Goal: Task Accomplishment & Management: Manage account settings

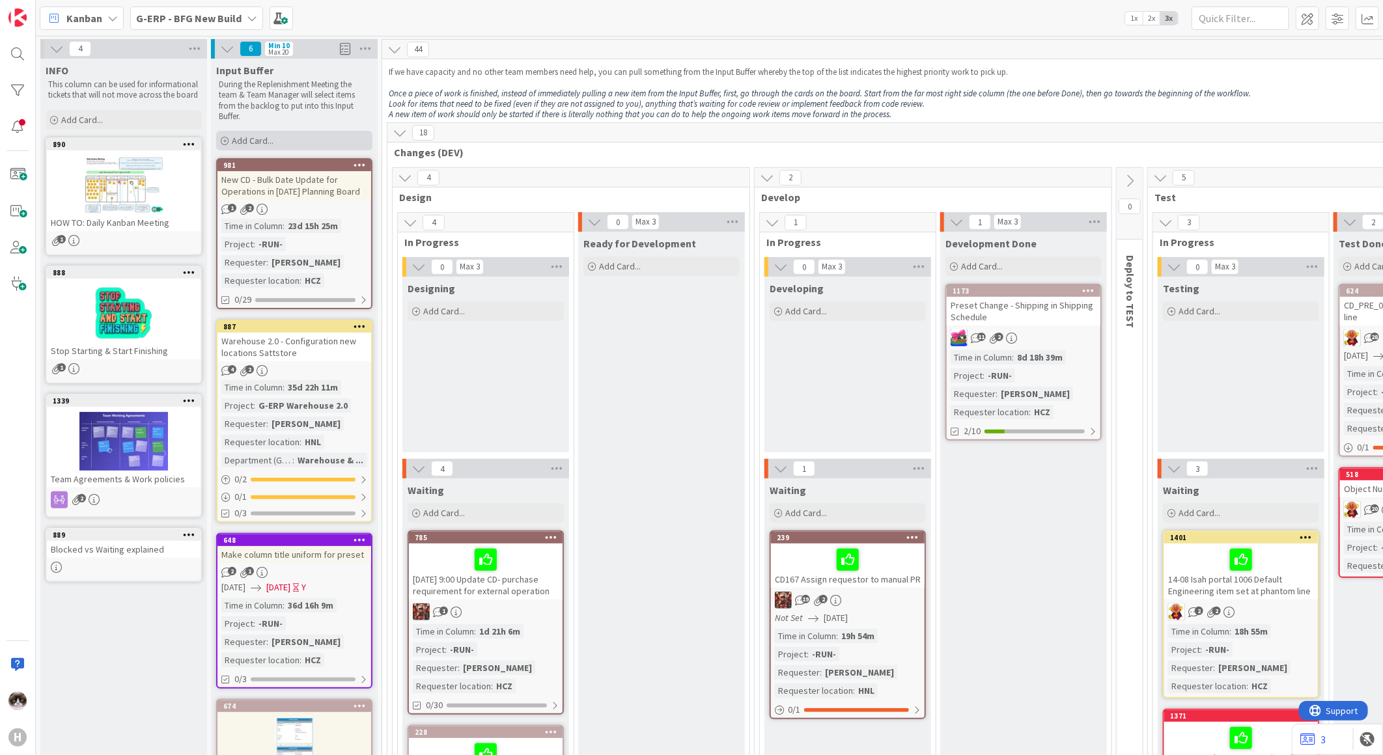
click at [246, 140] on span "Add Card..." at bounding box center [253, 141] width 42 height 12
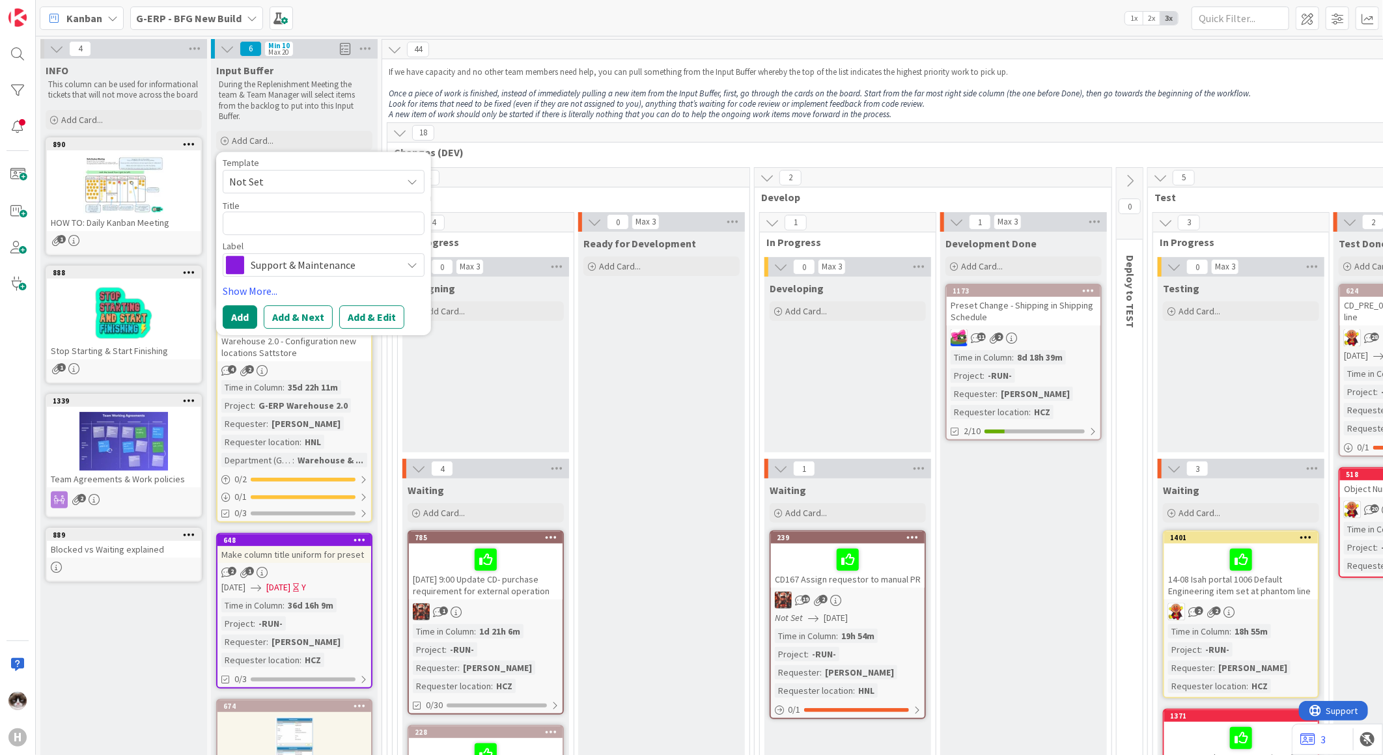
click at [295, 257] on span "Support & Maintenance" at bounding box center [323, 265] width 145 height 18
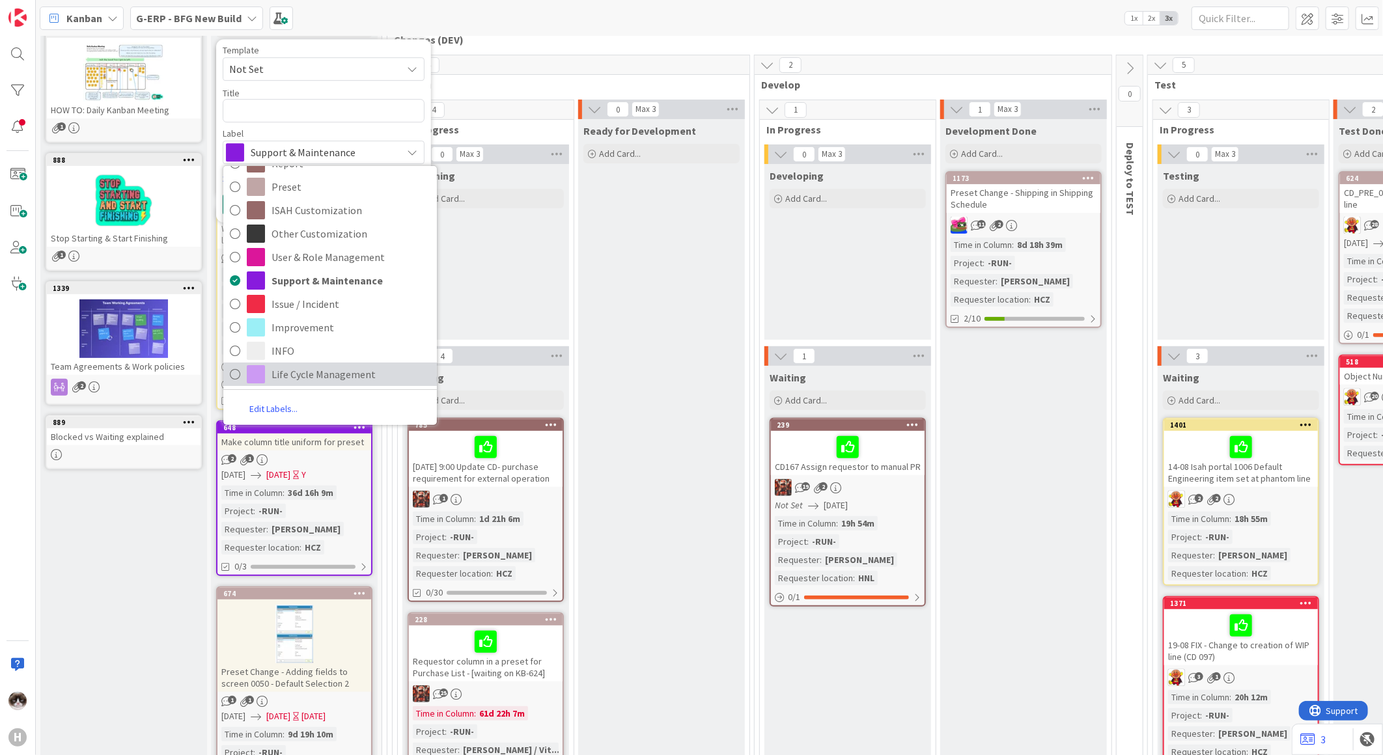
scroll to position [289, 0]
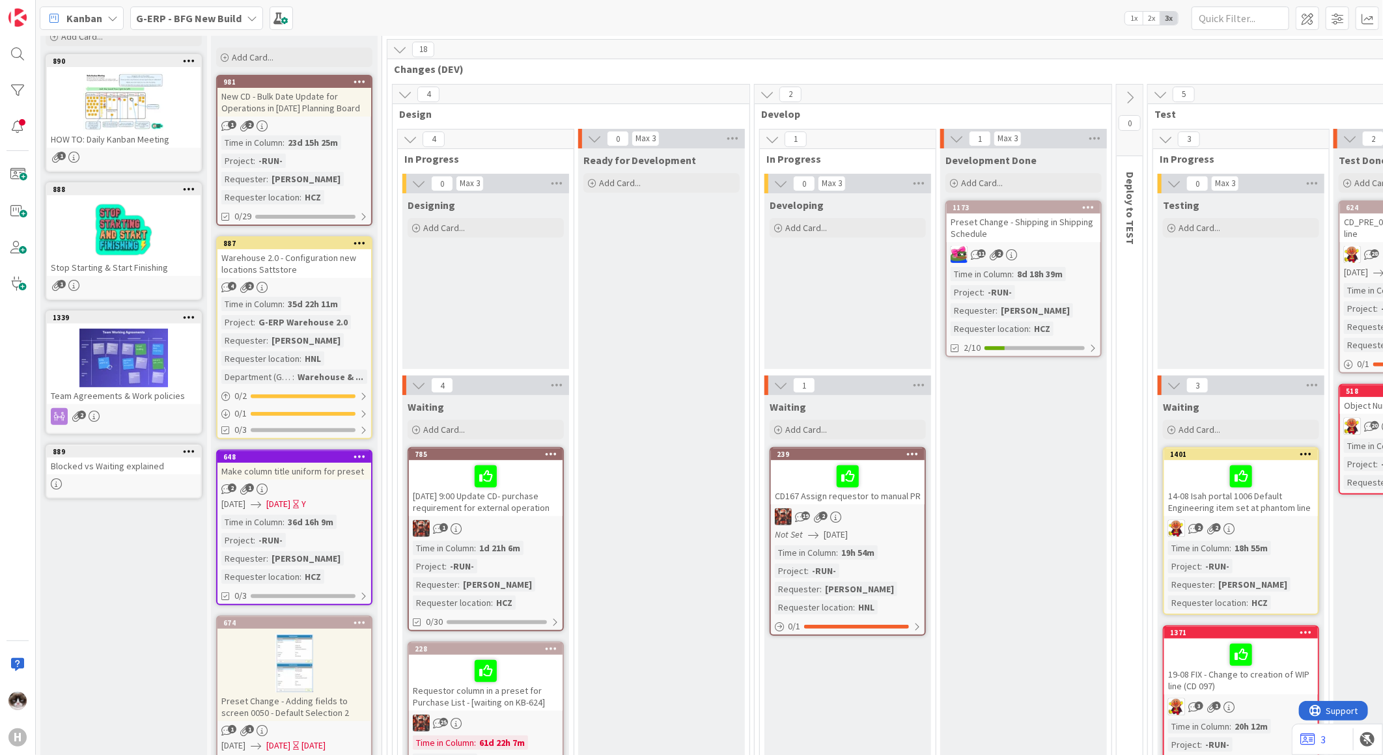
scroll to position [0, 0]
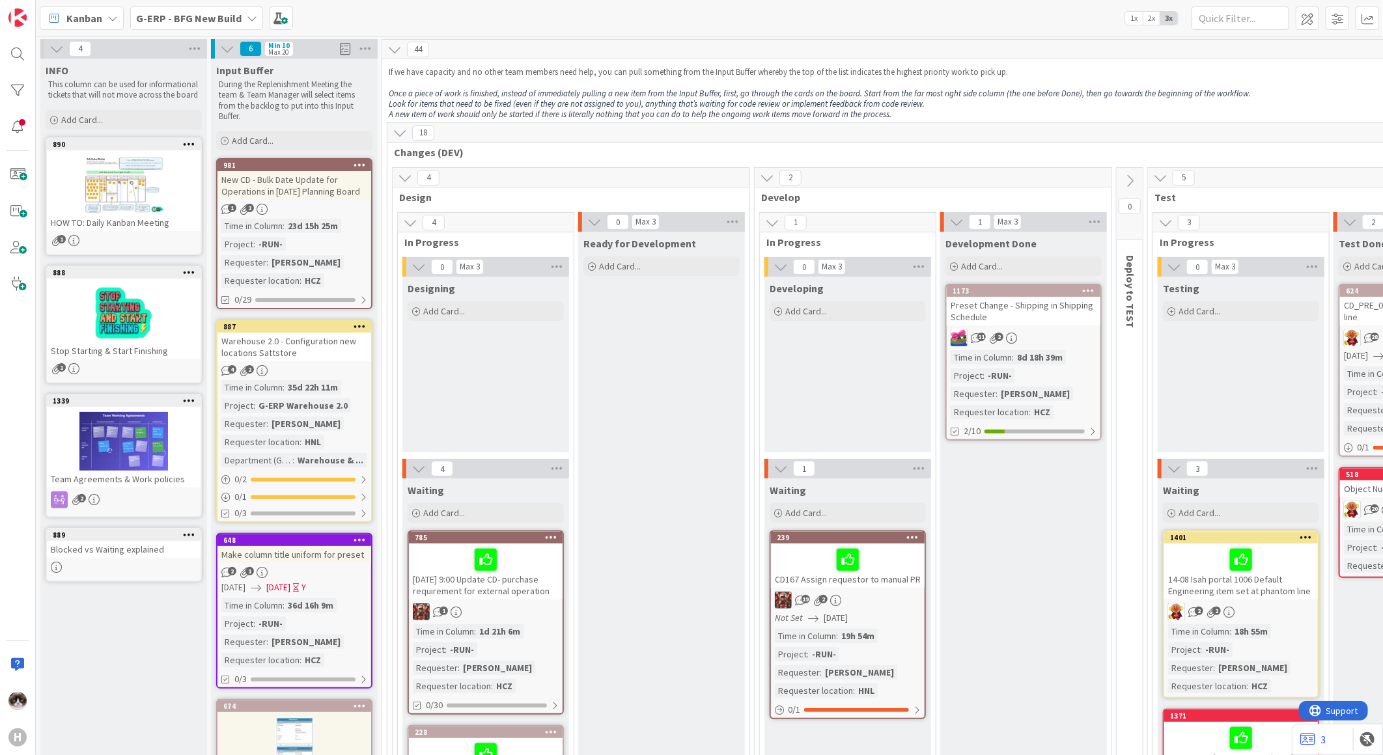
click at [69, 27] on div "Kanban" at bounding box center [82, 18] width 84 height 23
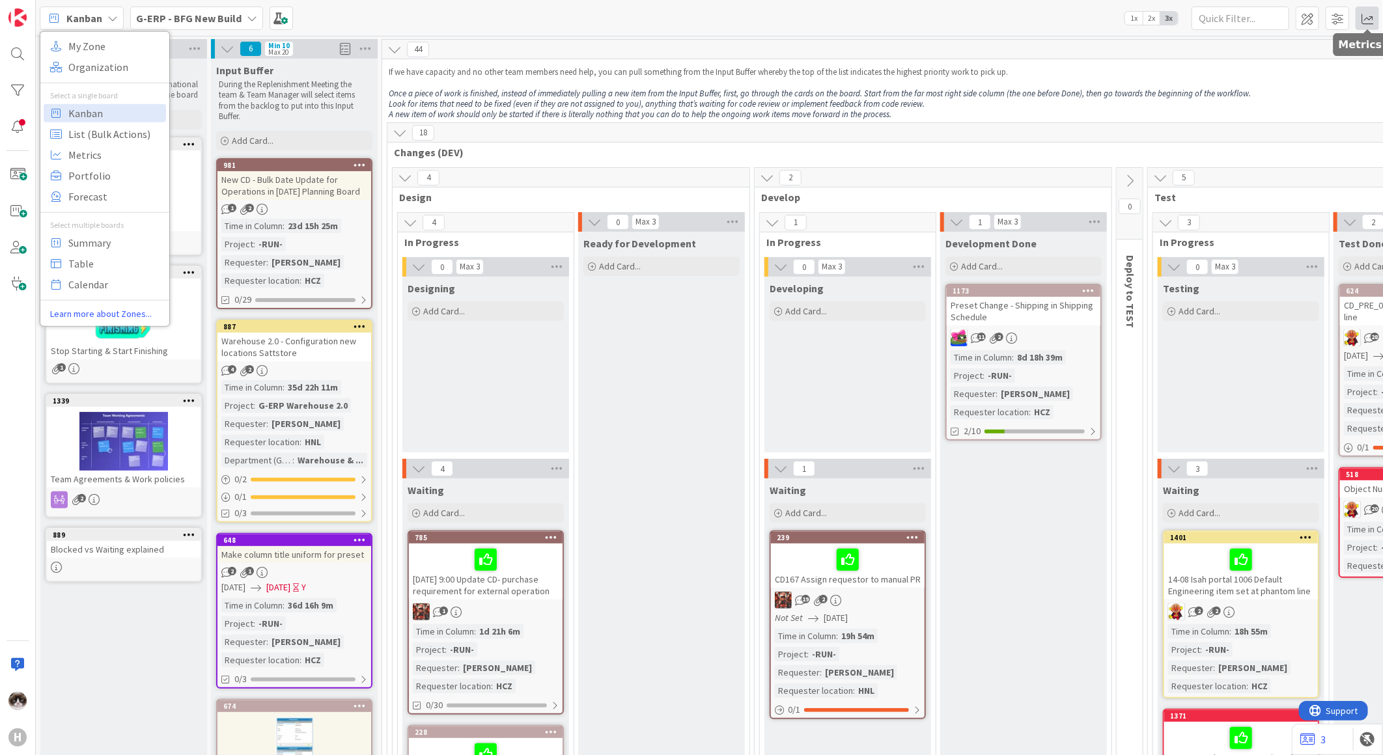
click at [1371, 16] on span at bounding box center [1367, 18] width 23 height 23
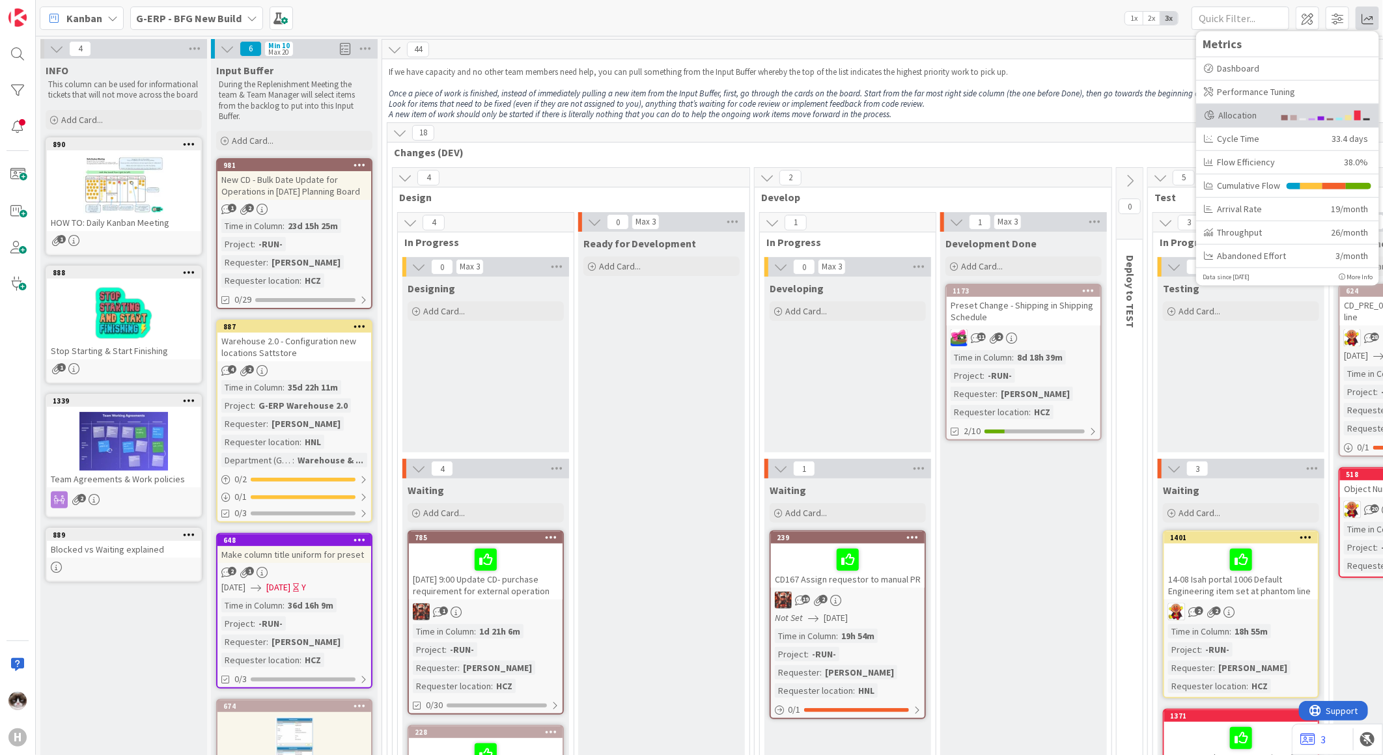
click at [1261, 116] on div "Allocation" at bounding box center [1239, 115] width 70 height 14
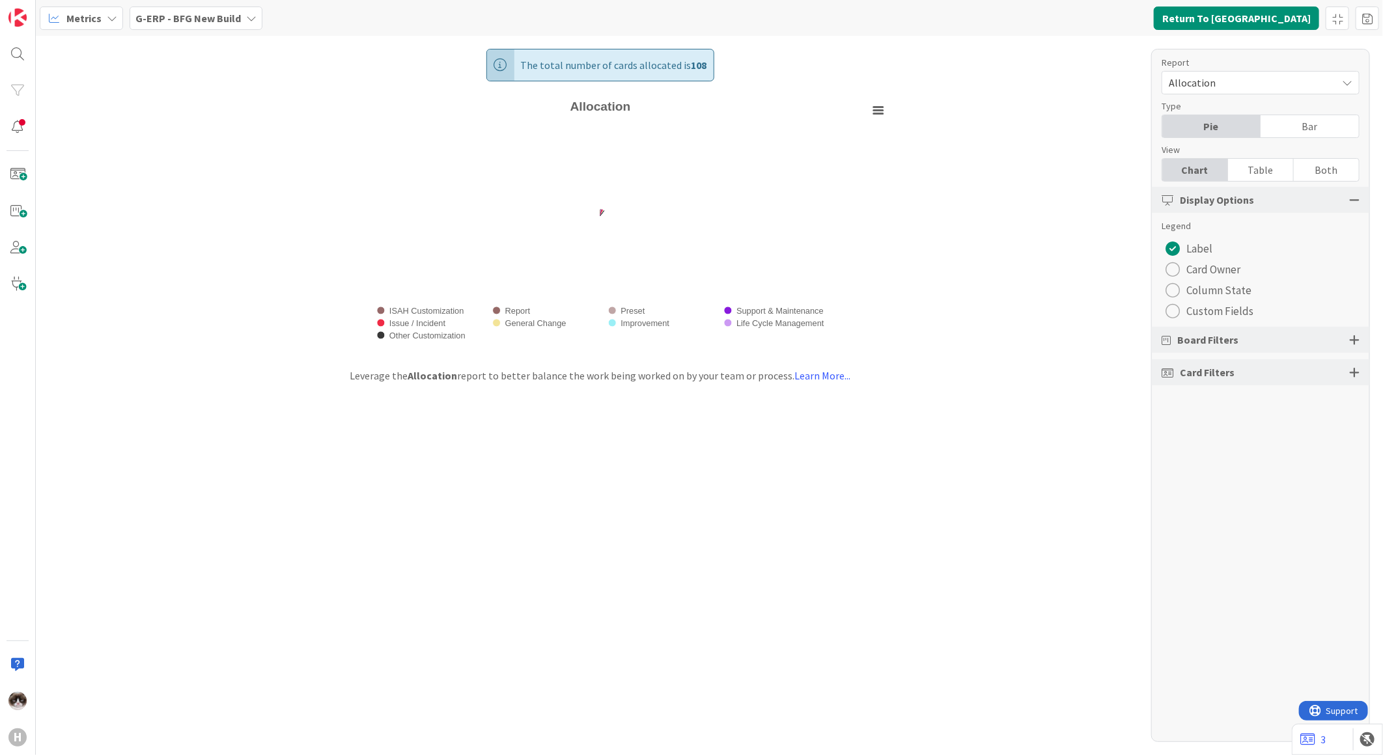
click at [1176, 307] on div "radio" at bounding box center [1173, 311] width 14 height 14
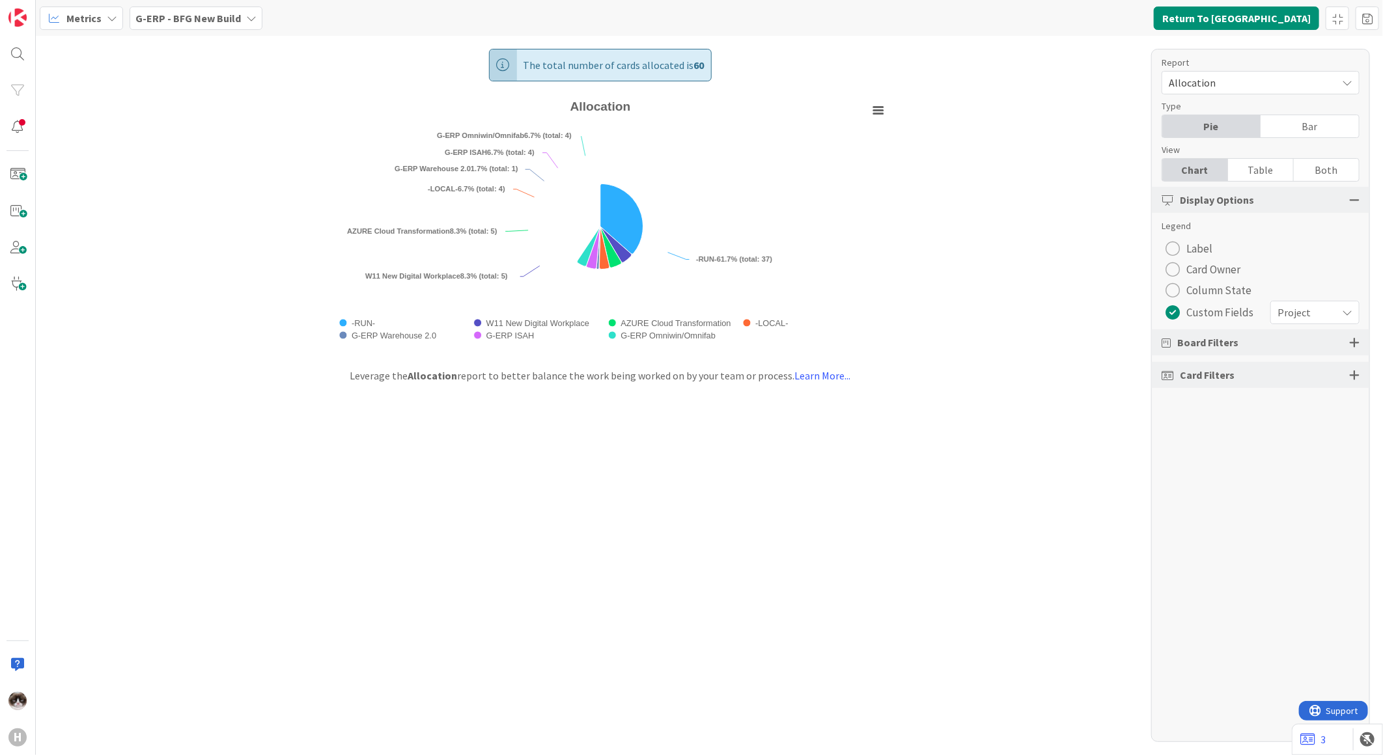
click at [1315, 326] on div "Report Allocation Type Pie Bar View Chart Table Both Display Options Legend Lab…" at bounding box center [1260, 395] width 219 height 693
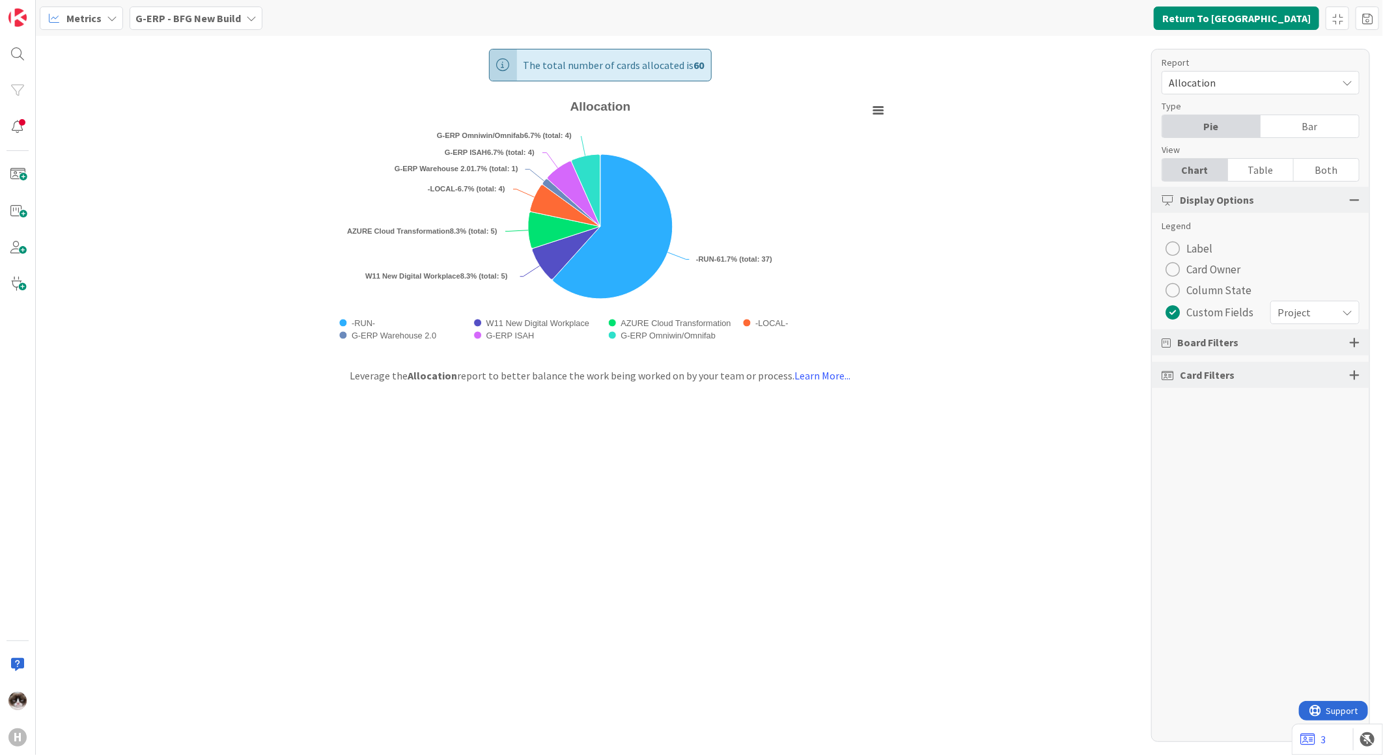
click at [1319, 316] on span "Project" at bounding box center [1304, 312] width 53 height 18
click at [1319, 316] on span "Project" at bounding box center [1303, 313] width 51 height 18
click at [191, 18] on b "G-ERP - BFG New Build" at bounding box center [187, 18] width 105 height 13
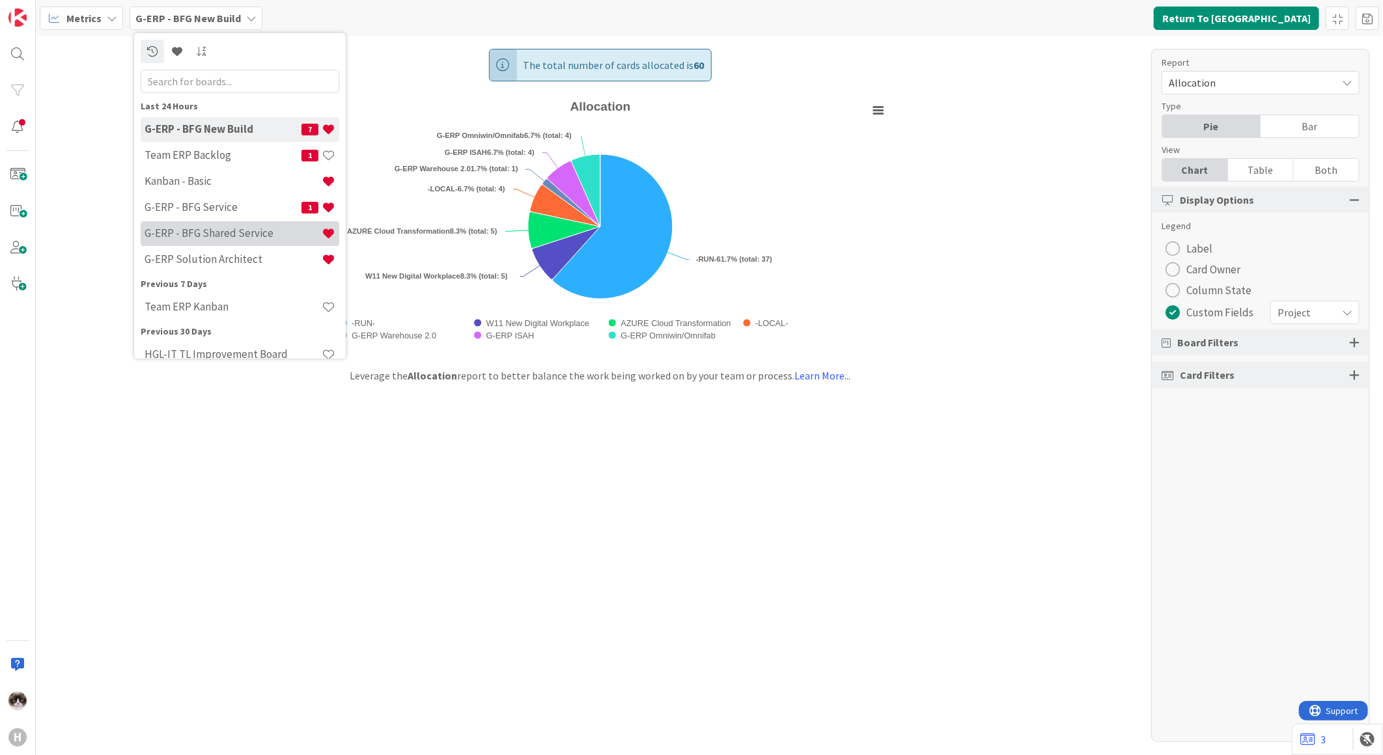
click at [236, 233] on h4 "G-ERP - BFG Shared Service" at bounding box center [233, 233] width 177 height 13
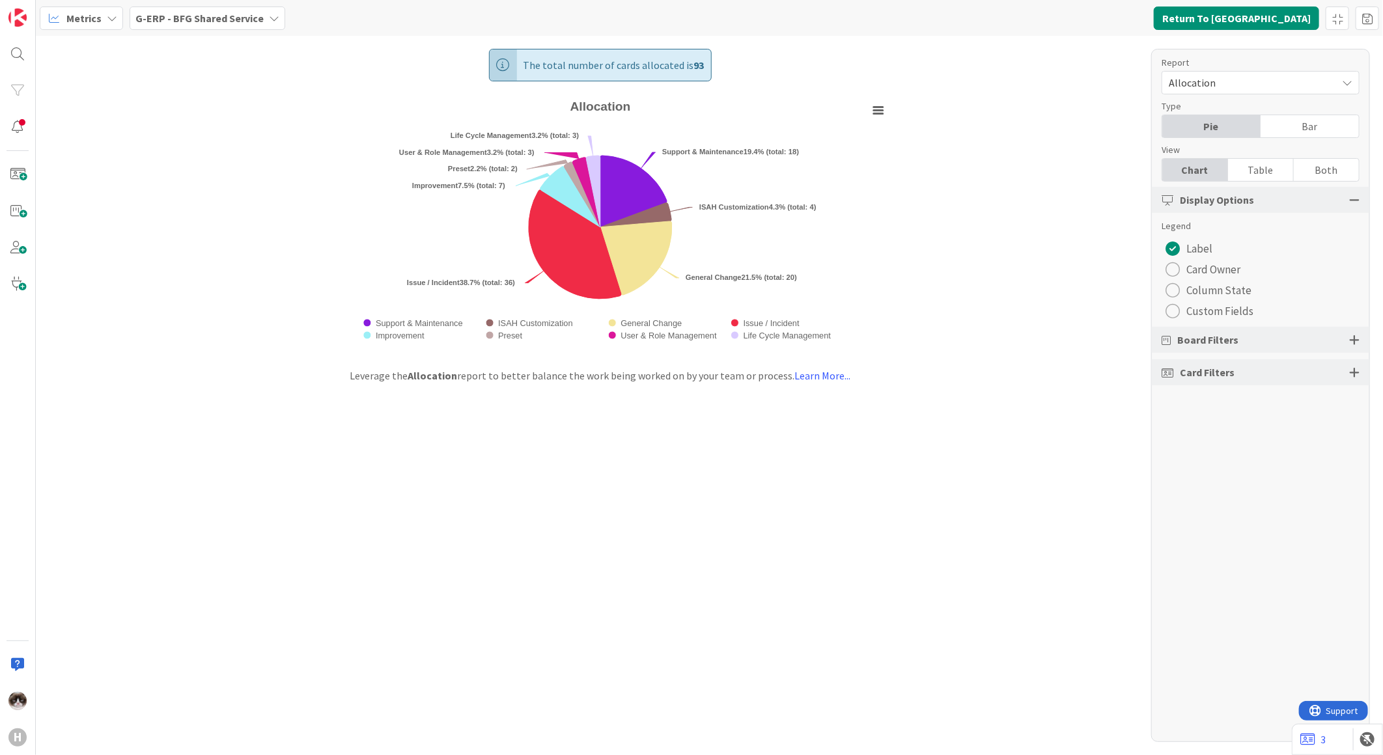
click at [1179, 310] on div "radio" at bounding box center [1173, 311] width 14 height 14
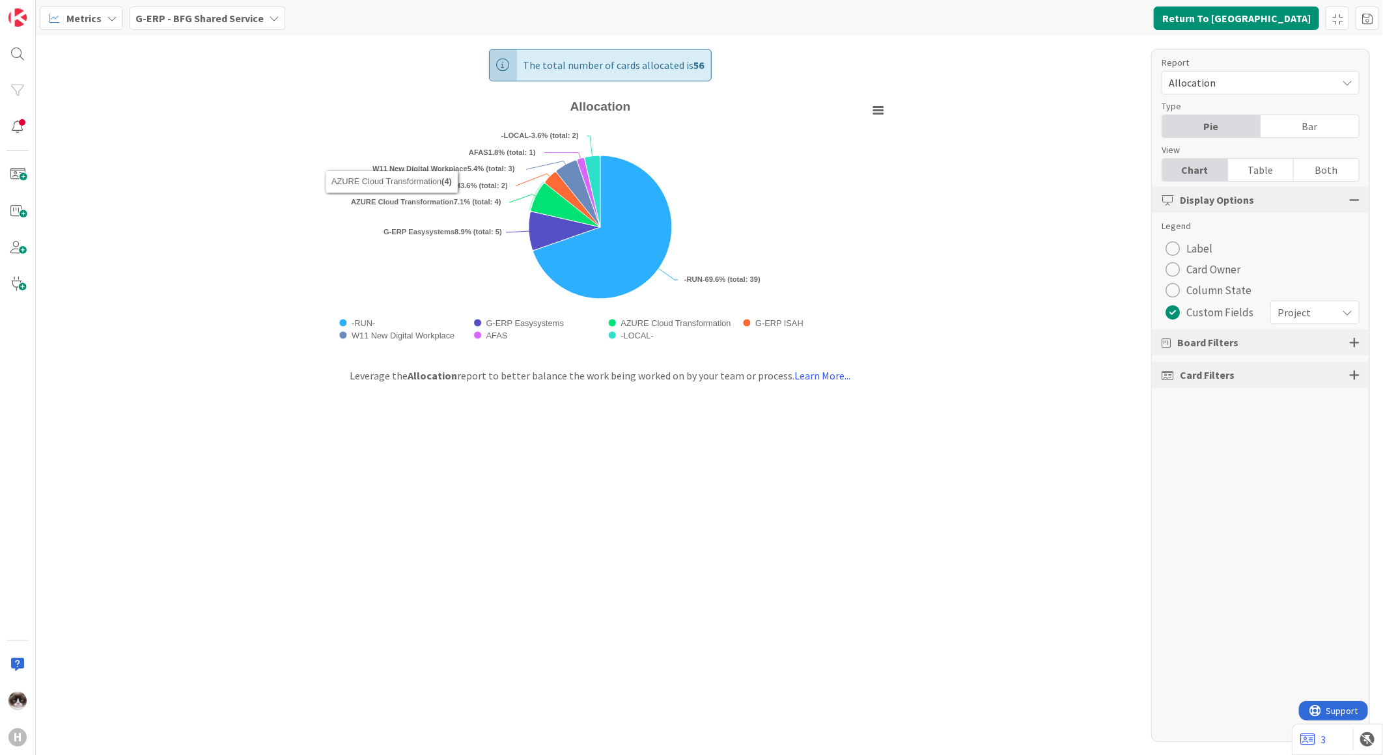
click at [222, 21] on b "G-ERP - BFG Shared Service" at bounding box center [199, 18] width 128 height 13
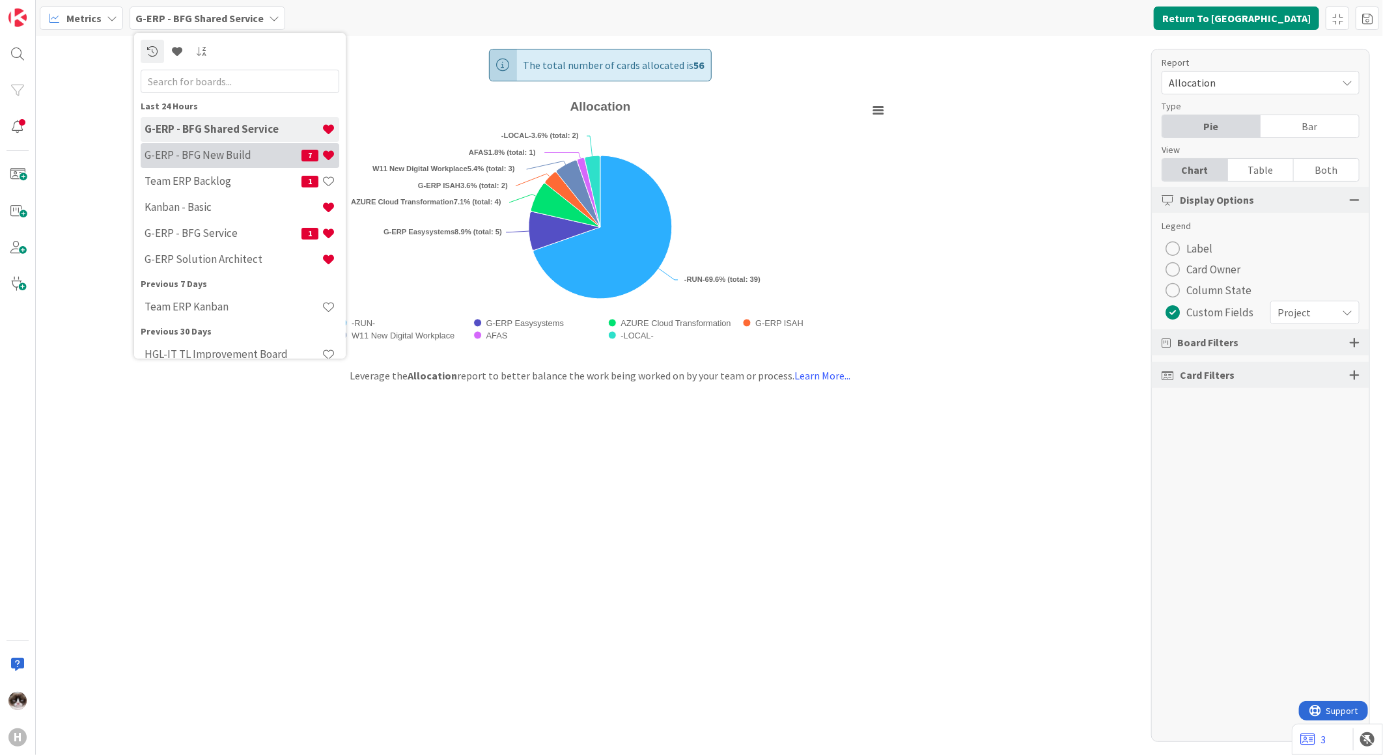
click at [260, 165] on div "G-ERP - BFG New Build 7" at bounding box center [240, 155] width 199 height 25
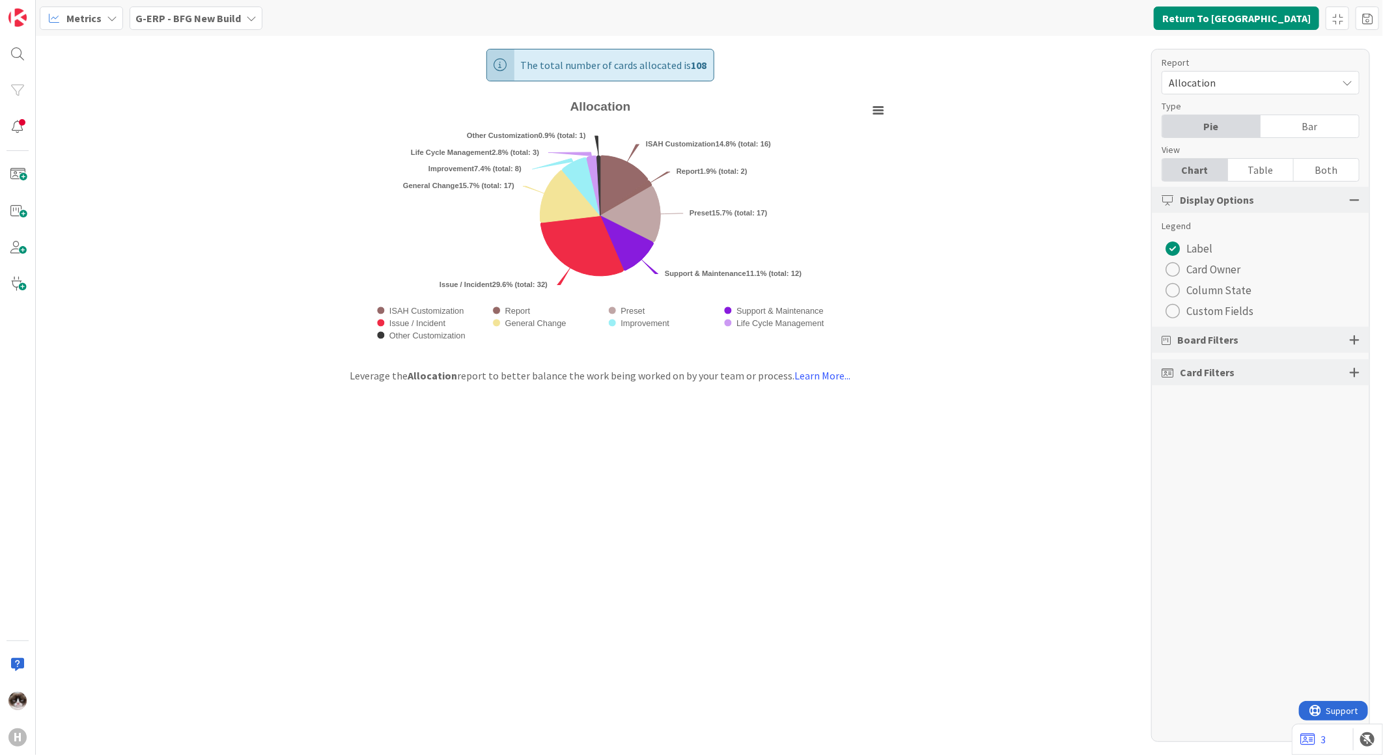
click at [1179, 310] on div "radio" at bounding box center [1173, 311] width 14 height 14
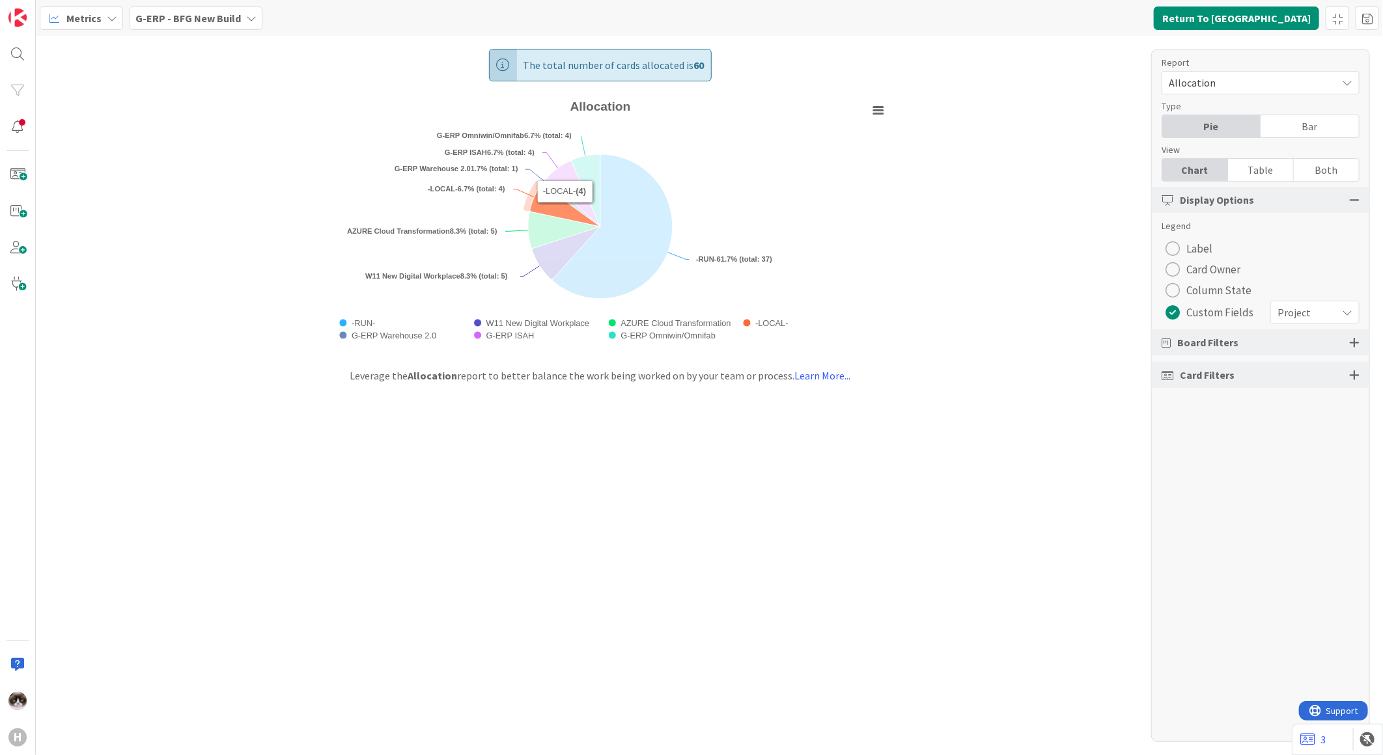
click at [553, 210] on icon "Allocation" at bounding box center [565, 206] width 70 height 42
click at [553, 210] on icon "Allocation" at bounding box center [564, 206] width 70 height 42
click at [553, 210] on icon "Allocation" at bounding box center [564, 205] width 70 height 42
click at [553, 210] on icon "Allocation" at bounding box center [561, 205] width 70 height 42
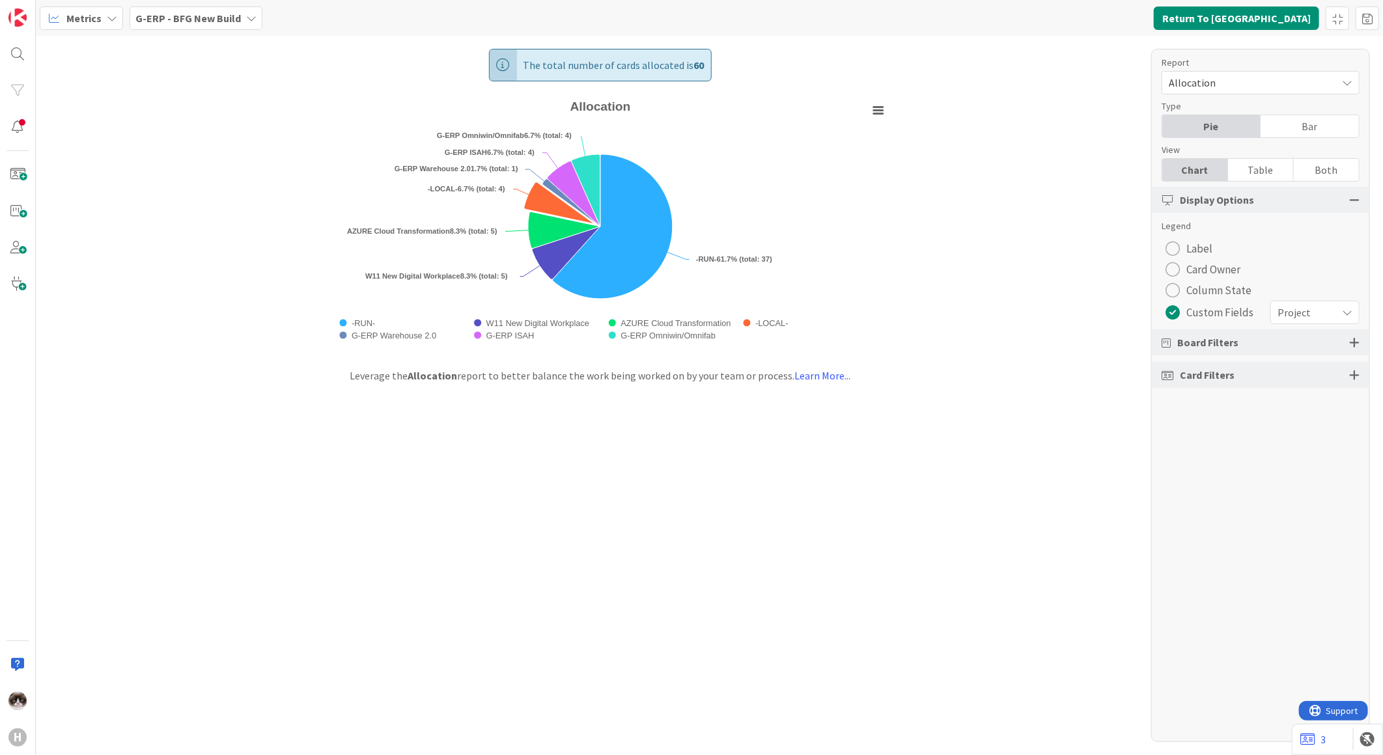
click at [1278, 169] on div "Table" at bounding box center [1261, 170] width 66 height 22
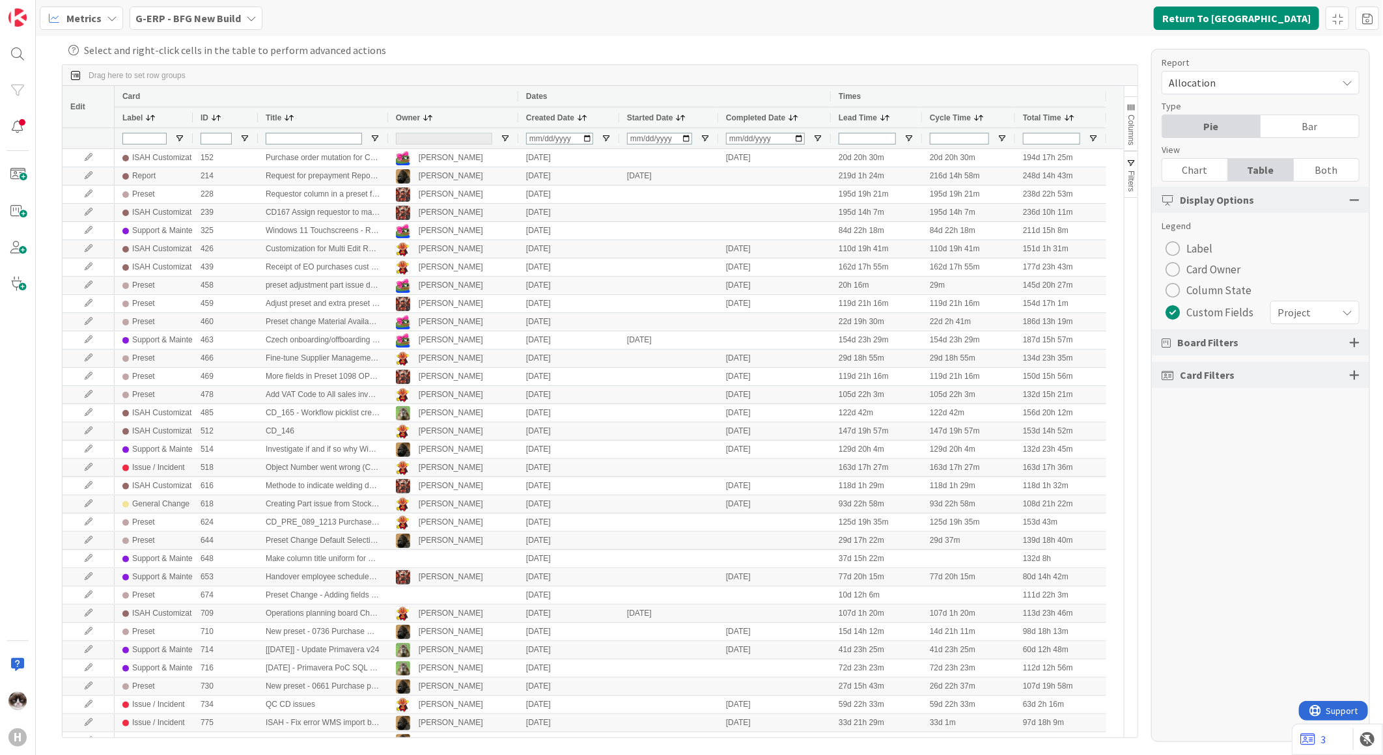
click at [1130, 121] on span "Columns" at bounding box center [1131, 130] width 9 height 31
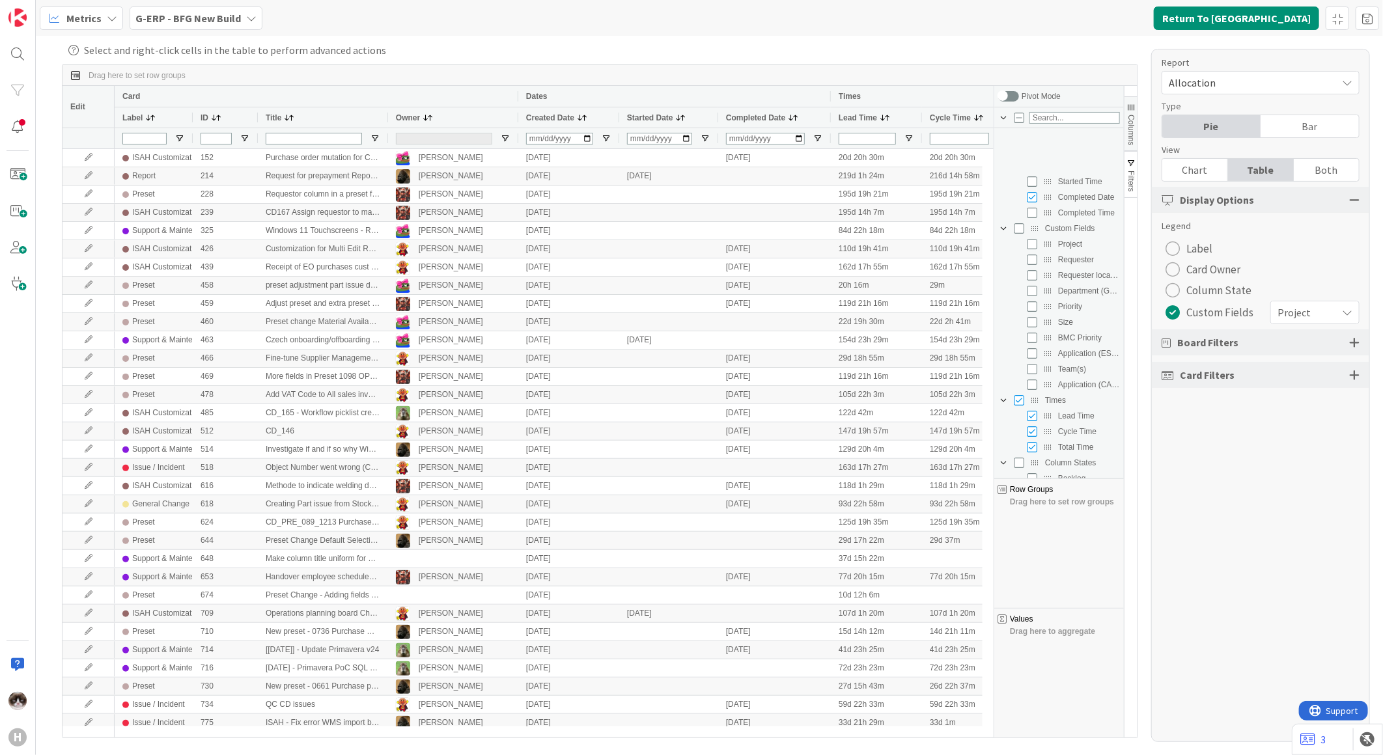
scroll to position [200, 0]
click at [1034, 171] on input "Press SPACE to toggle visibility (hidden)" at bounding box center [1032, 172] width 10 height 10
checkbox input "true"
checkbox input "false"
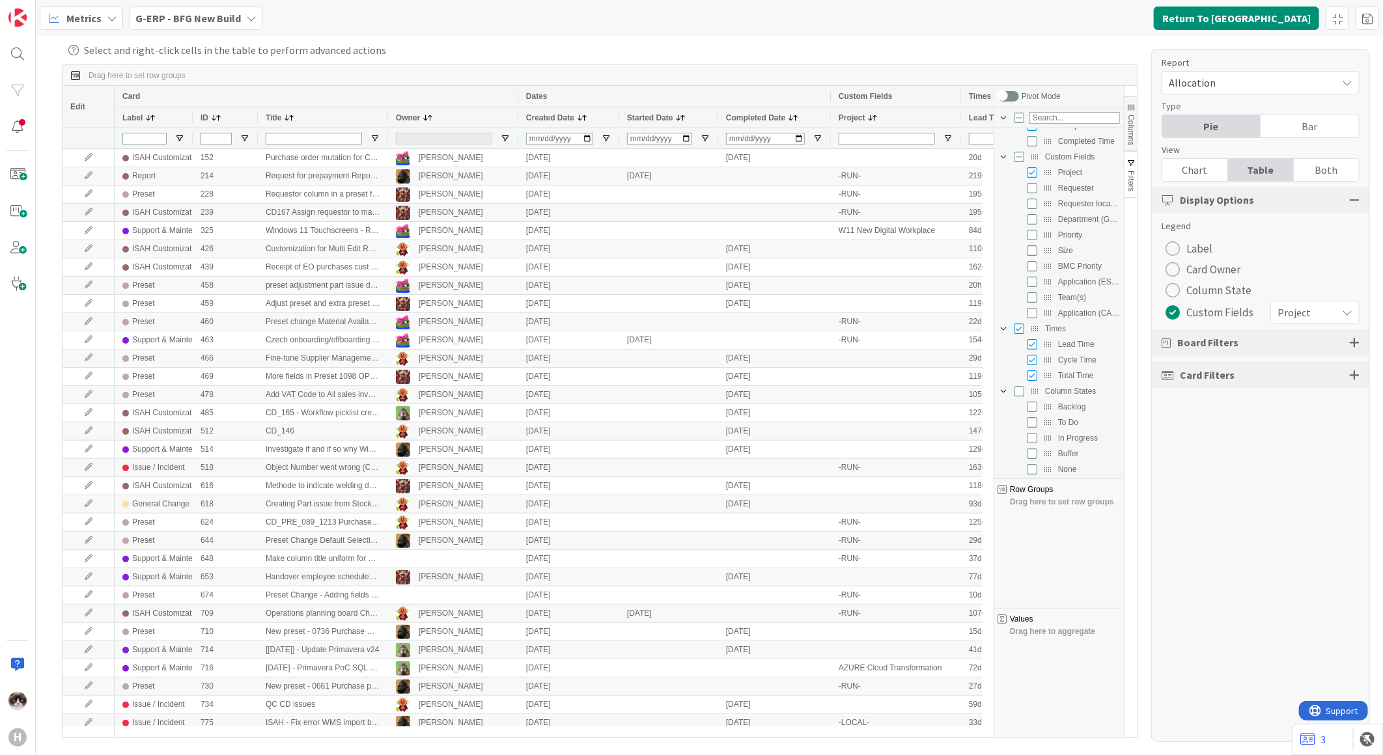
click at [1135, 131] on span "Columns" at bounding box center [1131, 130] width 9 height 31
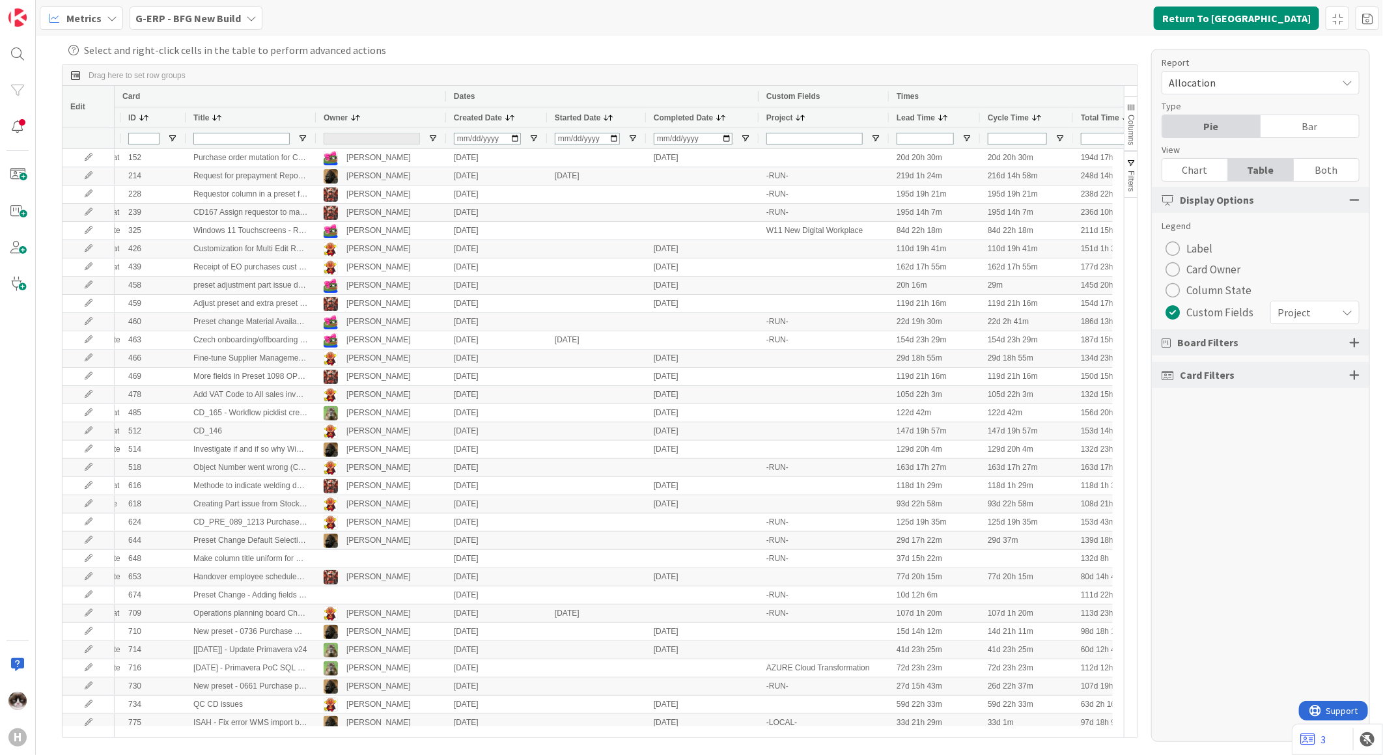
scroll to position [0, 0]
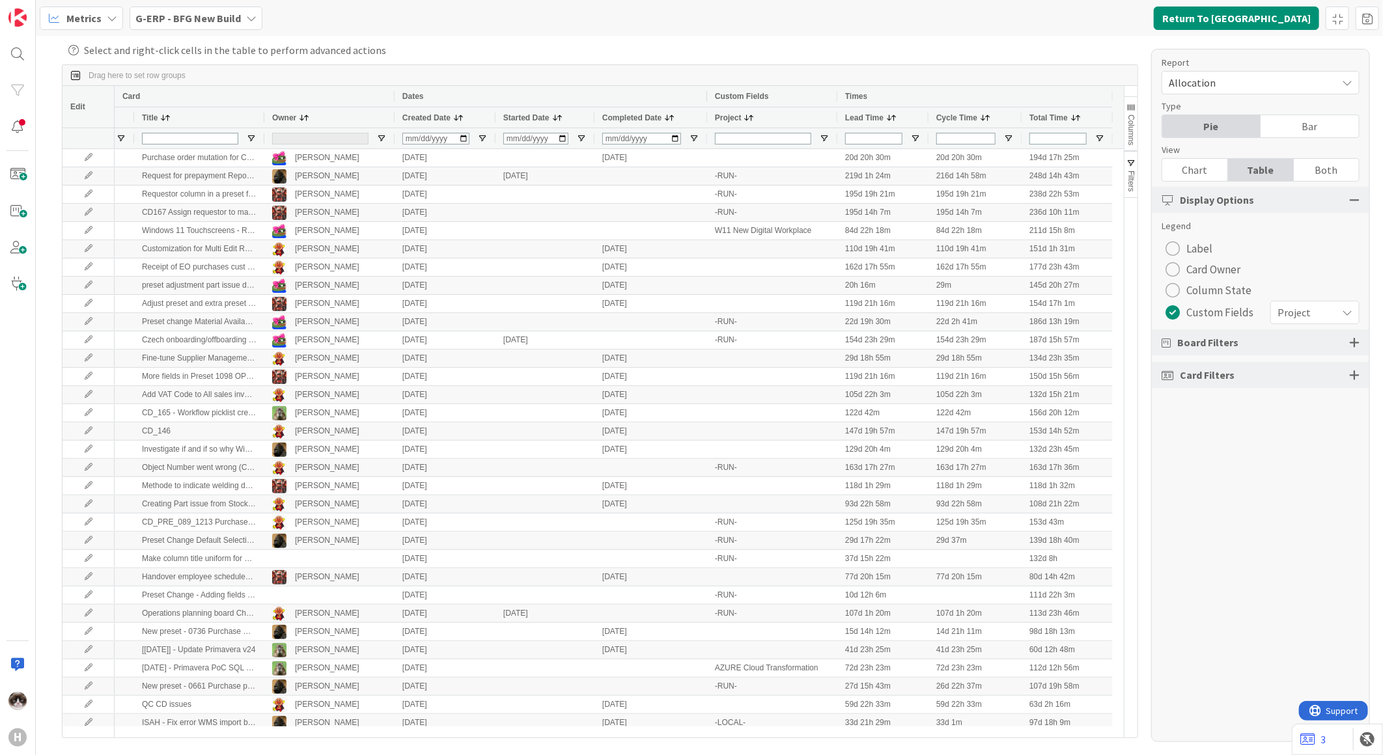
click at [754, 119] on div "Project" at bounding box center [766, 118] width 102 height 14
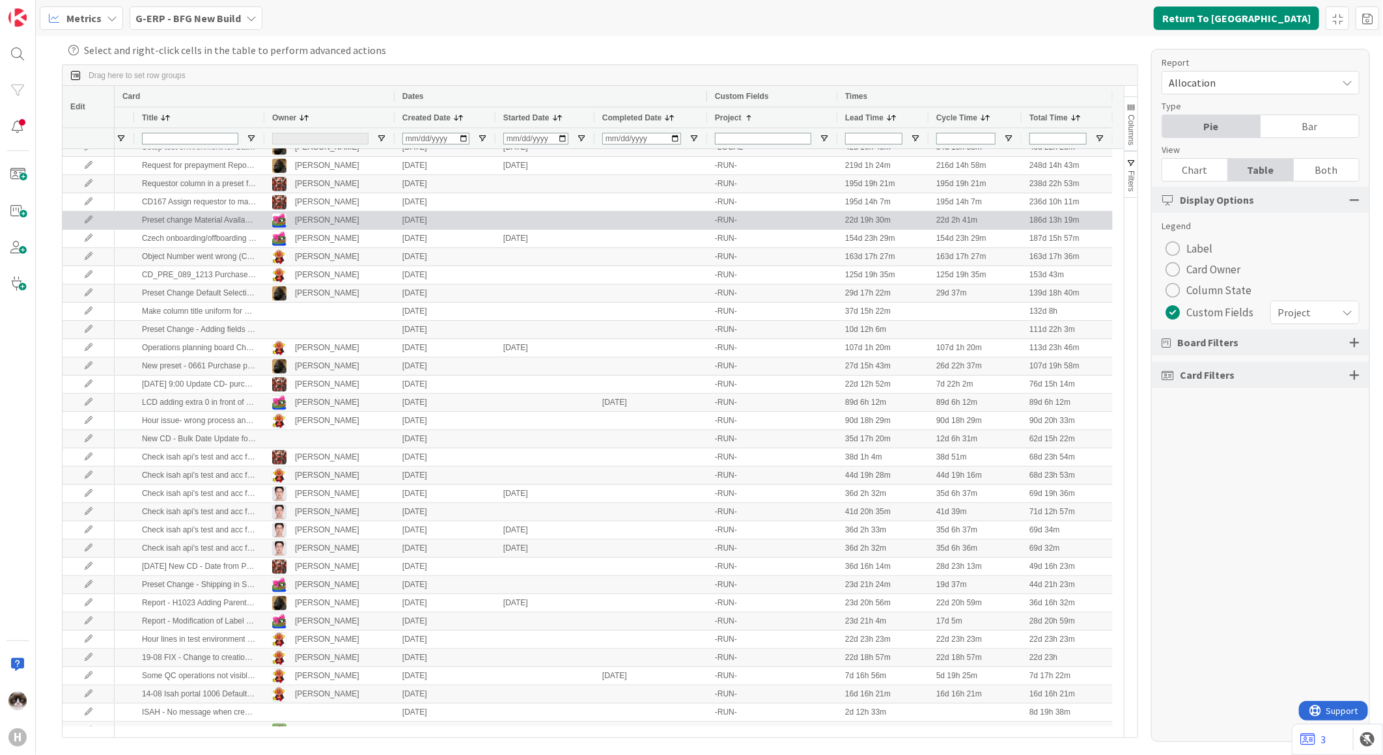
scroll to position [796, 0]
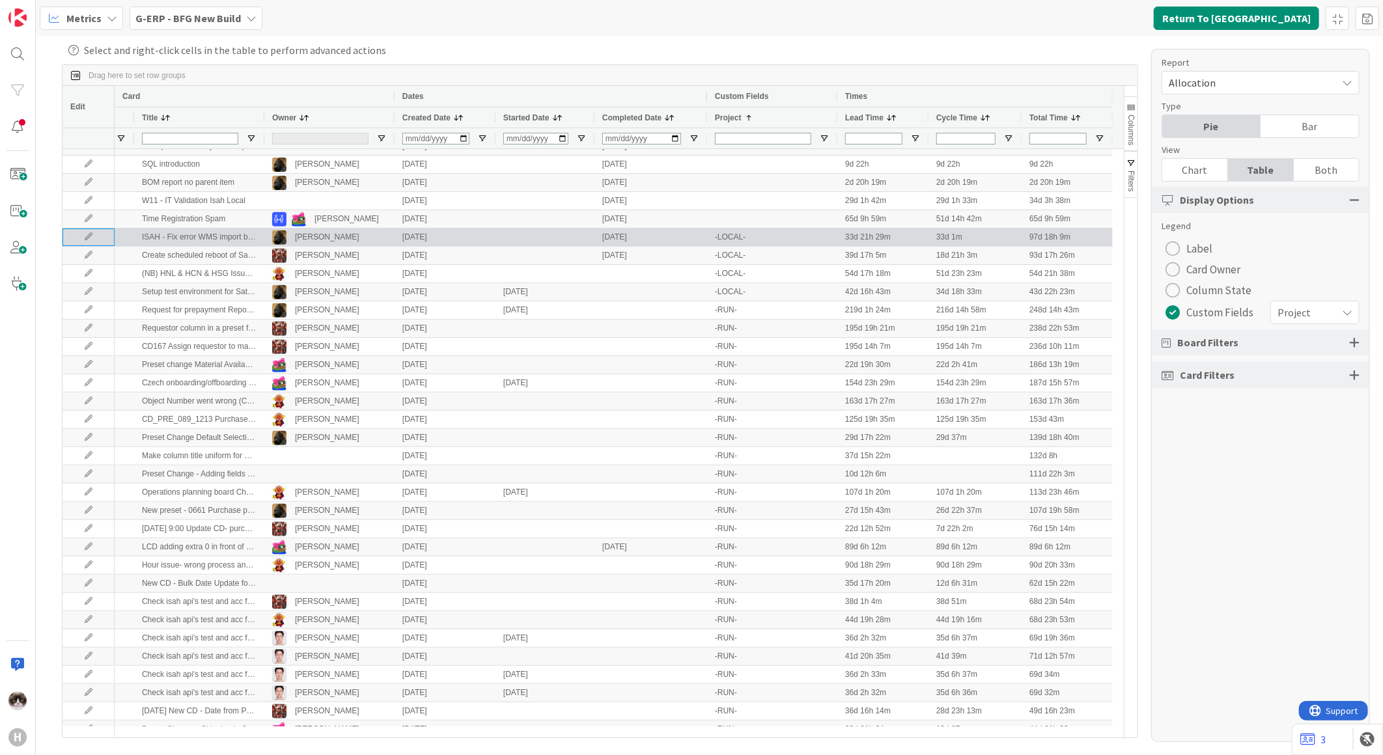
click at [85, 238] on icon at bounding box center [89, 237] width 20 height 8
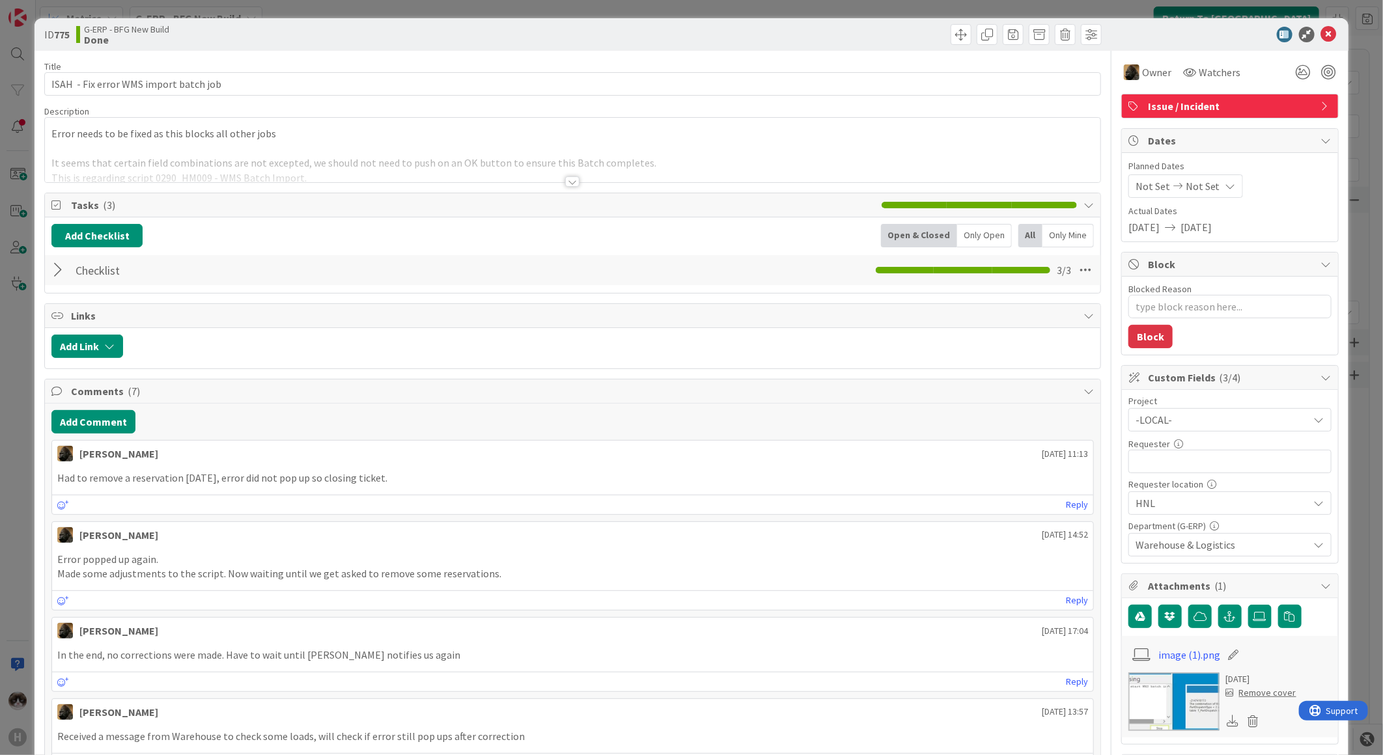
click at [1212, 425] on span "-LOCAL-" at bounding box center [1219, 420] width 167 height 18
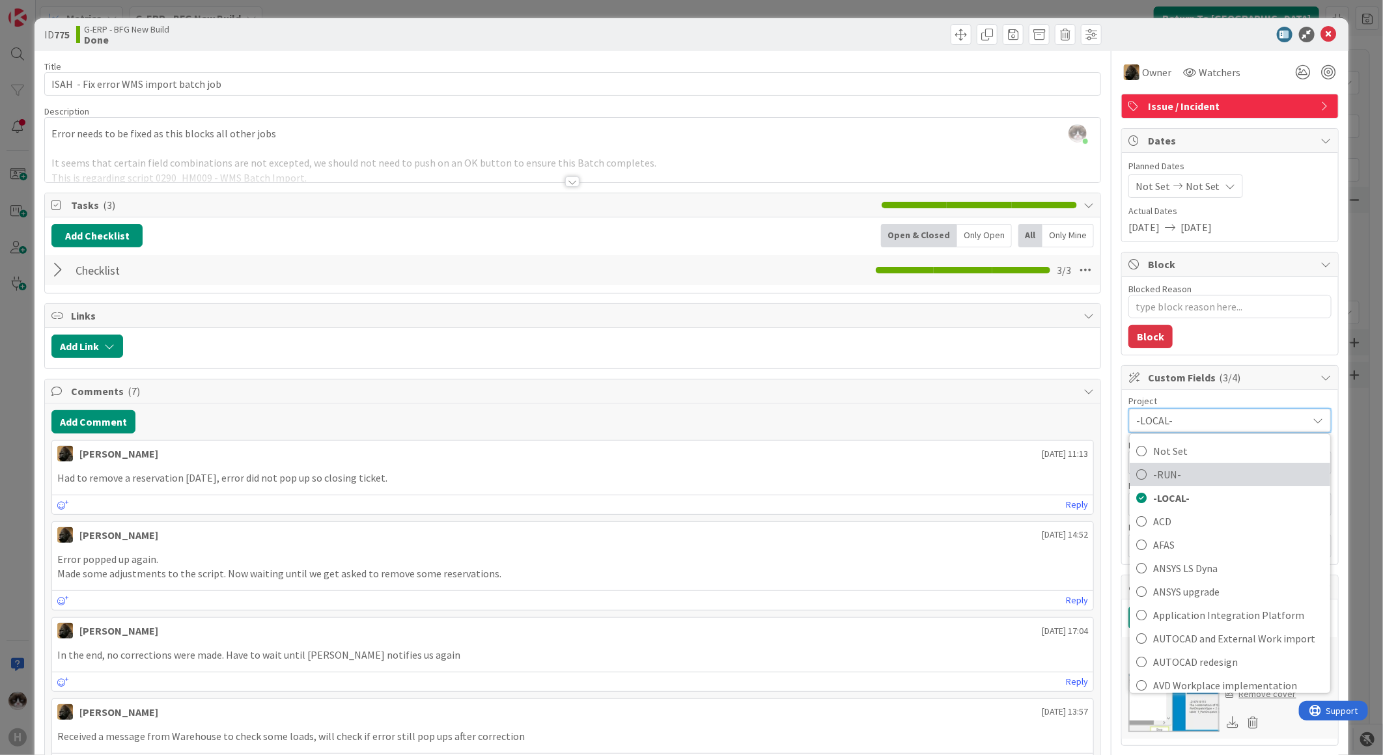
click at [1190, 472] on span "-RUN-" at bounding box center [1238, 475] width 171 height 20
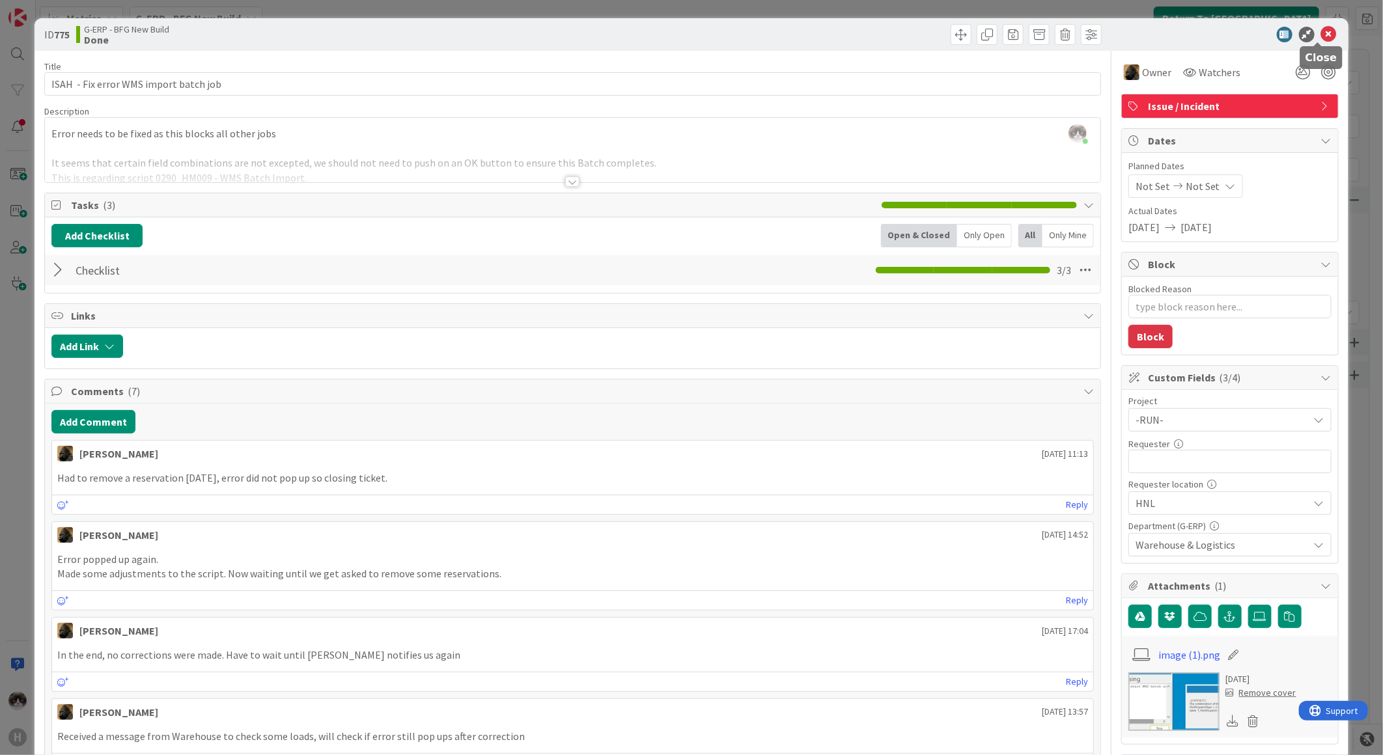
click at [1322, 38] on icon at bounding box center [1329, 35] width 16 height 16
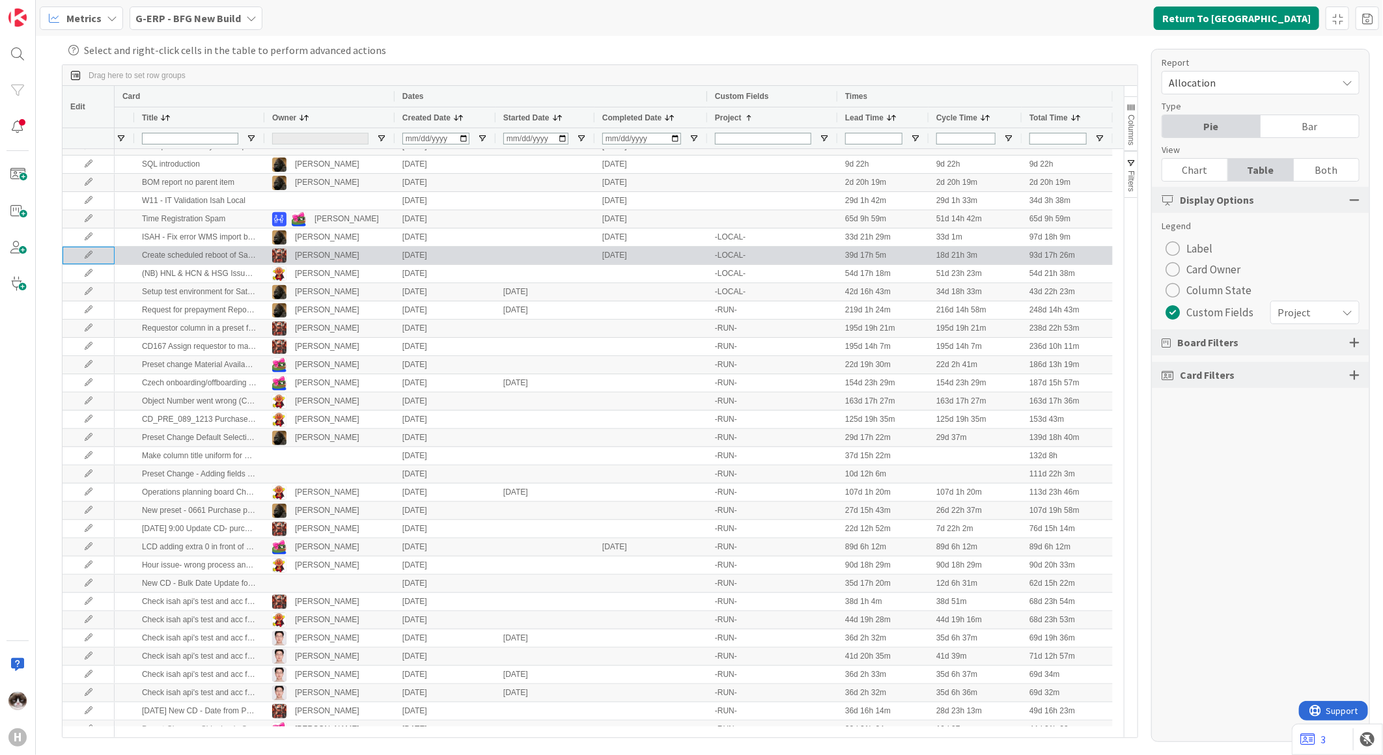
click at [81, 259] on icon at bounding box center [89, 255] width 20 height 8
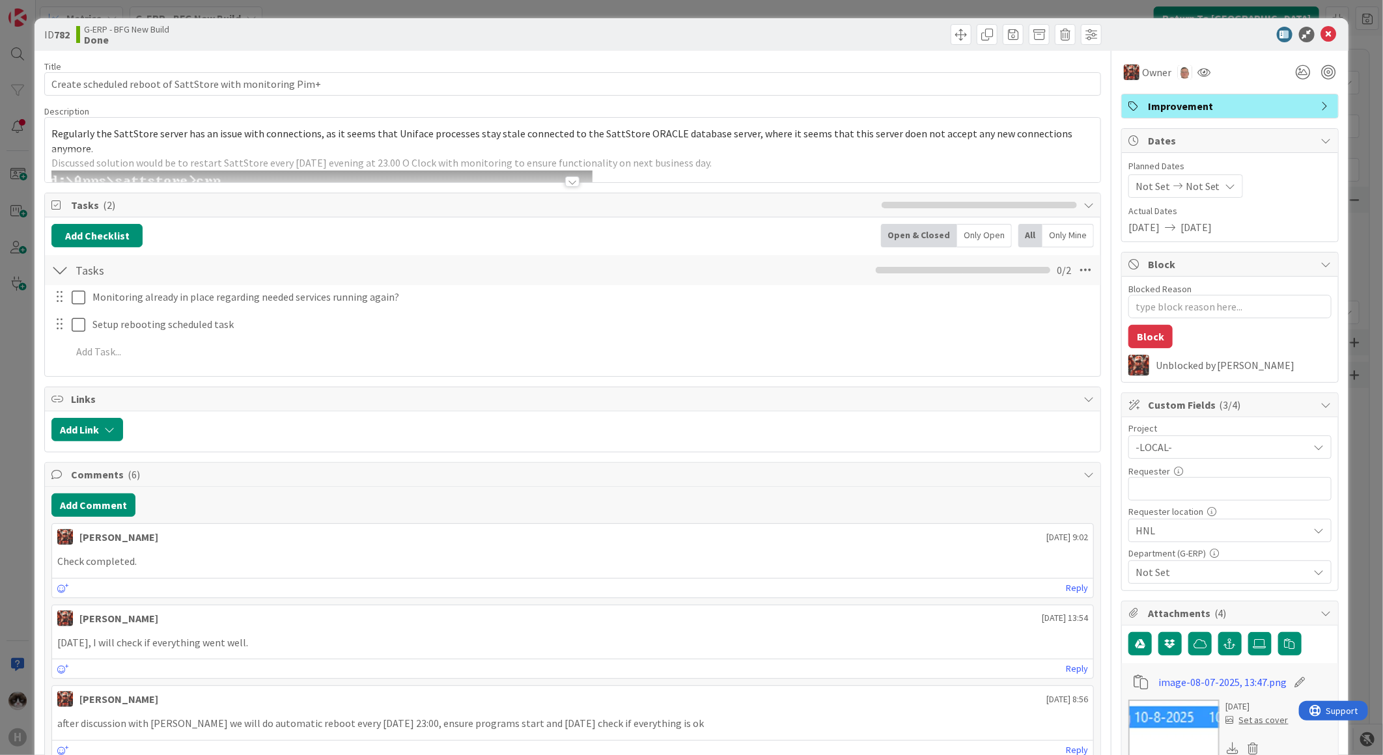
click at [1186, 454] on span "-LOCAL-" at bounding box center [1219, 447] width 167 height 18
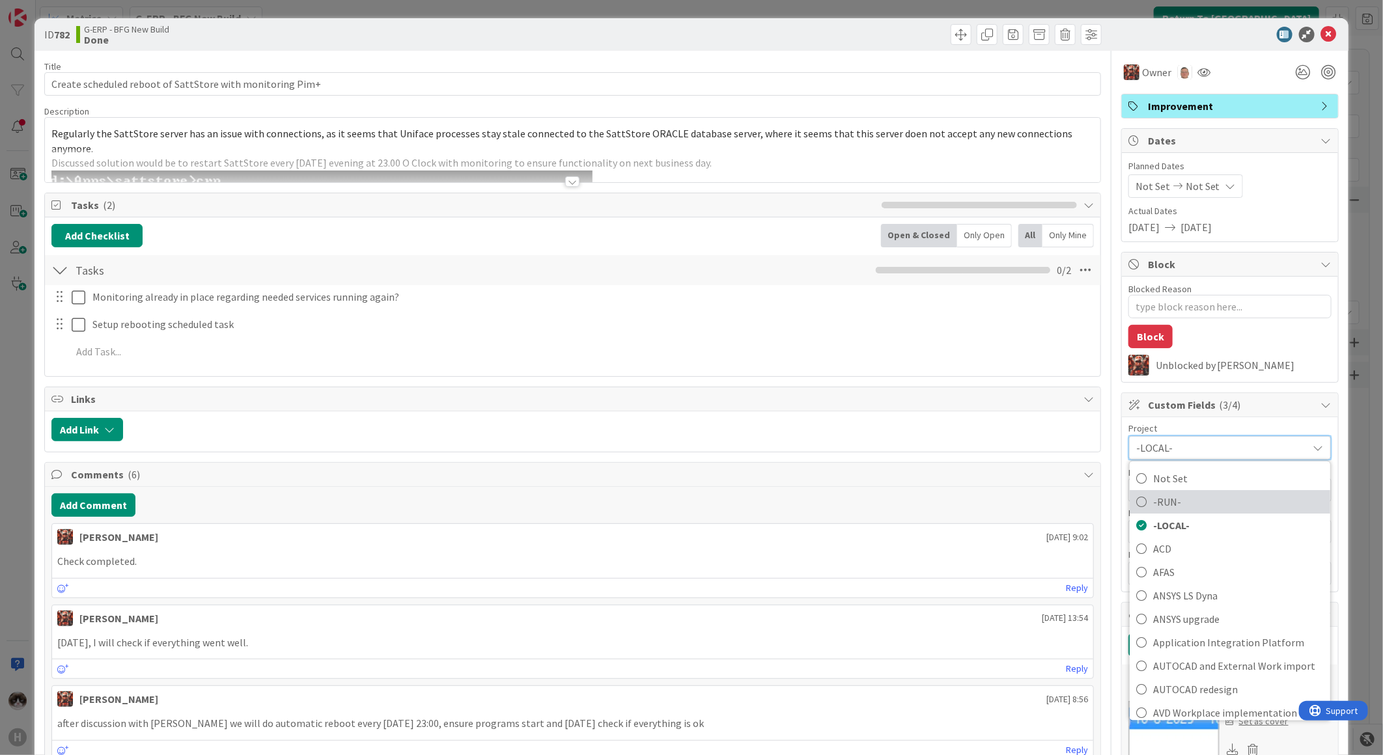
click at [1166, 506] on span "-RUN-" at bounding box center [1238, 502] width 171 height 20
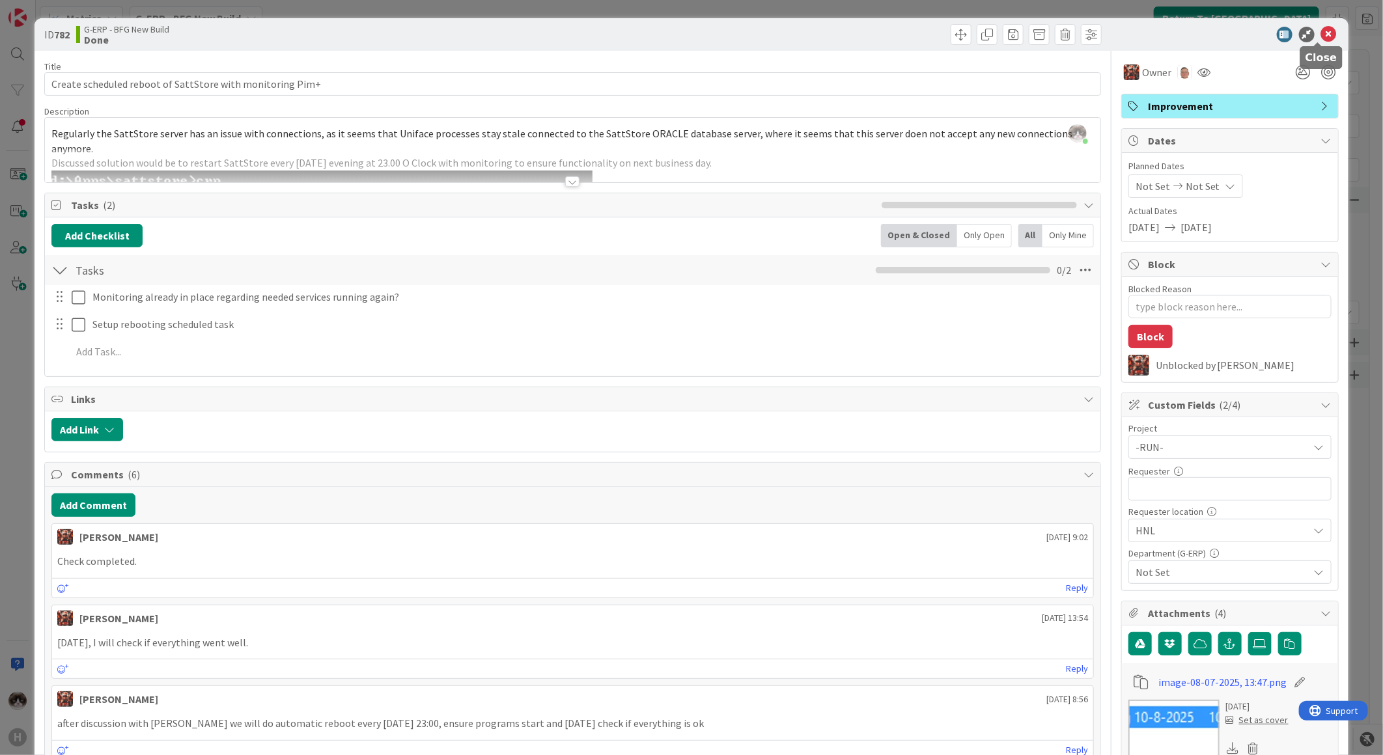
click at [1321, 35] on icon at bounding box center [1329, 35] width 16 height 16
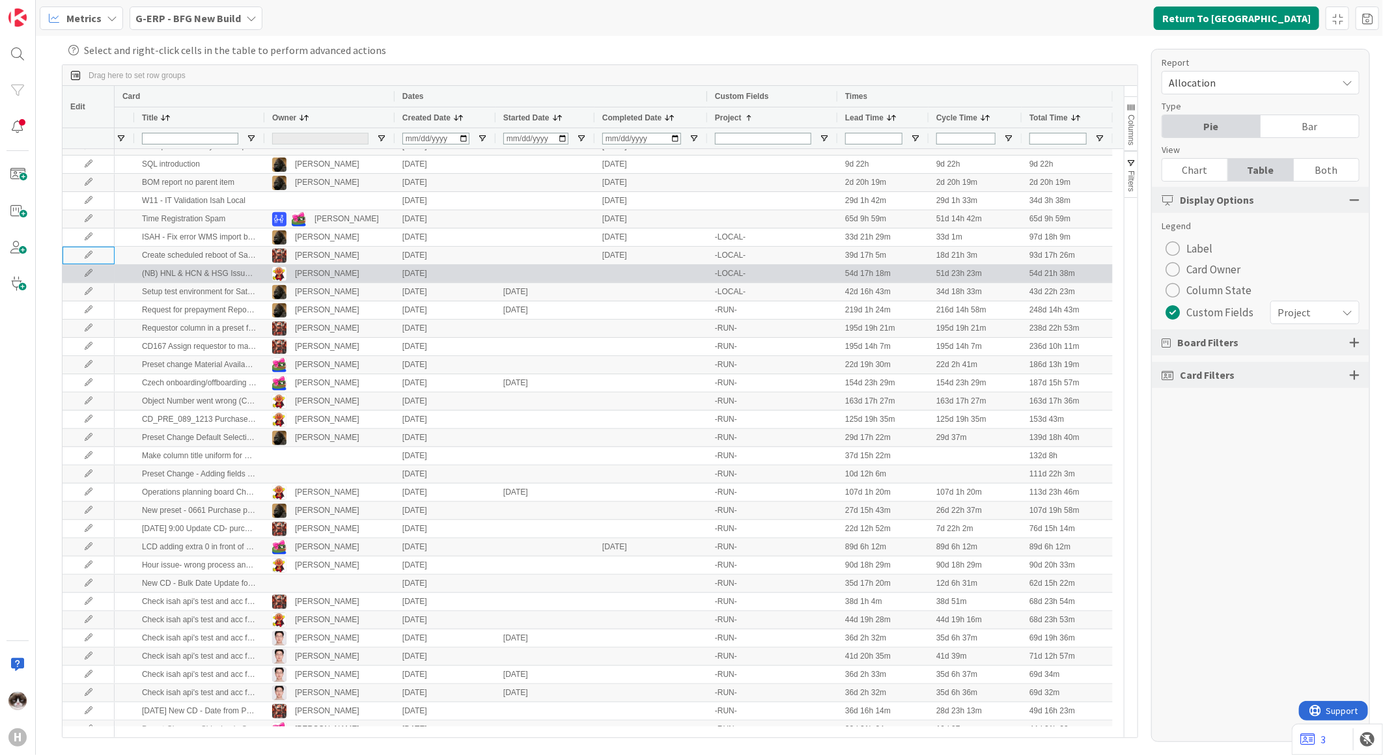
click at [83, 274] on icon at bounding box center [89, 274] width 20 height 8
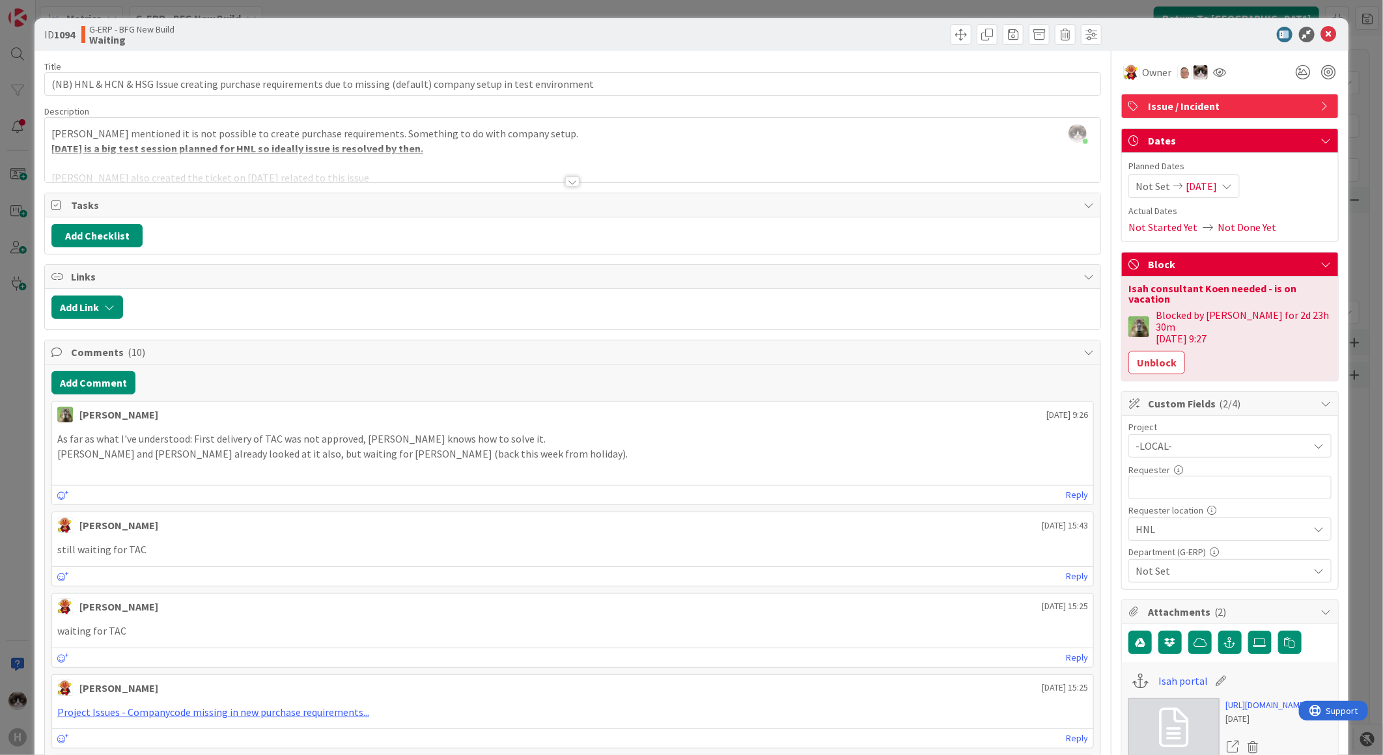
click at [1196, 437] on span "-LOCAL-" at bounding box center [1219, 446] width 167 height 18
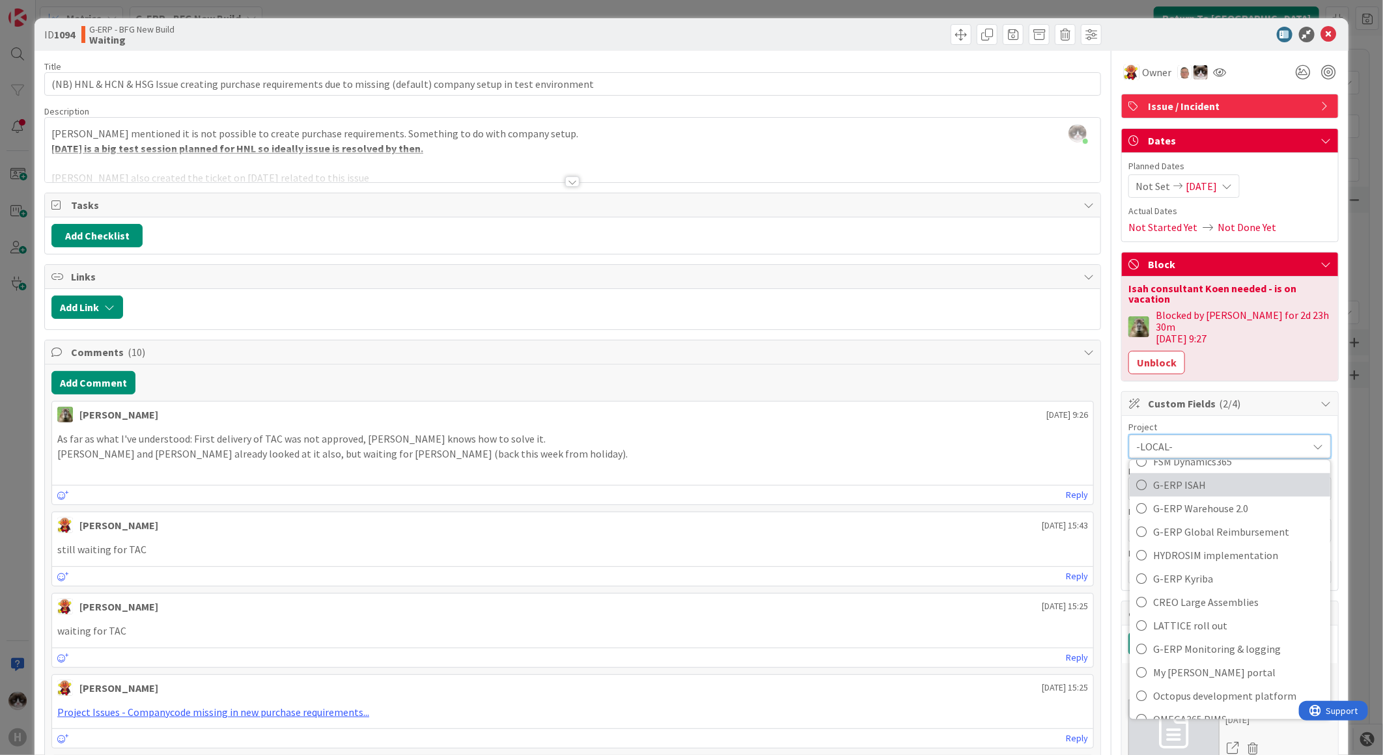
click at [1214, 475] on span "G-ERP ISAH" at bounding box center [1238, 485] width 171 height 20
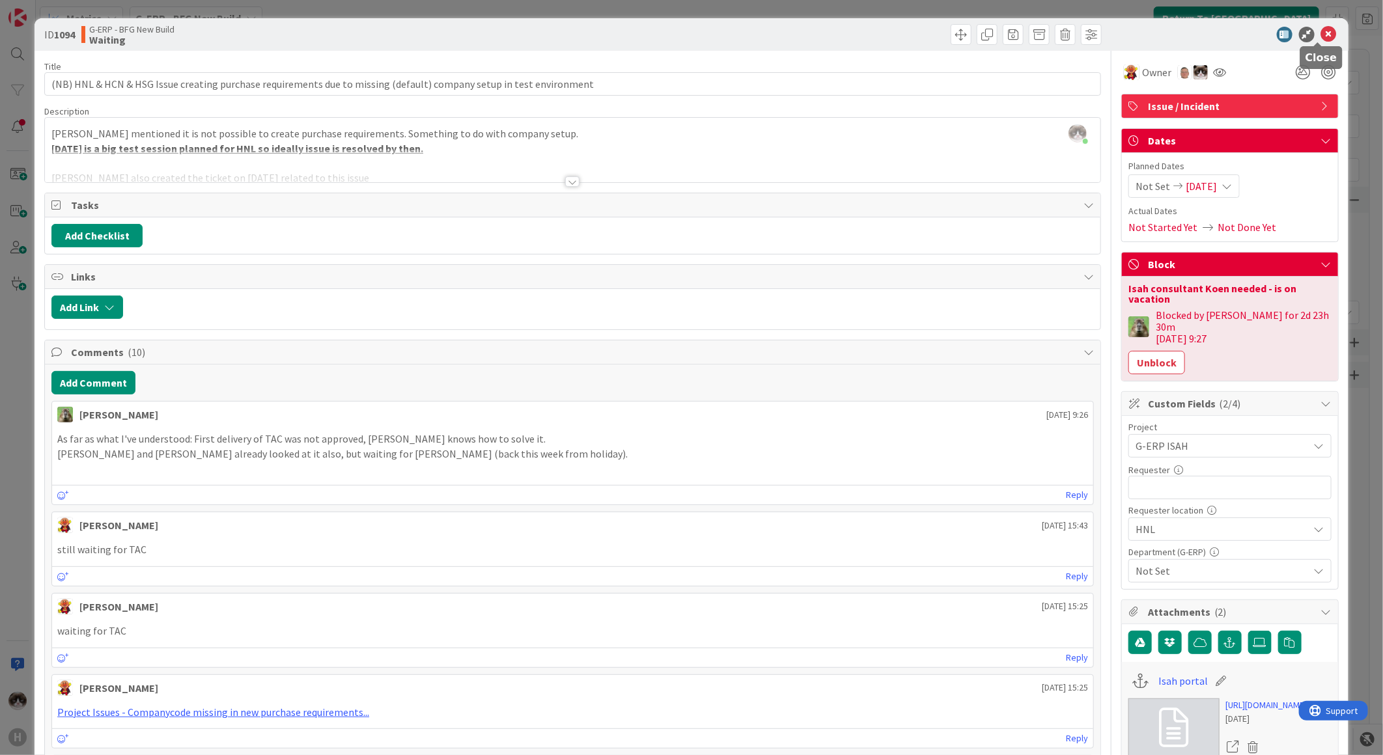
click at [1321, 35] on icon at bounding box center [1329, 35] width 16 height 16
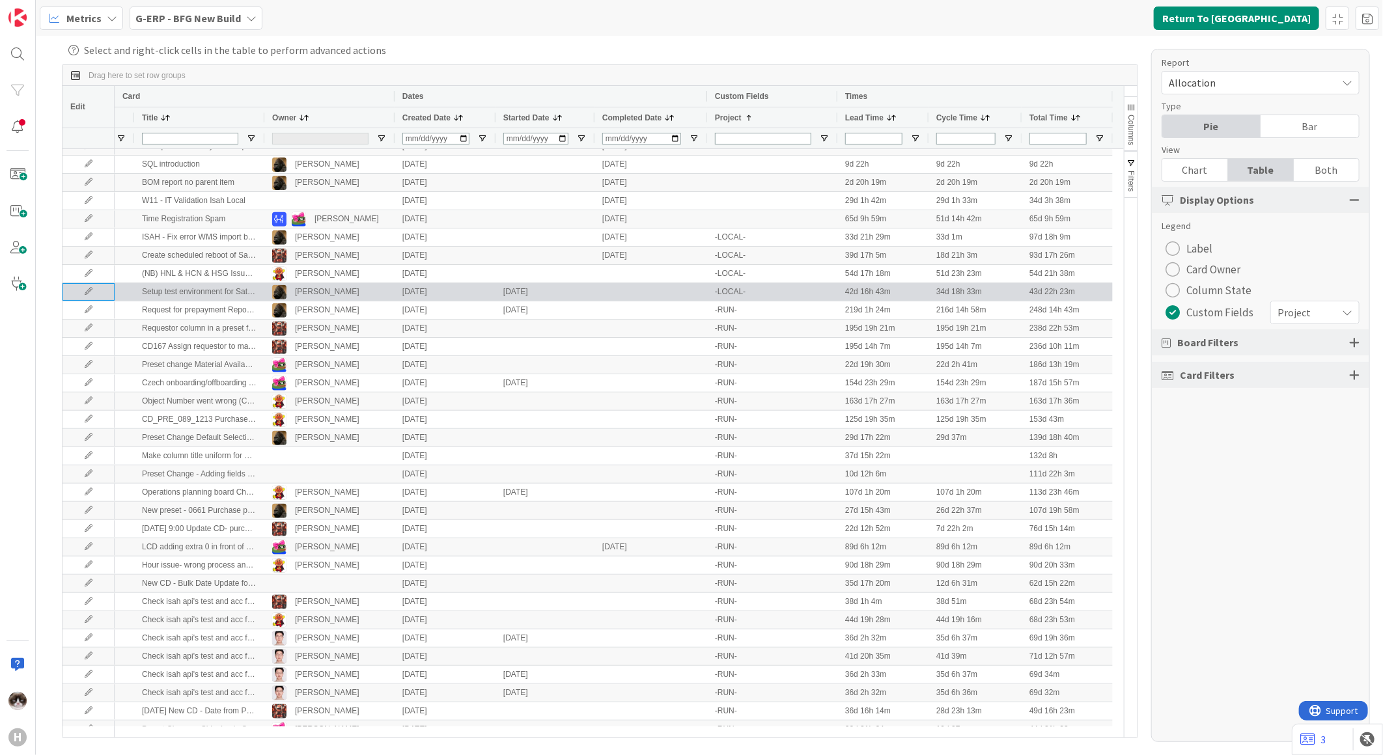
click at [90, 288] on icon at bounding box center [89, 292] width 20 height 8
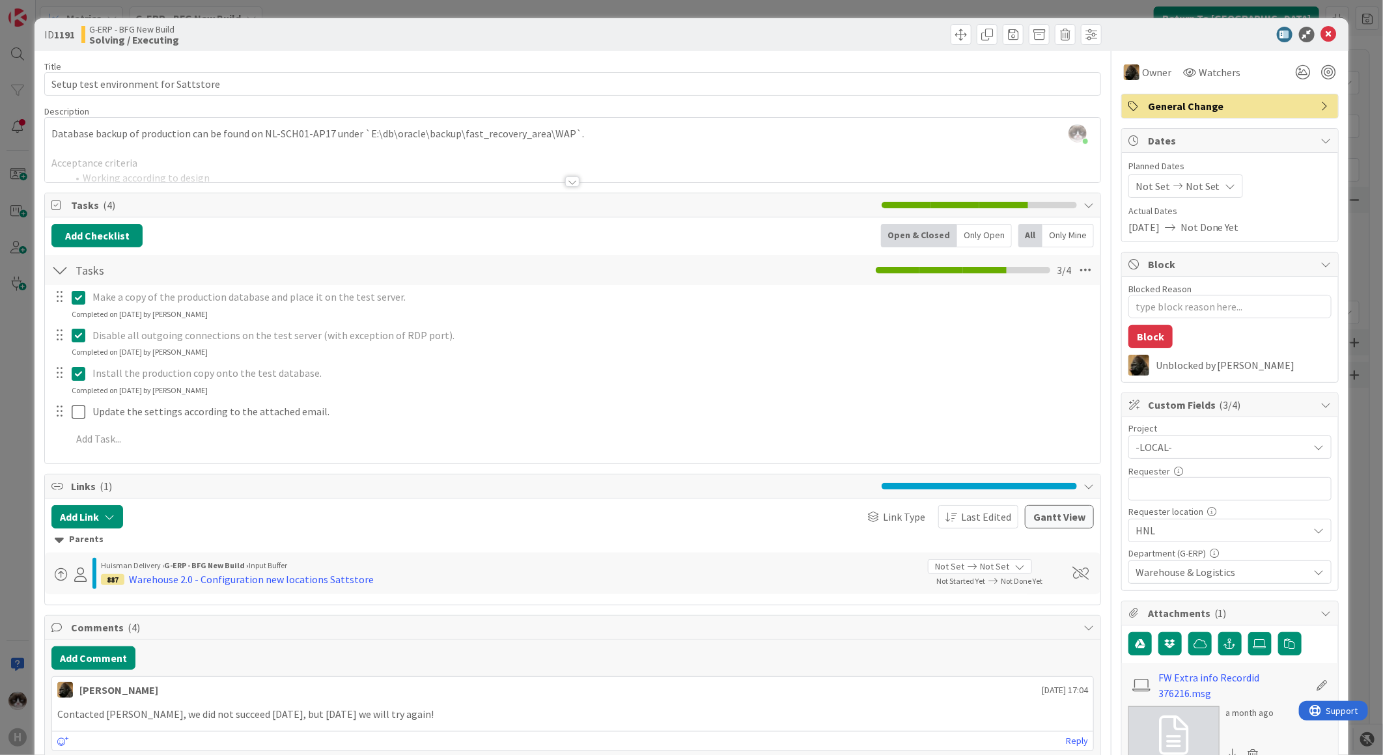
click at [565, 179] on div at bounding box center [572, 181] width 14 height 10
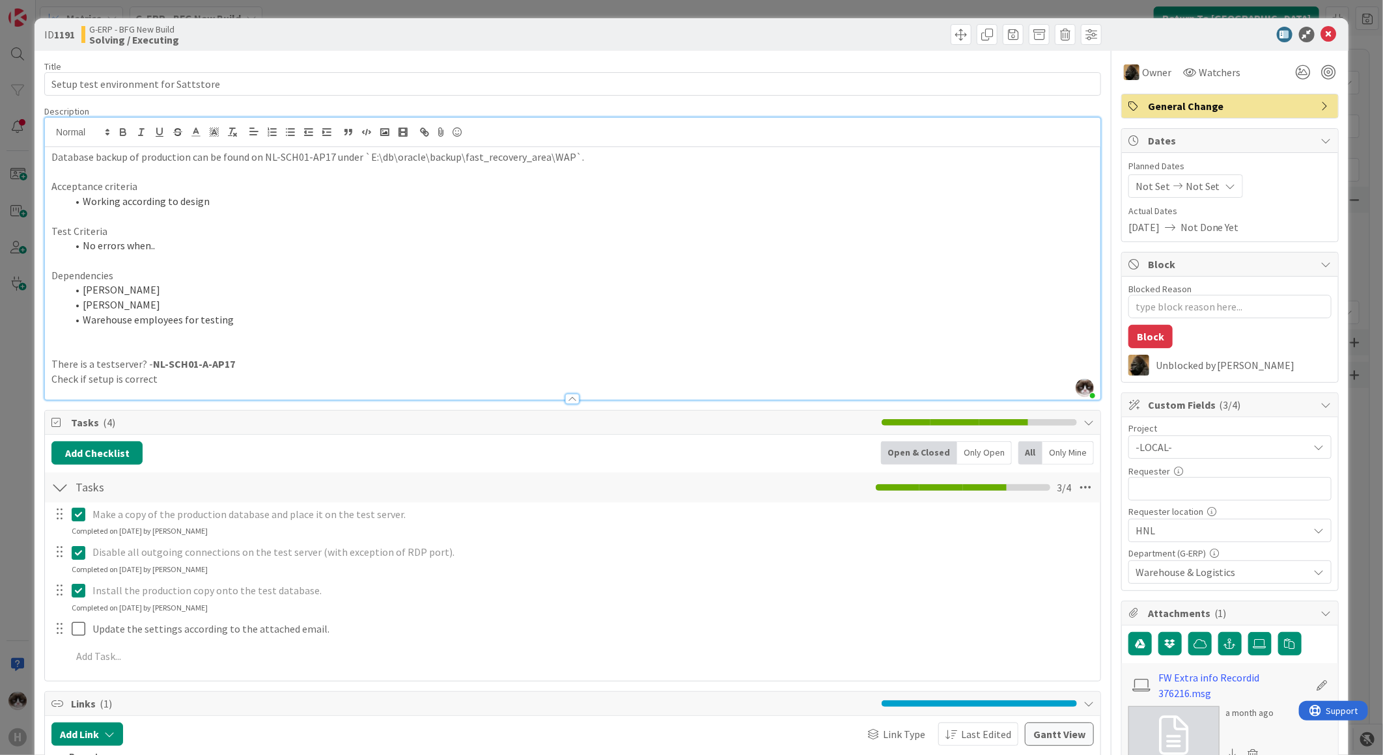
click at [1201, 447] on span "-LOCAL-" at bounding box center [1219, 447] width 167 height 18
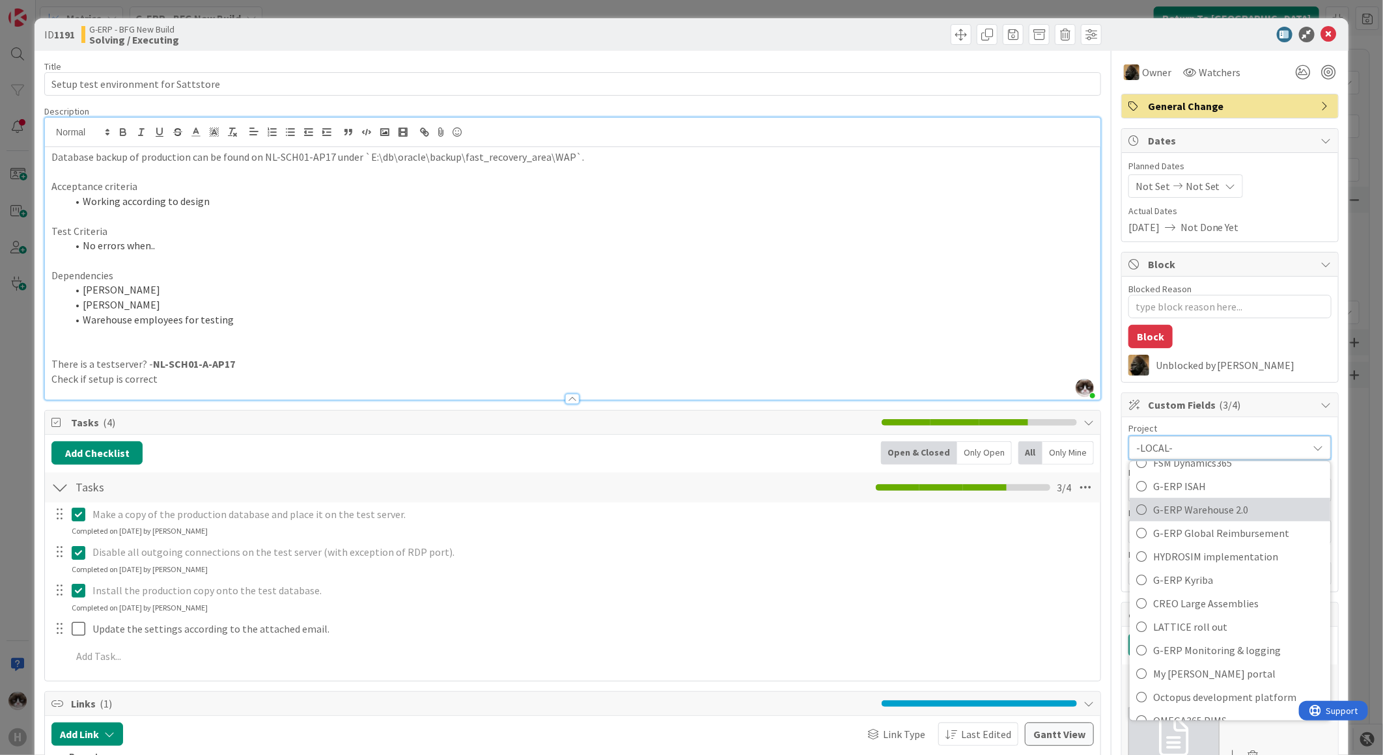
click at [1189, 508] on span "G-ERP Warehouse 2.0" at bounding box center [1238, 510] width 171 height 20
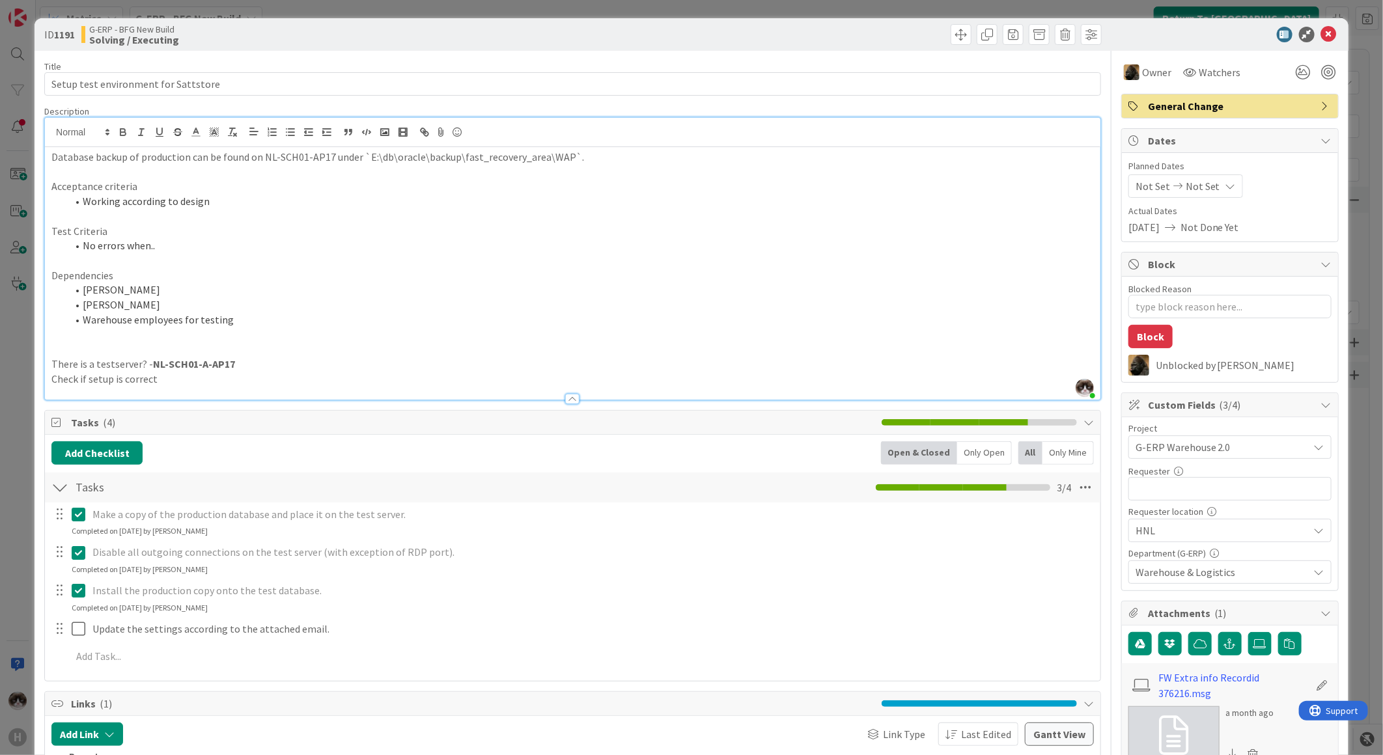
type textarea "x"
click at [1326, 31] on icon at bounding box center [1329, 35] width 16 height 16
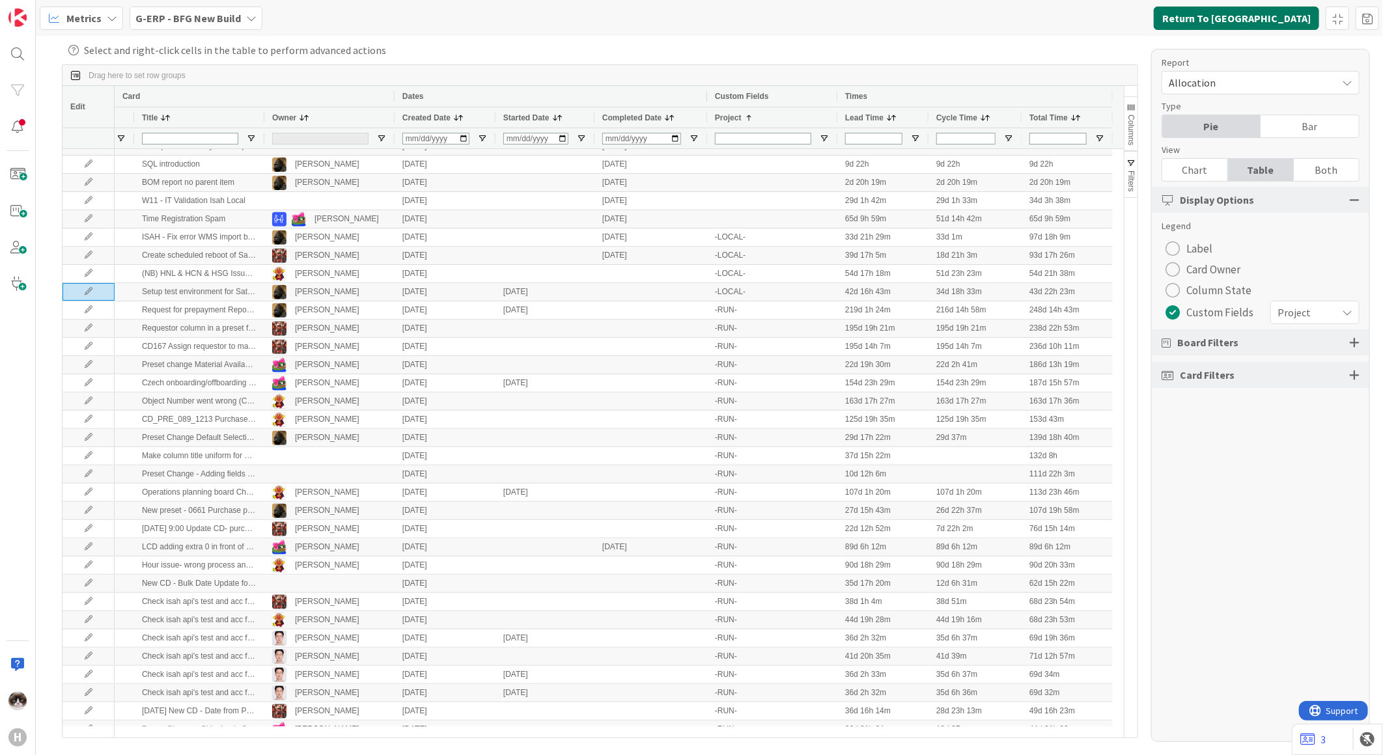
click at [1247, 24] on button "Return To Kanban" at bounding box center [1236, 18] width 165 height 23
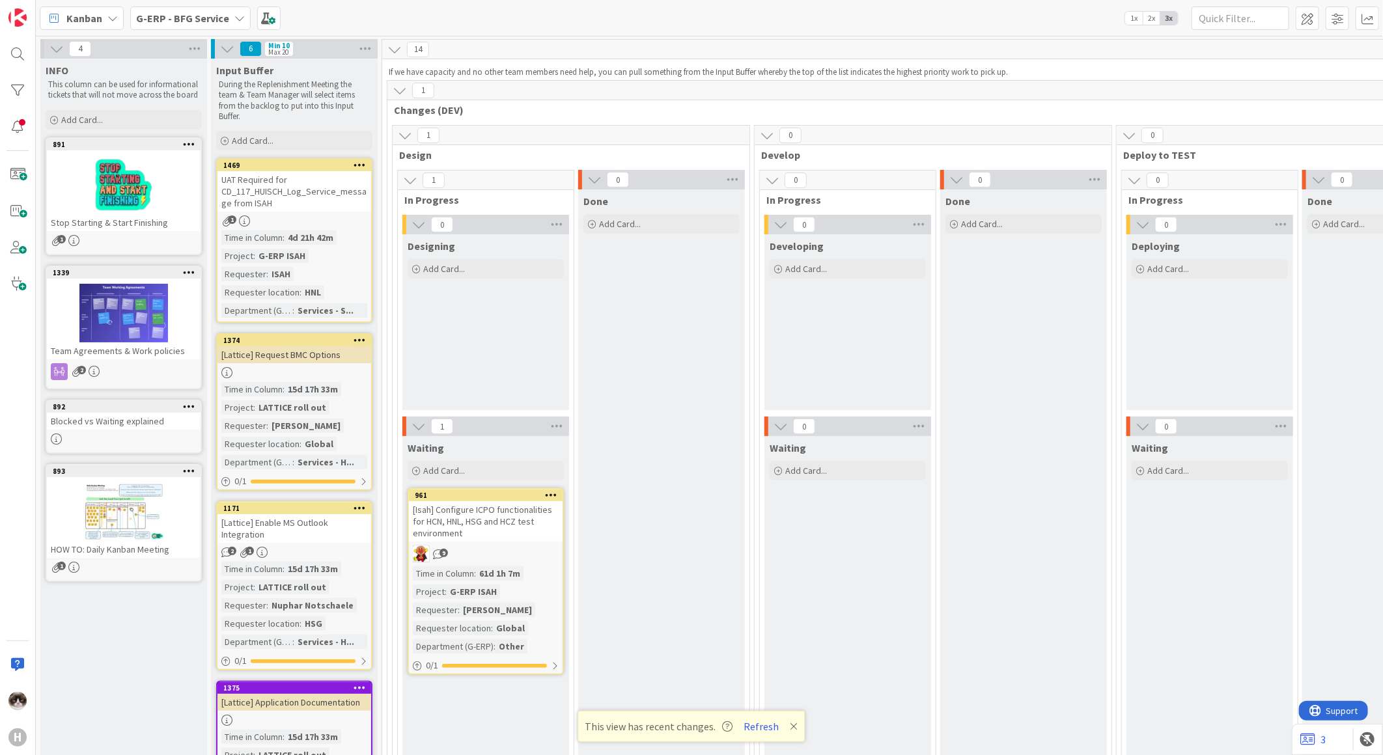
scroll to position [0, 1804]
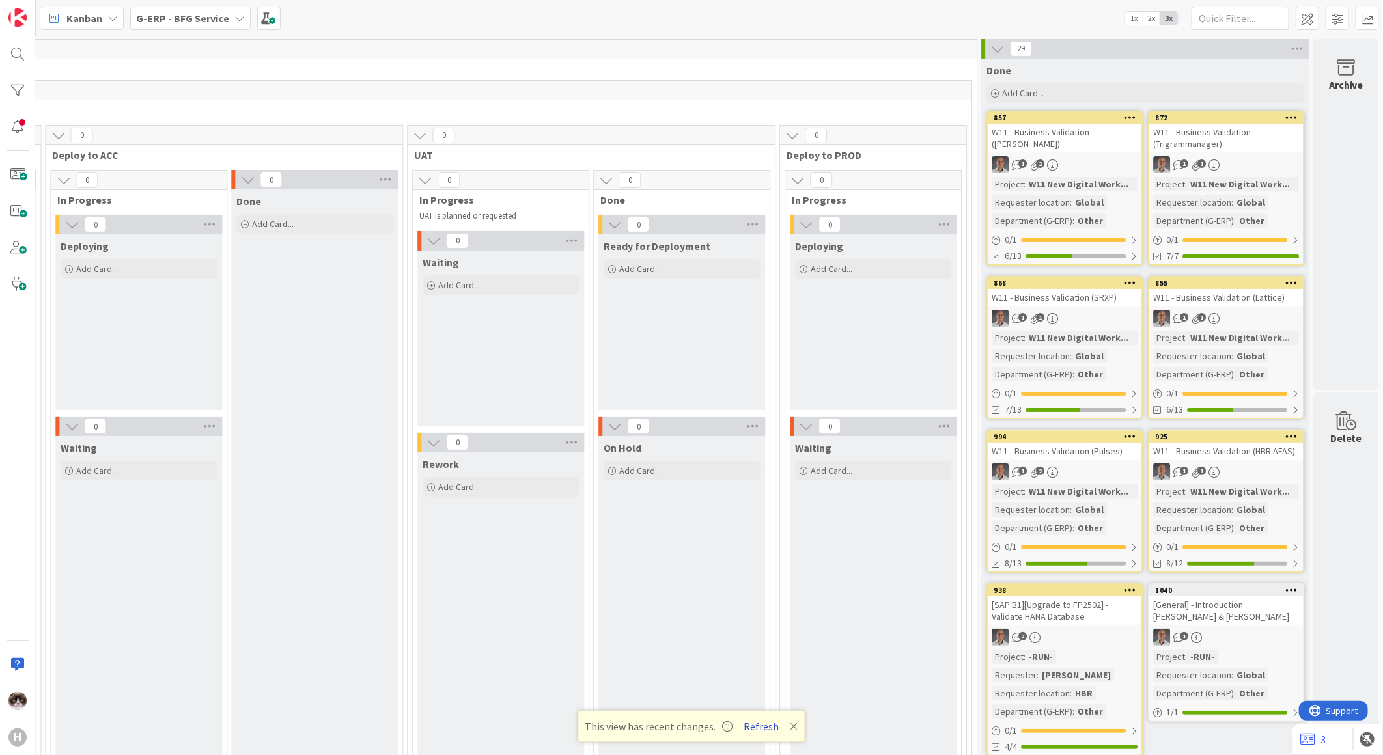
click at [757, 729] on button "Refresh" at bounding box center [762, 726] width 44 height 17
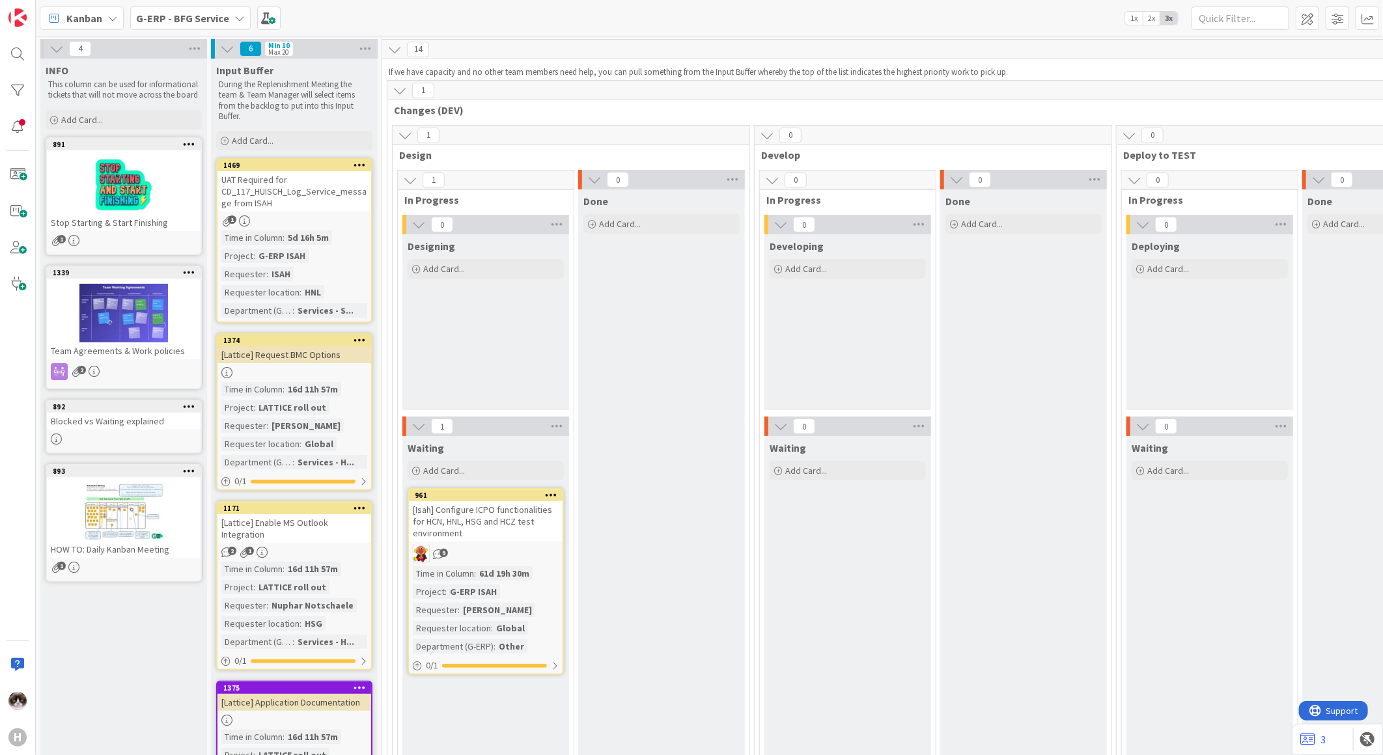
click at [201, 16] on b "G-ERP - BFG Service" at bounding box center [182, 18] width 93 height 13
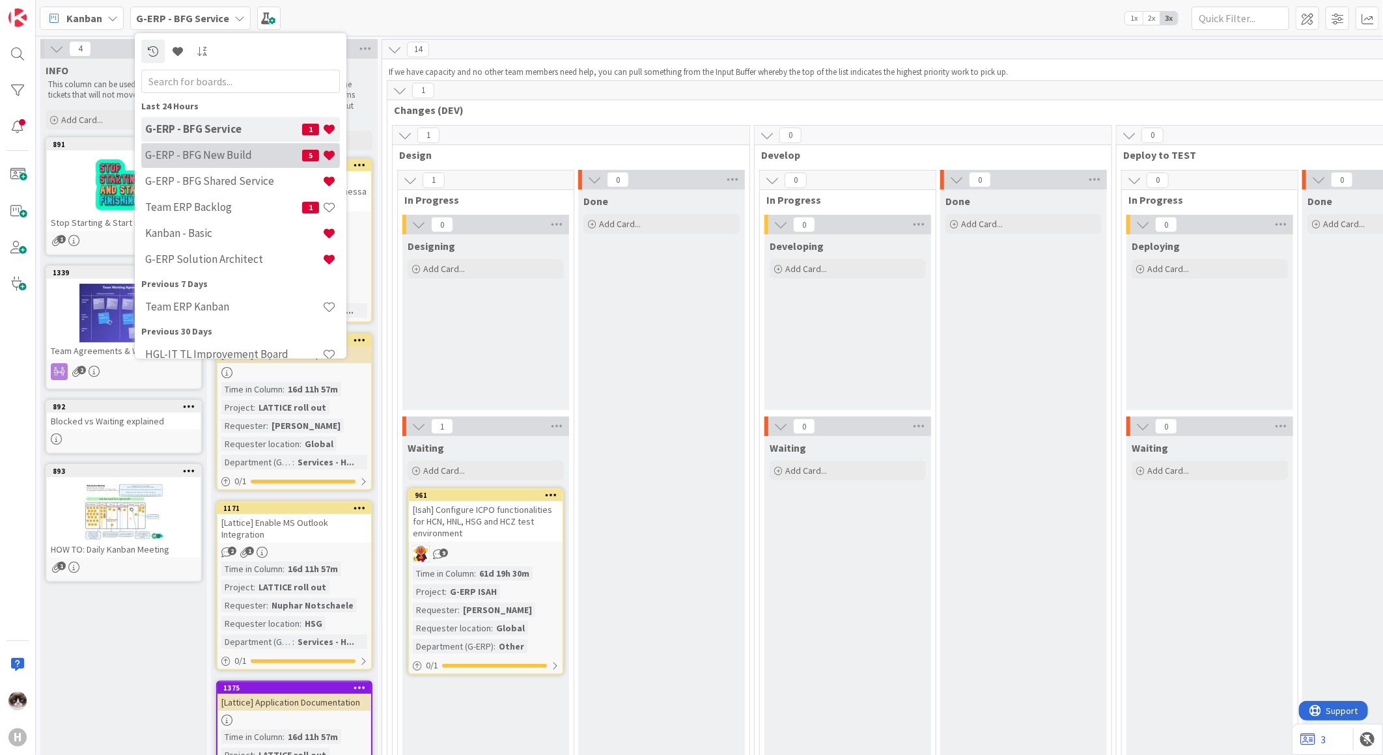
click at [234, 152] on h4 "G-ERP - BFG New Build" at bounding box center [223, 154] width 157 height 13
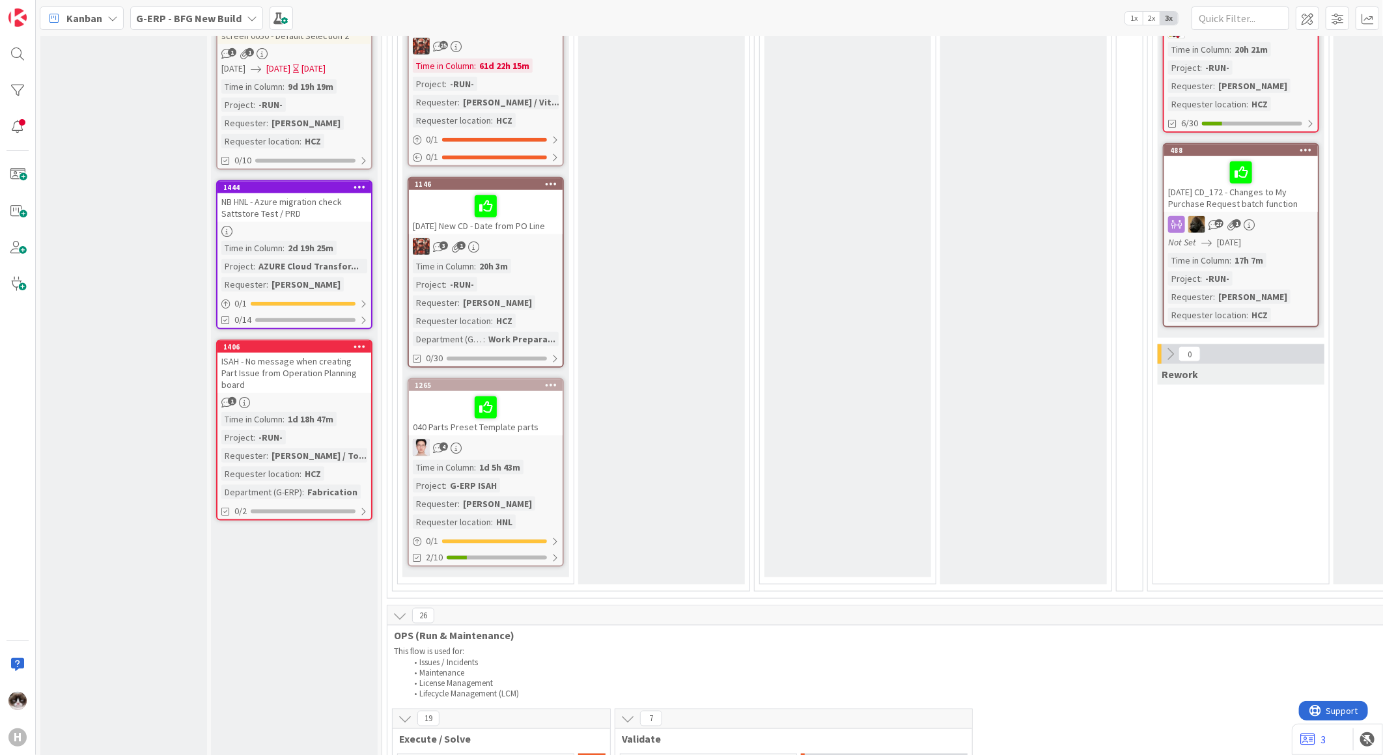
scroll to position [1157, 0]
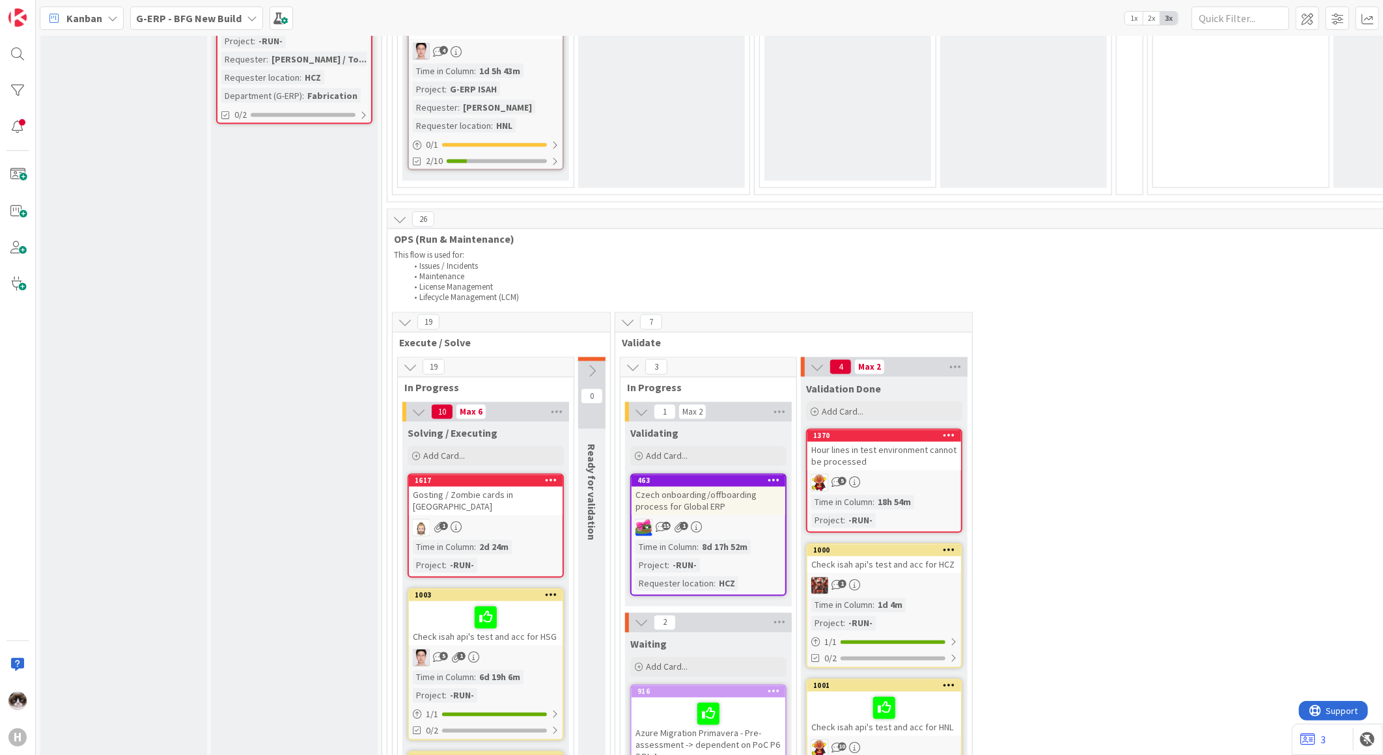
click at [519, 520] on div "1" at bounding box center [486, 528] width 154 height 17
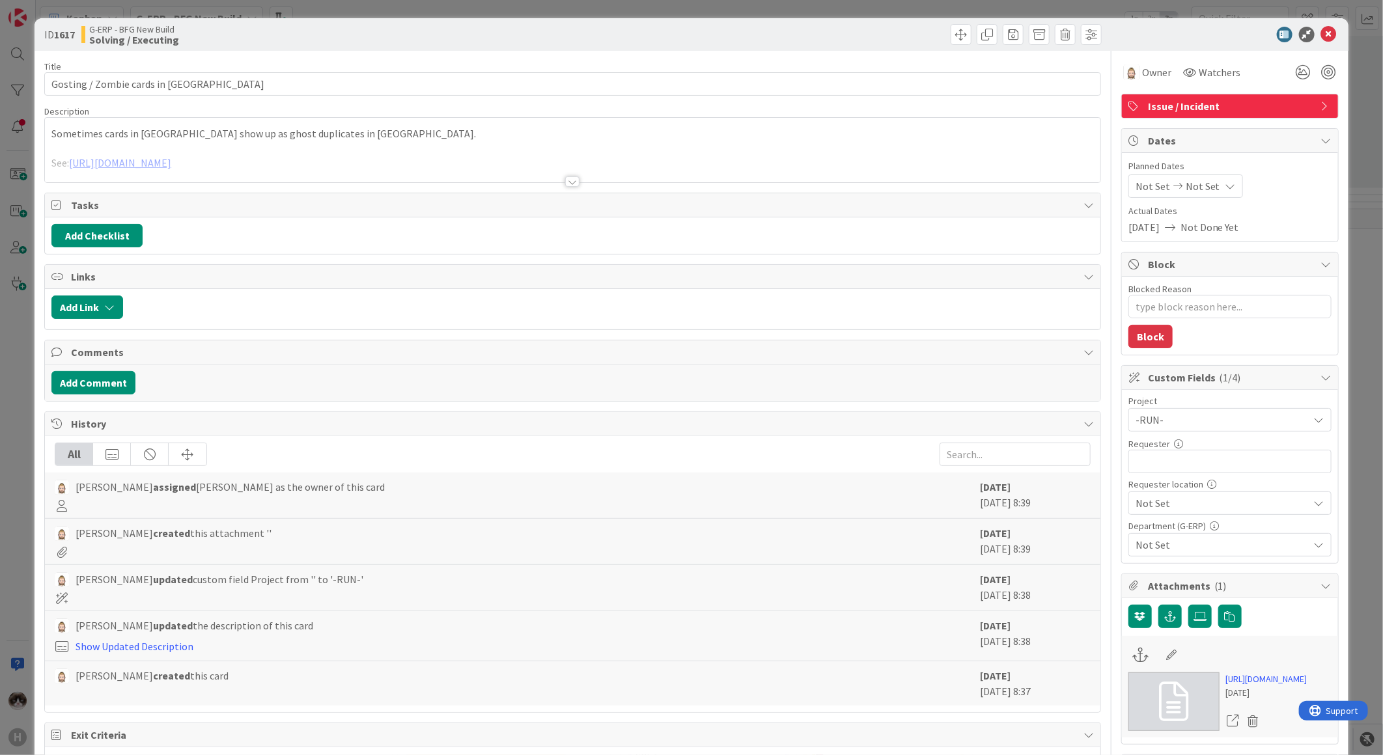
type textarea "x"
click at [569, 186] on div at bounding box center [572, 181] width 14 height 10
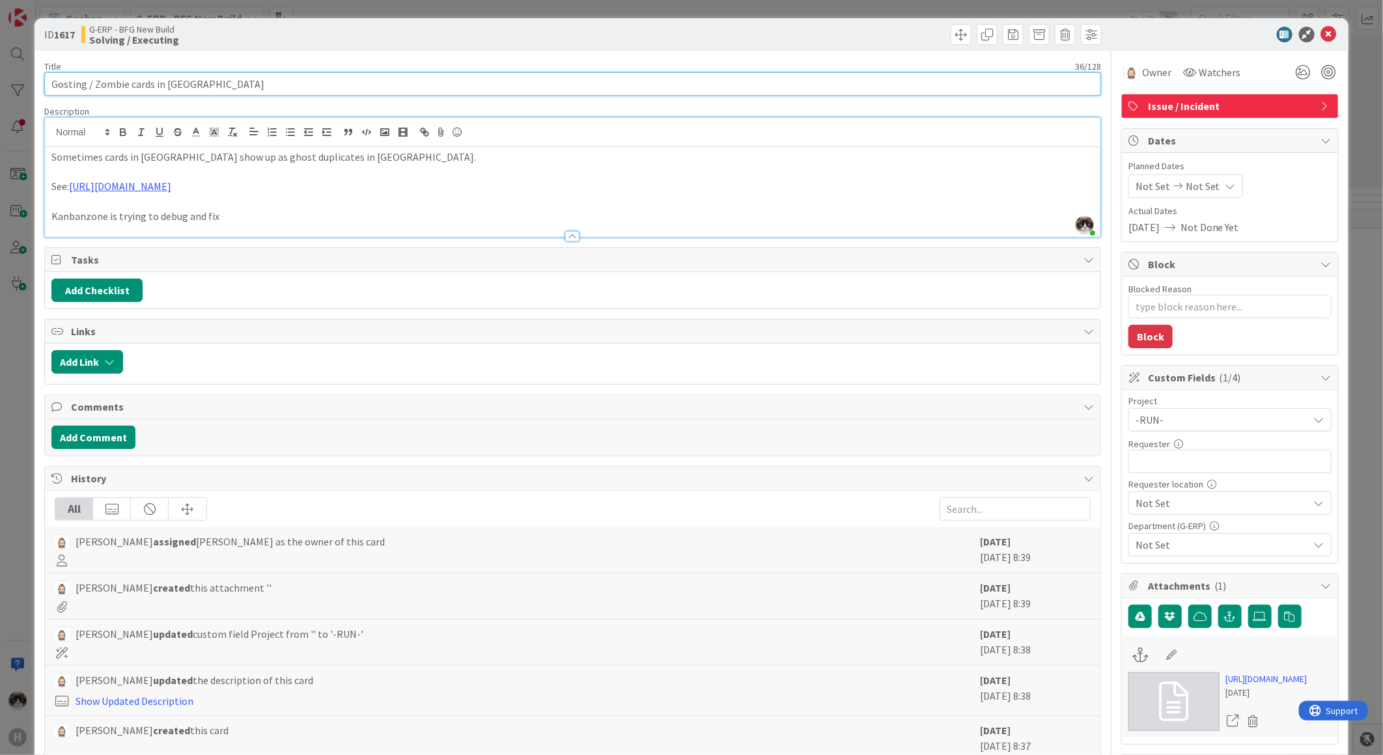
click at [61, 85] on input "Gosting / Zombie cards in Kanbanzone" at bounding box center [572, 83] width 1057 height 23
click at [57, 85] on input "Gosting / Zombie cards in Kanbanzone" at bounding box center [572, 83] width 1057 height 23
type input "Ghosting / Zombie cards in Kanbanzone"
type textarea "x"
type input "Ghosting / Zombie cards in Kanbanzone"
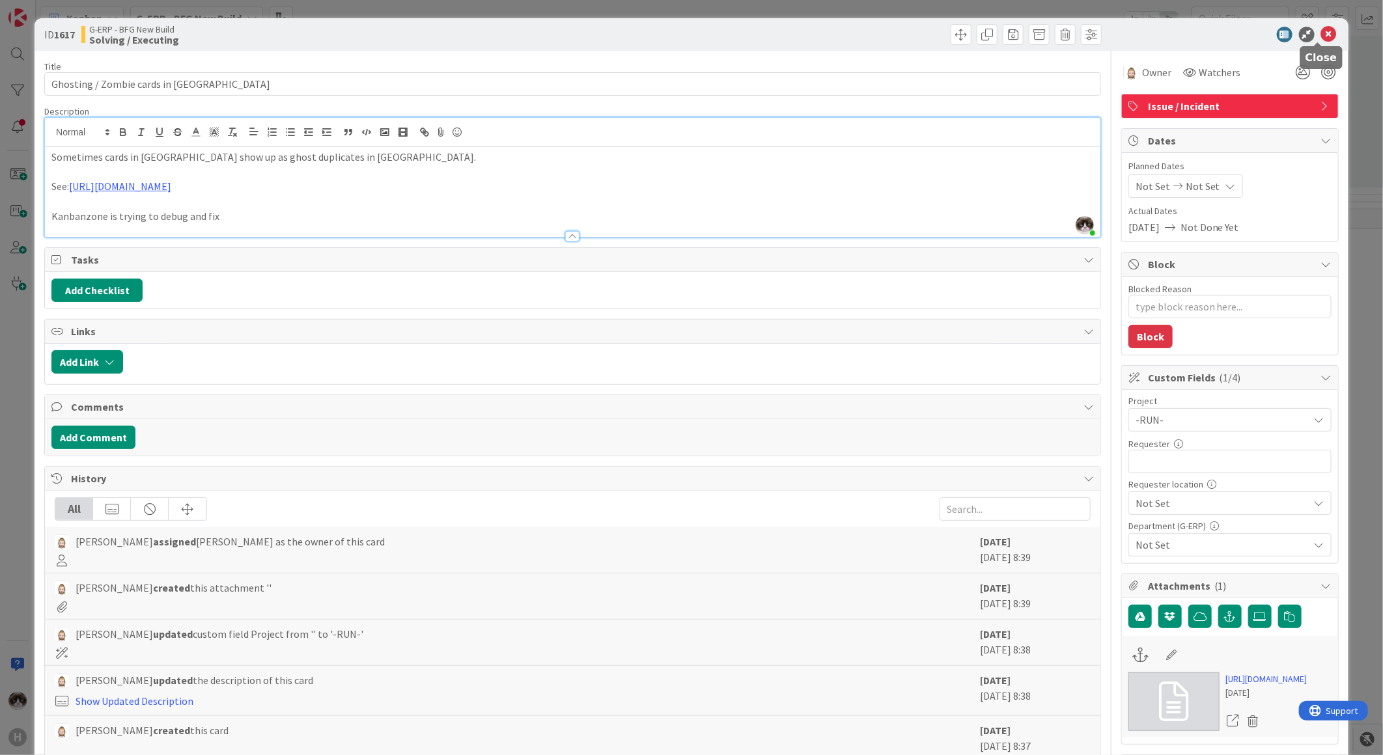
click at [1322, 33] on icon at bounding box center [1329, 35] width 16 height 16
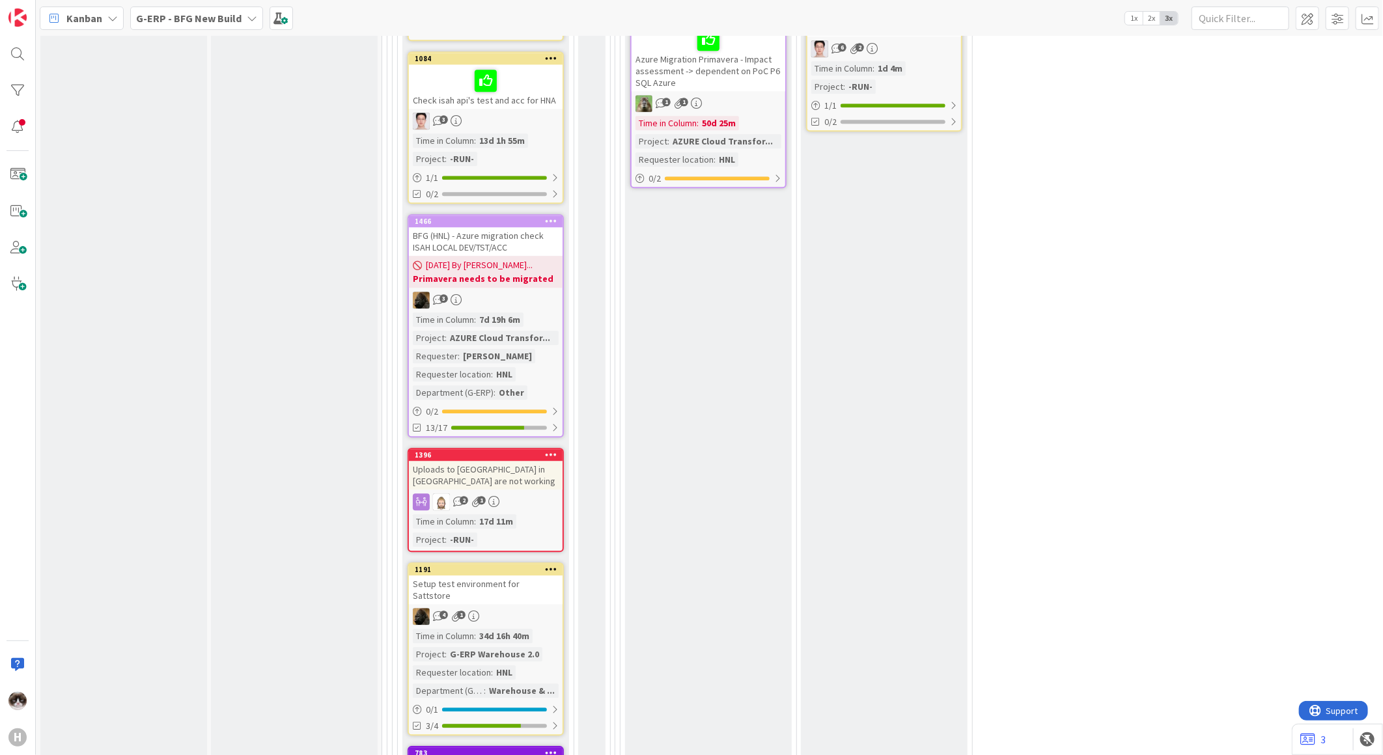
scroll to position [2098, 0]
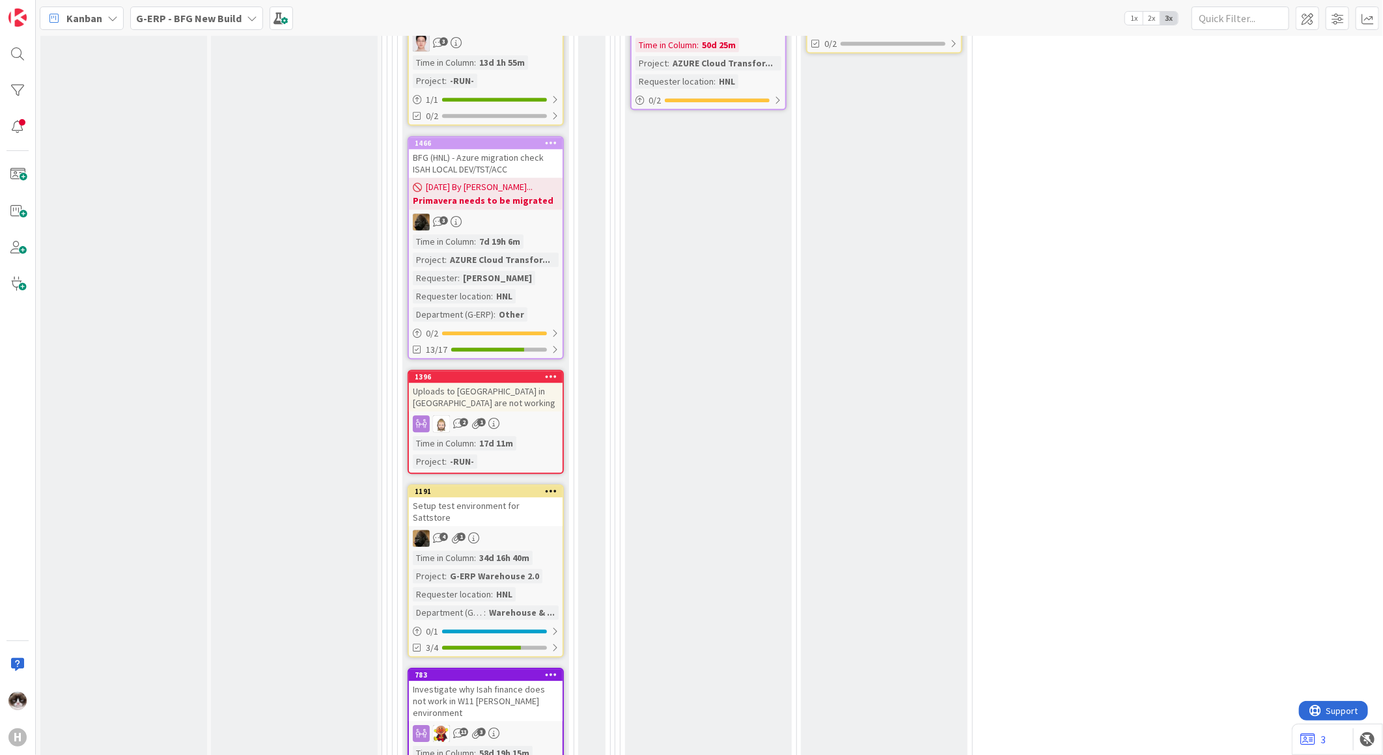
click at [543, 197] on div "07/08/2025 By Noah... Primavera needs to be migrated" at bounding box center [486, 194] width 154 height 32
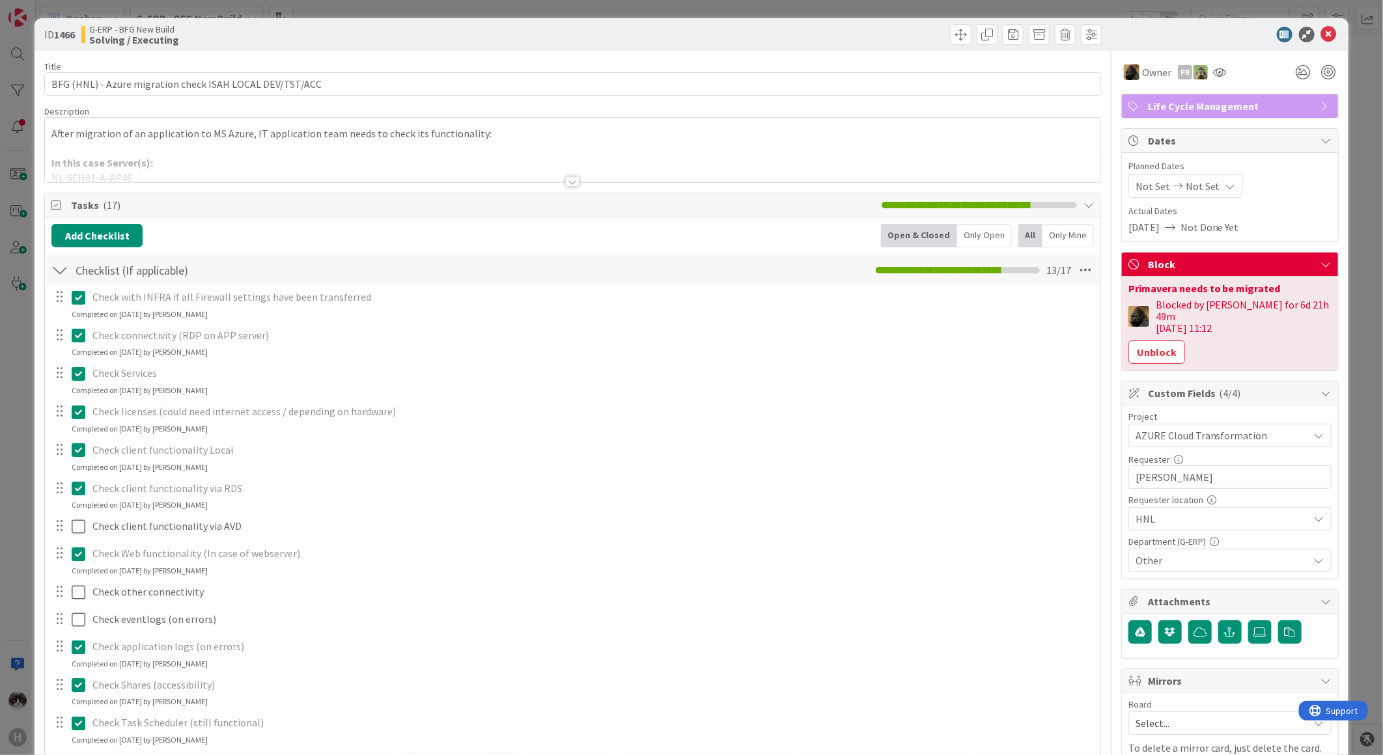
click at [558, 172] on div at bounding box center [573, 165] width 1056 height 33
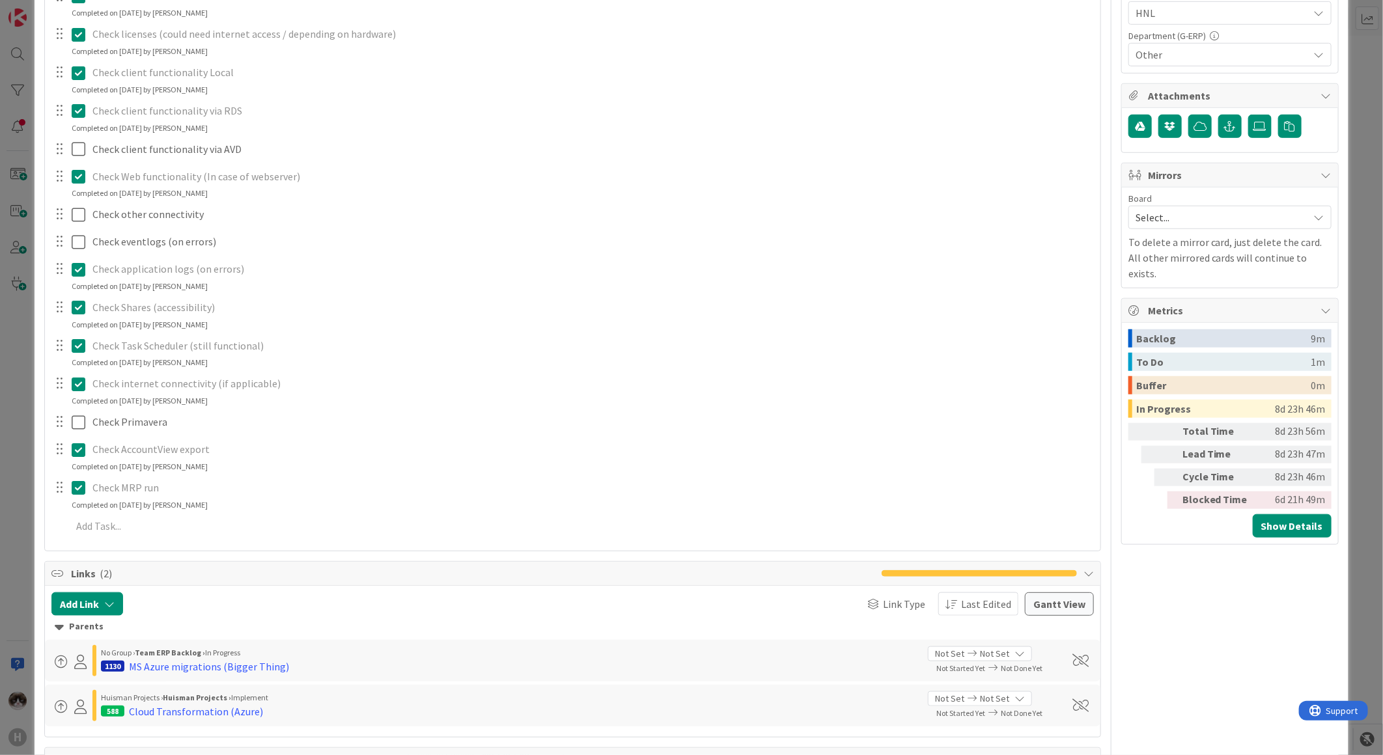
scroll to position [940, 0]
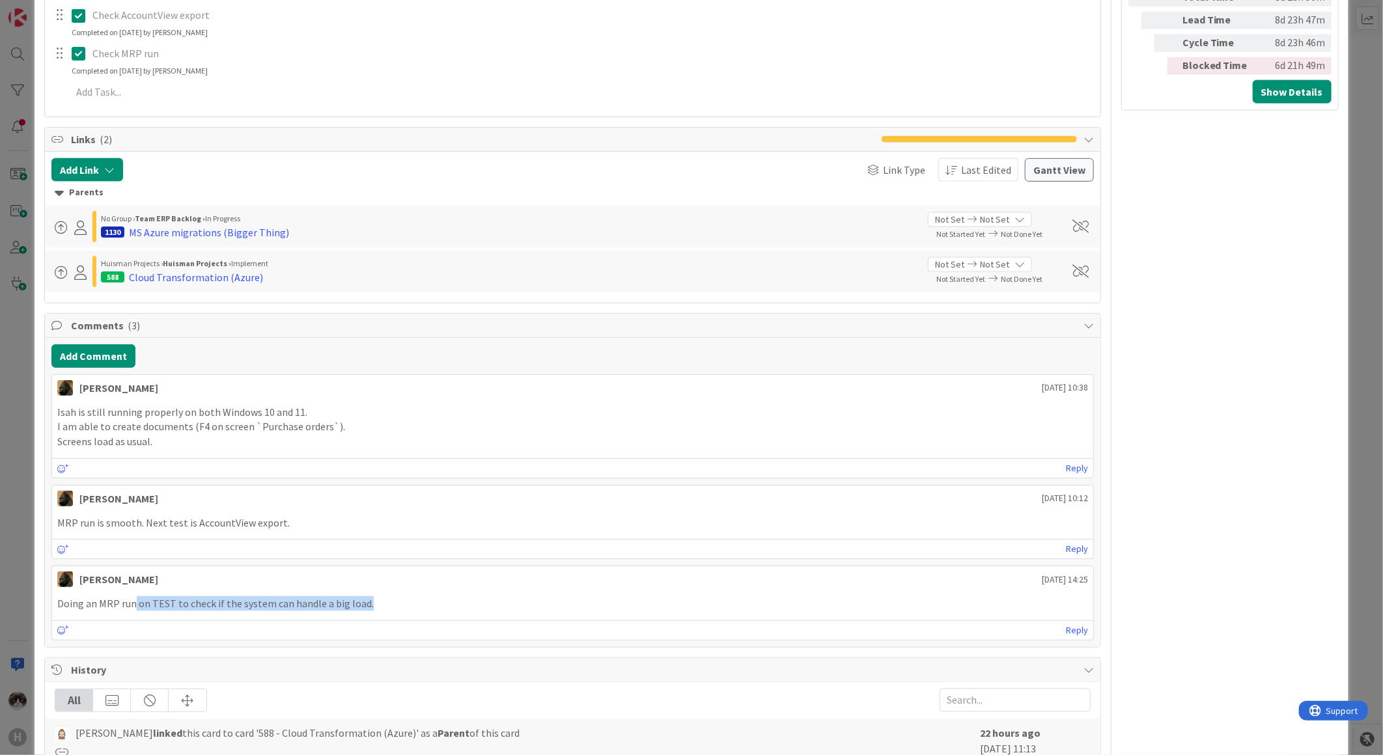
drag, startPoint x: 134, startPoint y: 604, endPoint x: 432, endPoint y: 606, distance: 298.2
click at [432, 606] on p "Doing an MRP run on TEST to check if the system can handle a big load." at bounding box center [572, 603] width 1031 height 15
drag, startPoint x: 273, startPoint y: 532, endPoint x: 34, endPoint y: 526, distance: 239.7
click at [35, 526] on div "ID 1466 G-ERP - BFG New Build Solving / Executing Title 56 / 128 BFG (HNL) - Az…" at bounding box center [692, 79] width 1314 height 2002
click at [326, 417] on p "Isah is still running properly on both Windows 10 and 11." at bounding box center [572, 412] width 1031 height 15
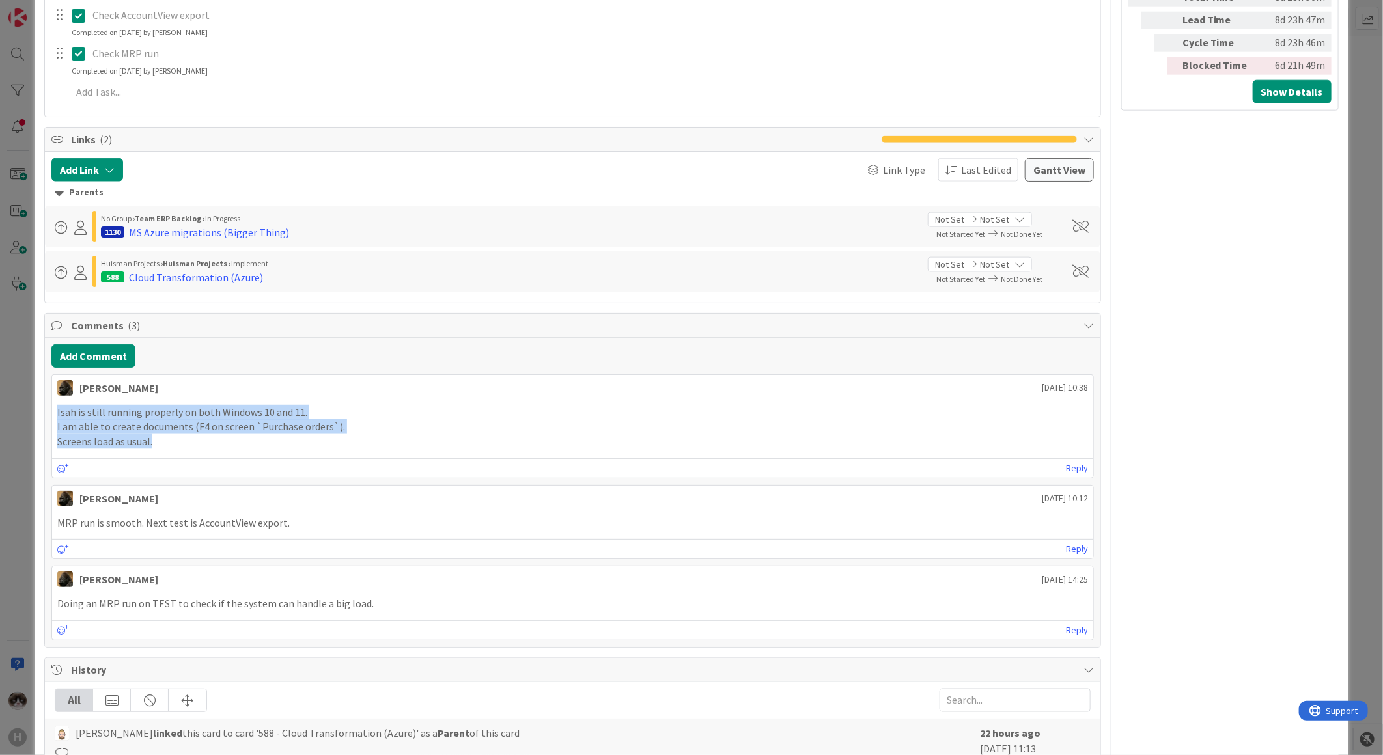
drag, startPoint x: 56, startPoint y: 413, endPoint x: 368, endPoint y: 441, distance: 313.2
click at [368, 441] on div "Isah is still running properly on both Windows 10 and 11. I am able to create d…" at bounding box center [572, 427] width 1041 height 55
drag, startPoint x: 368, startPoint y: 441, endPoint x: 382, endPoint y: 441, distance: 13.7
click at [382, 441] on p "Screens load as usual." at bounding box center [572, 441] width 1031 height 15
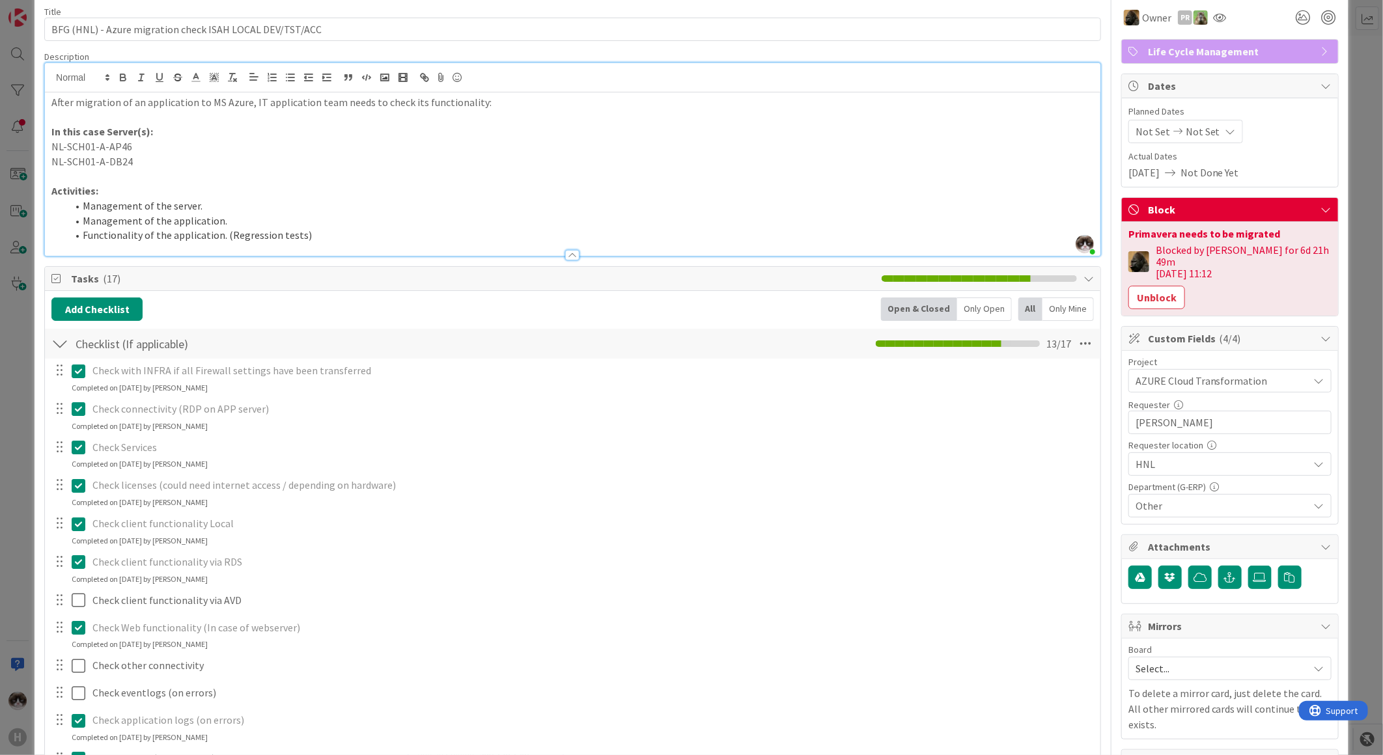
scroll to position [0, 0]
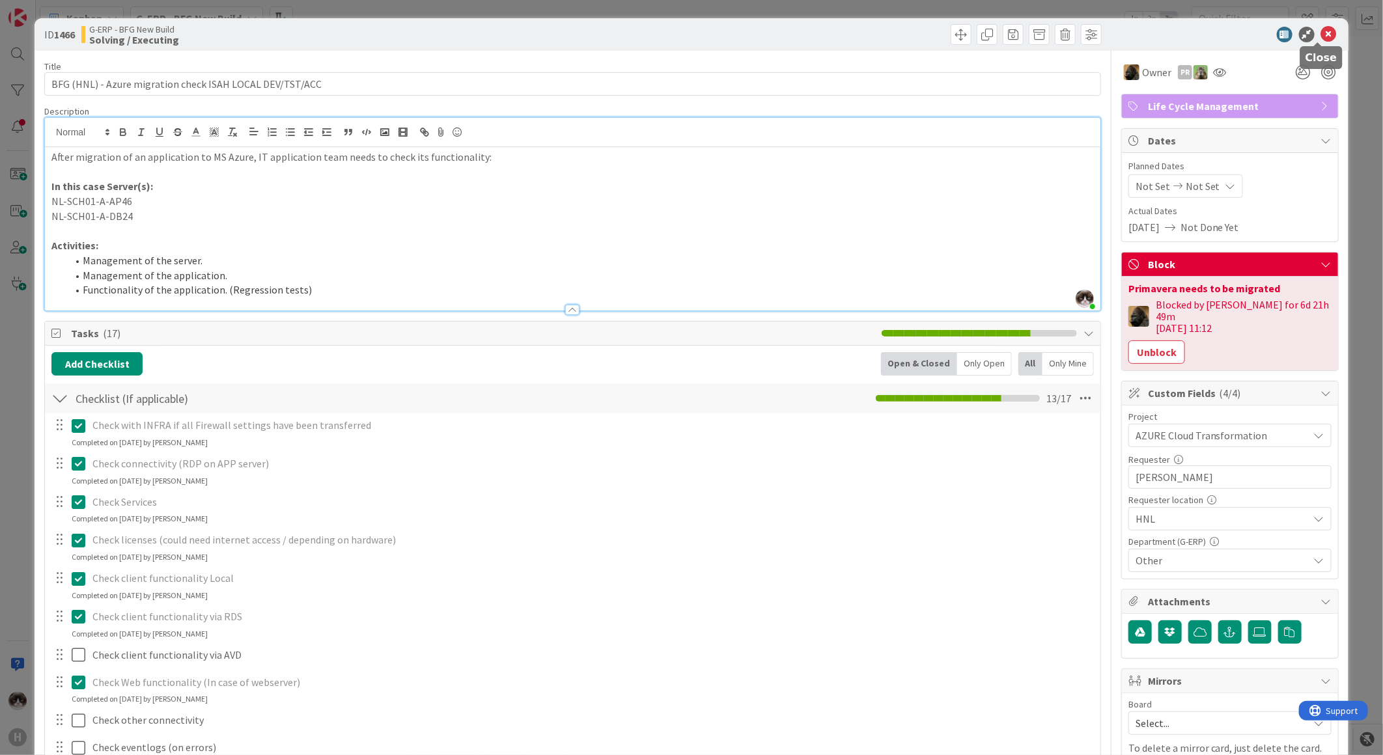
click at [1321, 36] on icon at bounding box center [1329, 35] width 16 height 16
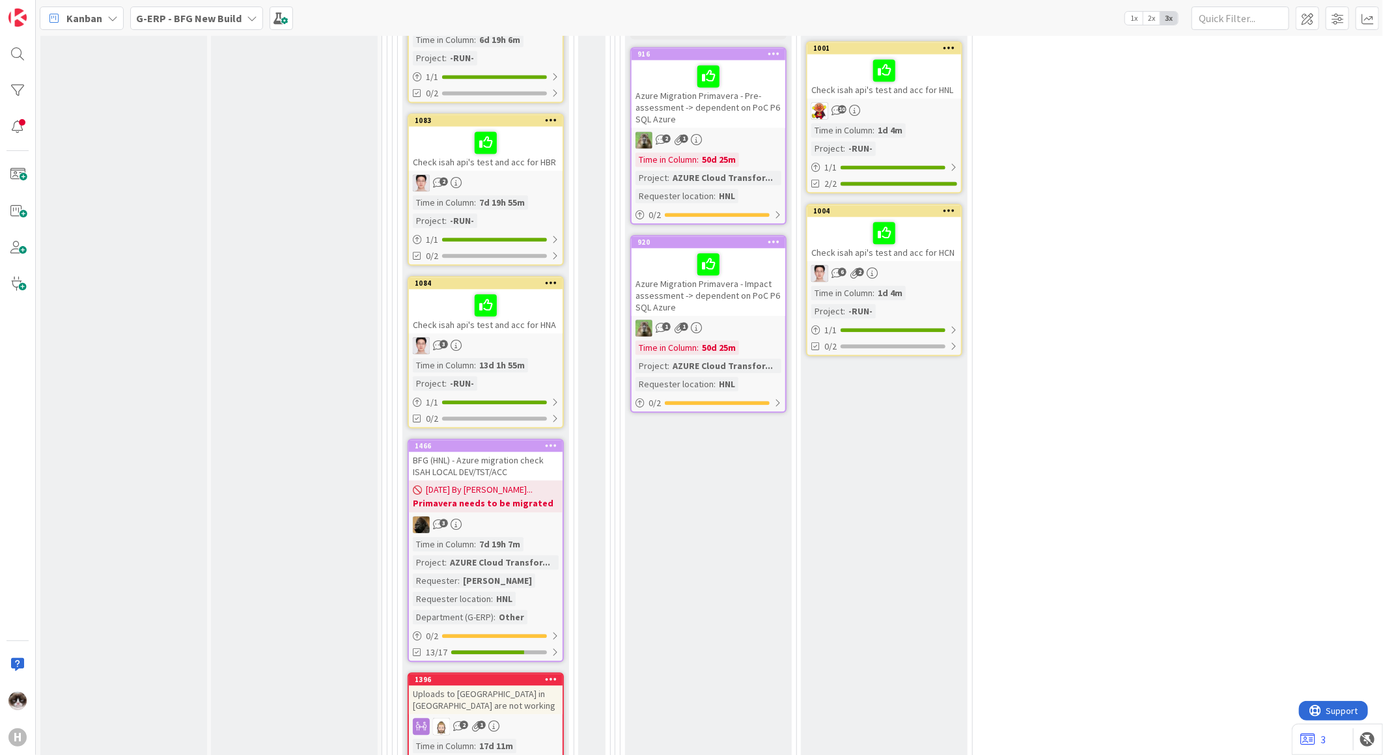
scroll to position [1954, 0]
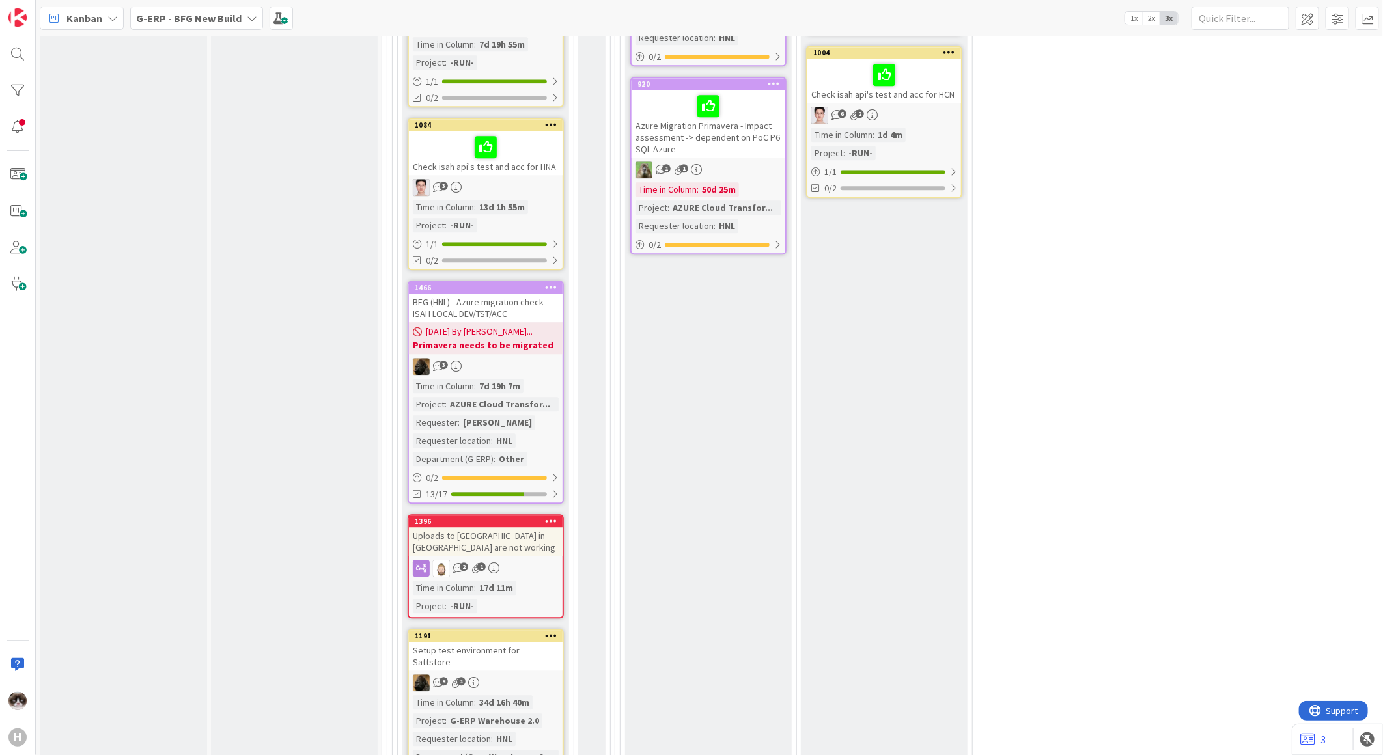
click at [553, 363] on div "3" at bounding box center [486, 366] width 154 height 17
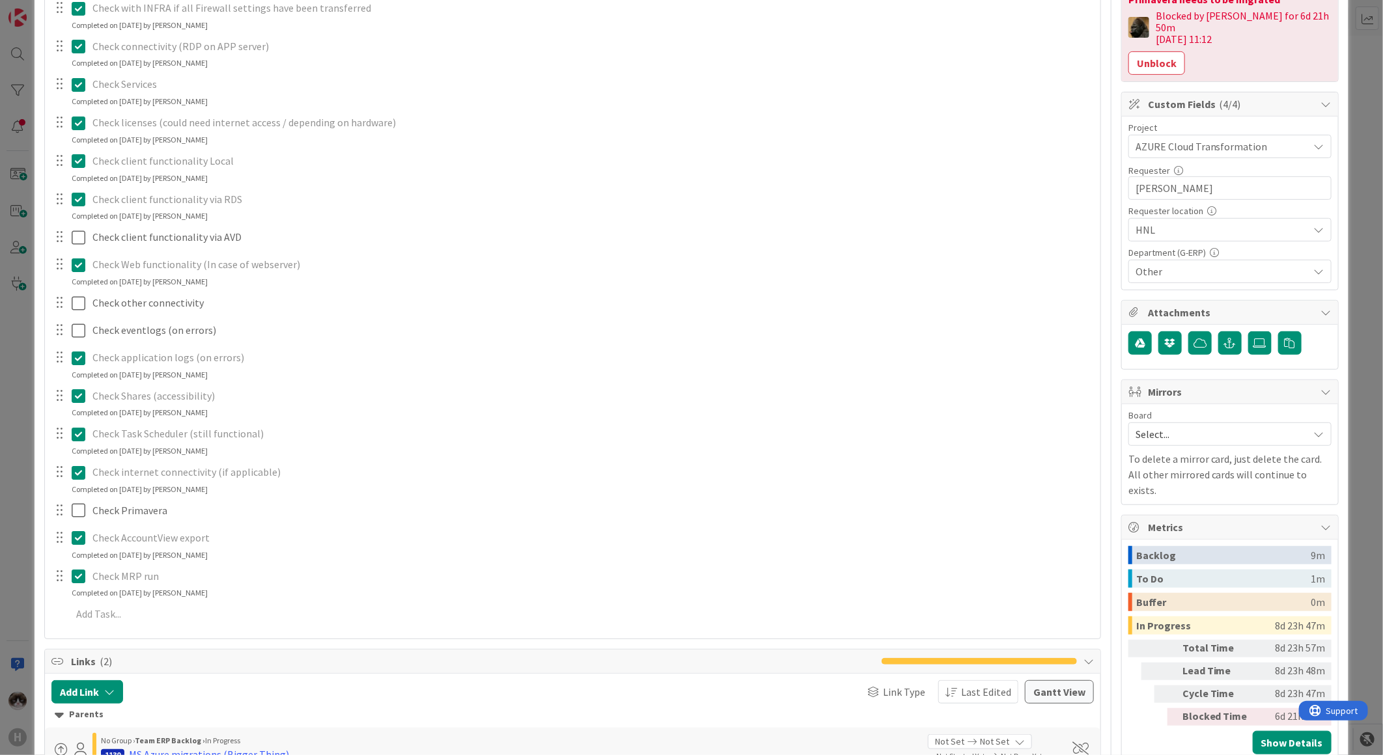
scroll to position [723, 0]
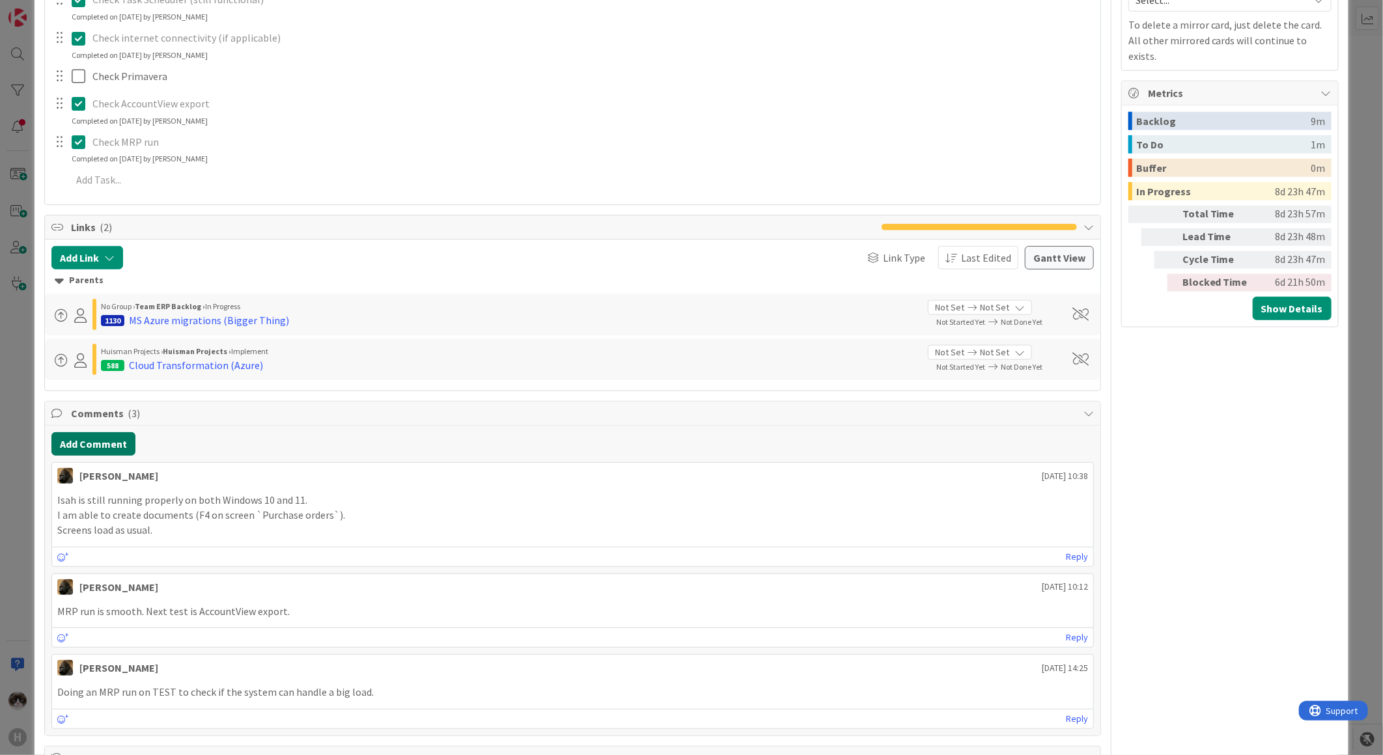
click at [126, 447] on button "Add Comment" at bounding box center [93, 443] width 84 height 23
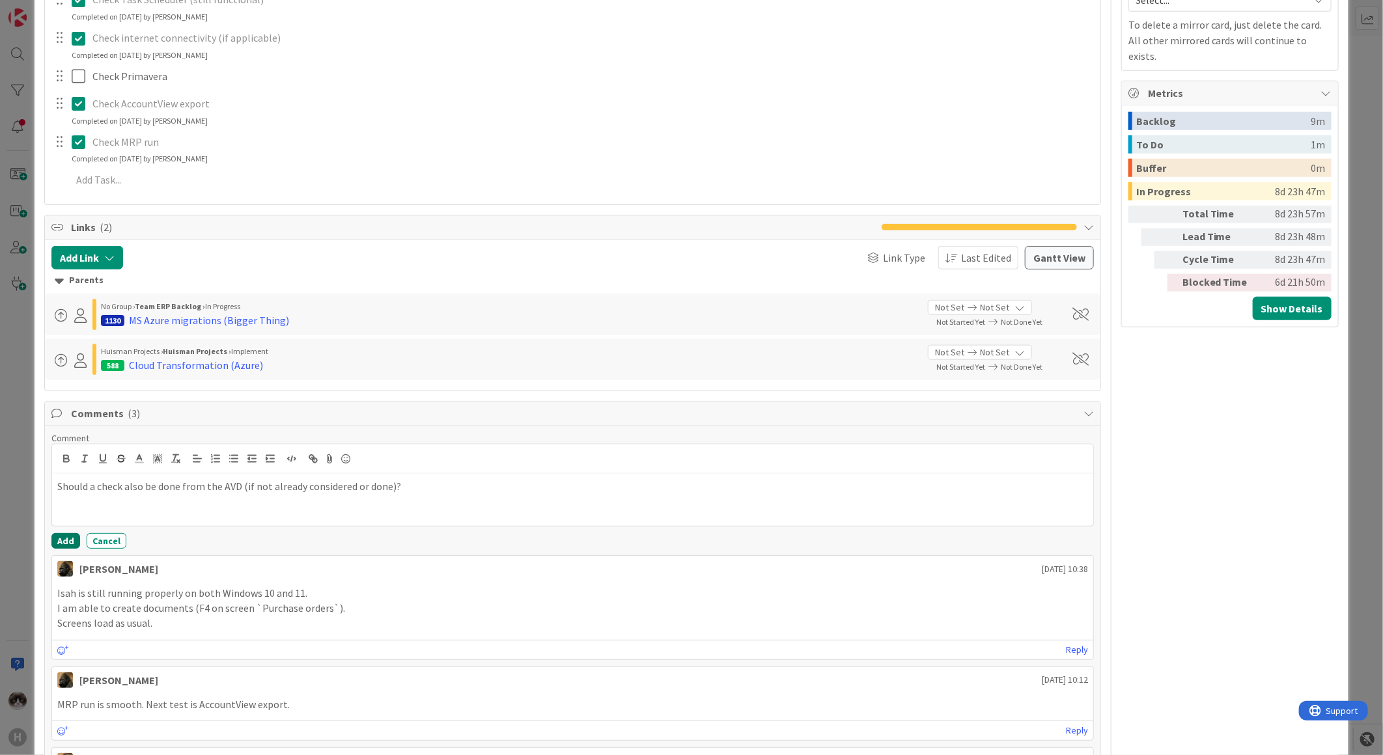
click at [65, 536] on button "Add" at bounding box center [65, 541] width 29 height 16
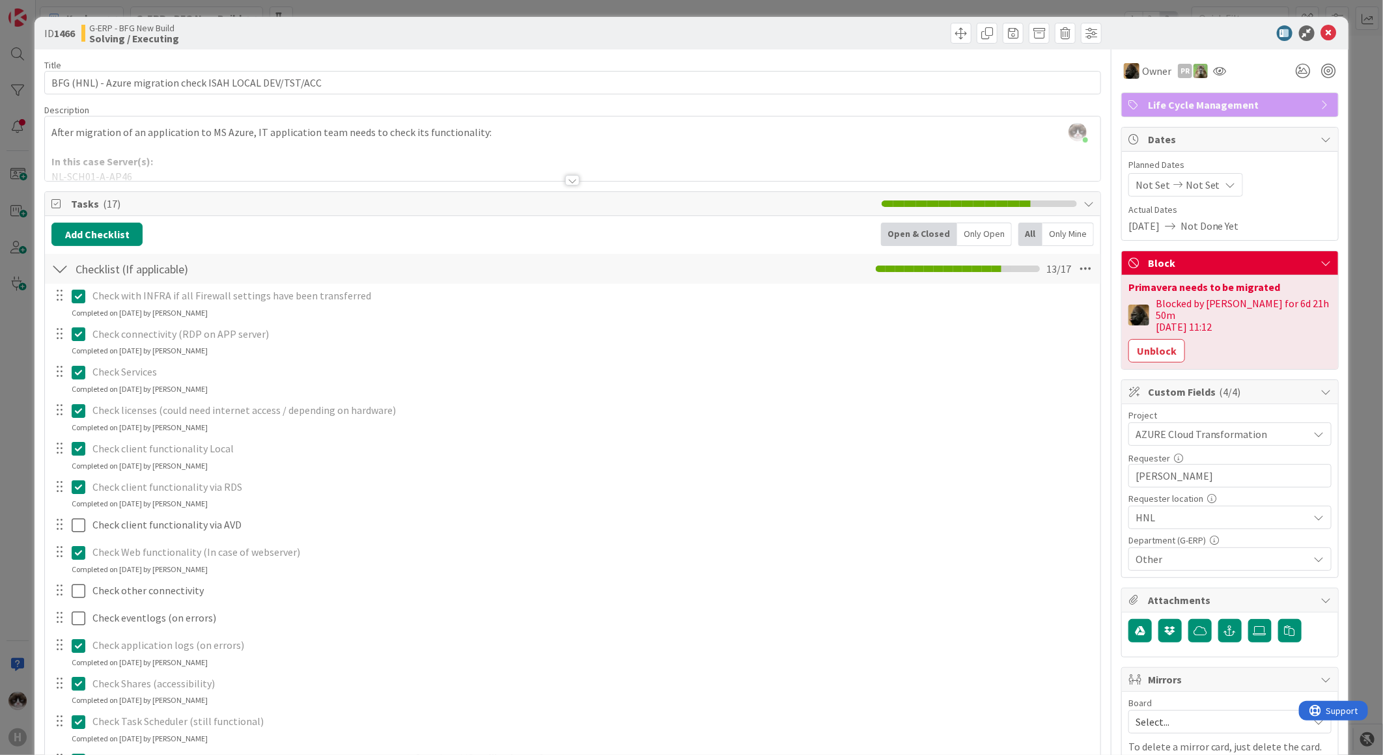
scroll to position [0, 0]
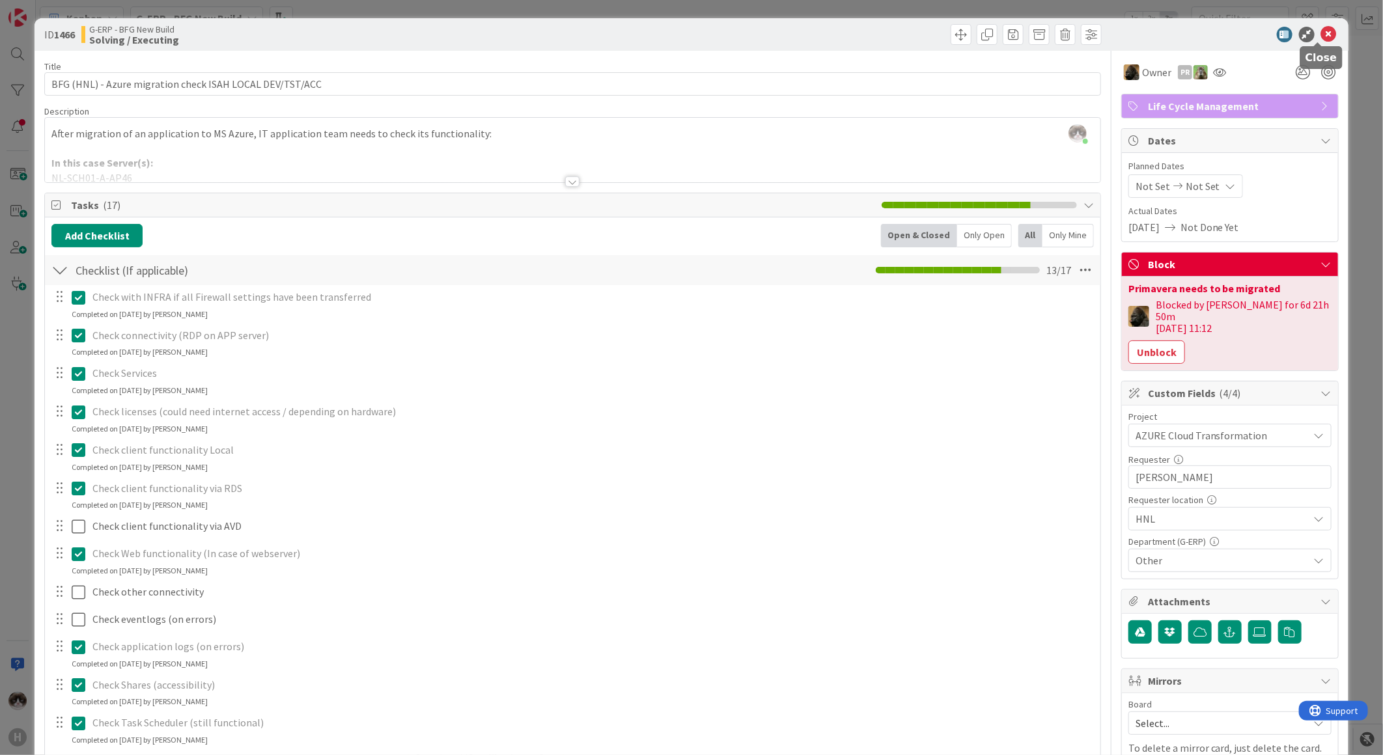
click at [1321, 38] on icon at bounding box center [1329, 35] width 16 height 16
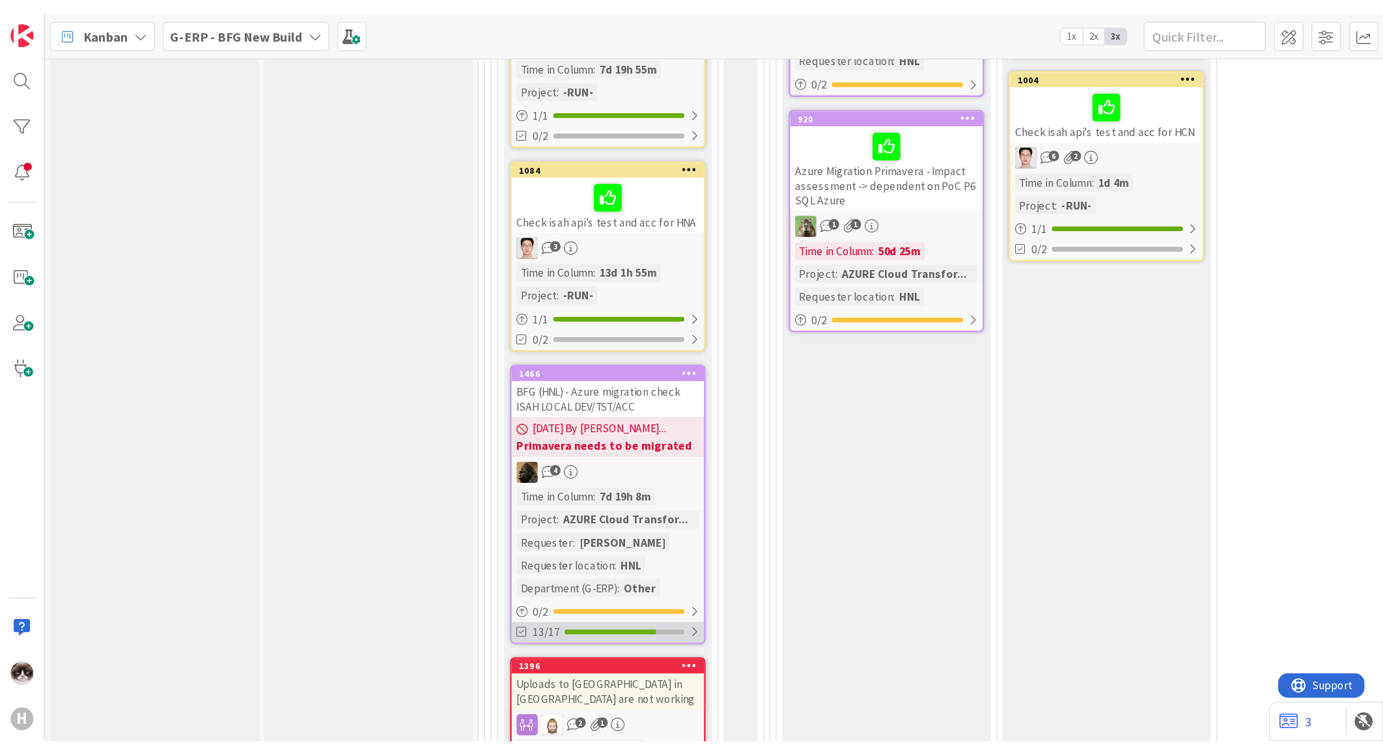
scroll to position [1954, 0]
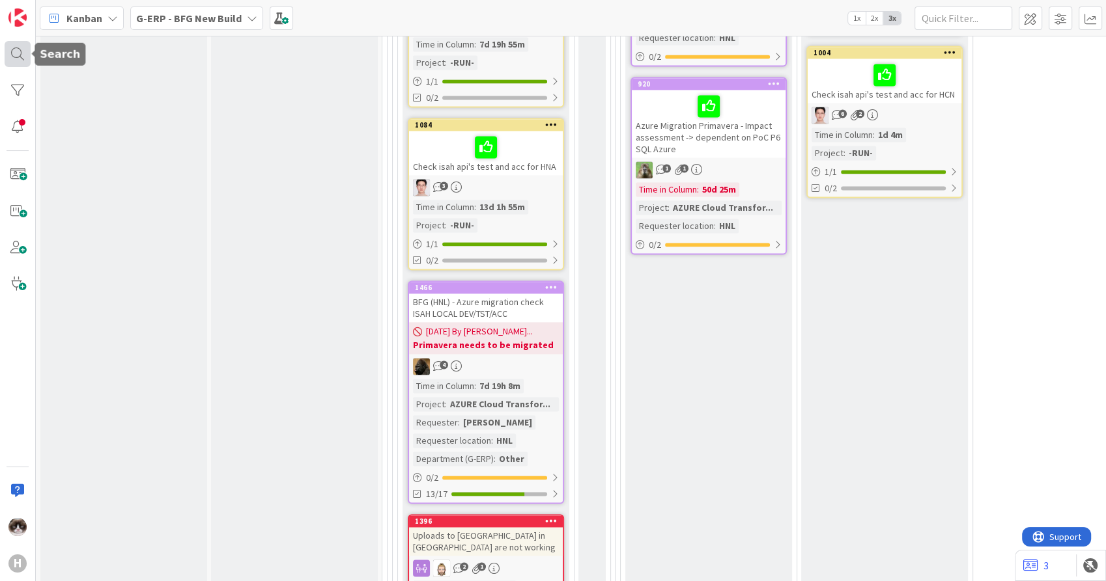
click at [16, 47] on div at bounding box center [18, 54] width 26 height 26
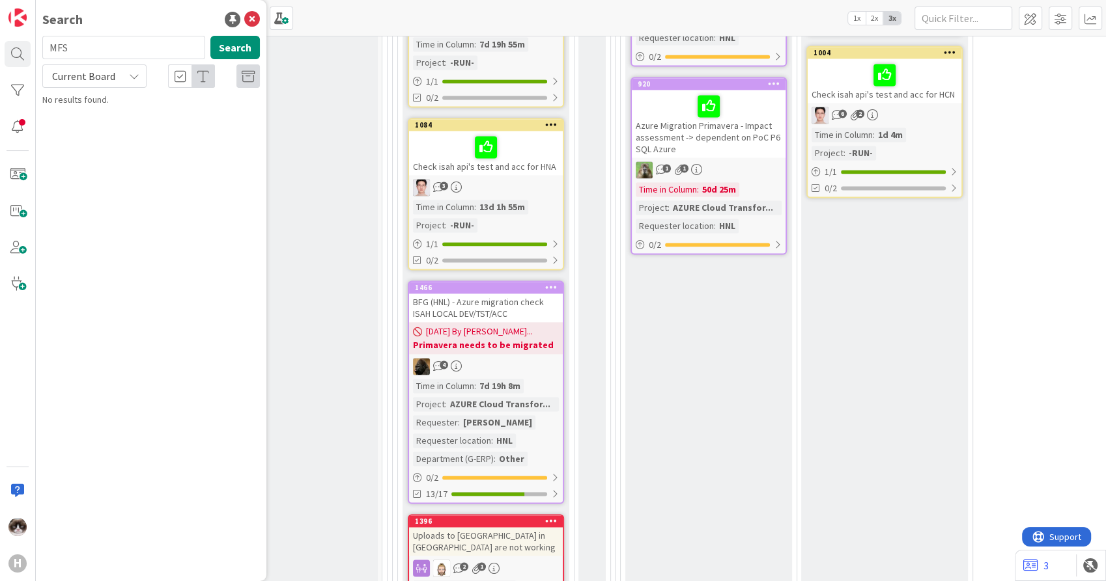
type input "MFS"
click at [109, 88] on div "MFS Search Current Board Searching..." at bounding box center [150, 72] width 217 height 73
click at [115, 77] on span "Current Board" at bounding box center [83, 76] width 68 height 18
click at [89, 128] on span "All Boards" at bounding box center [116, 130] width 135 height 20
click at [244, 55] on button "Search" at bounding box center [234, 47] width 49 height 23
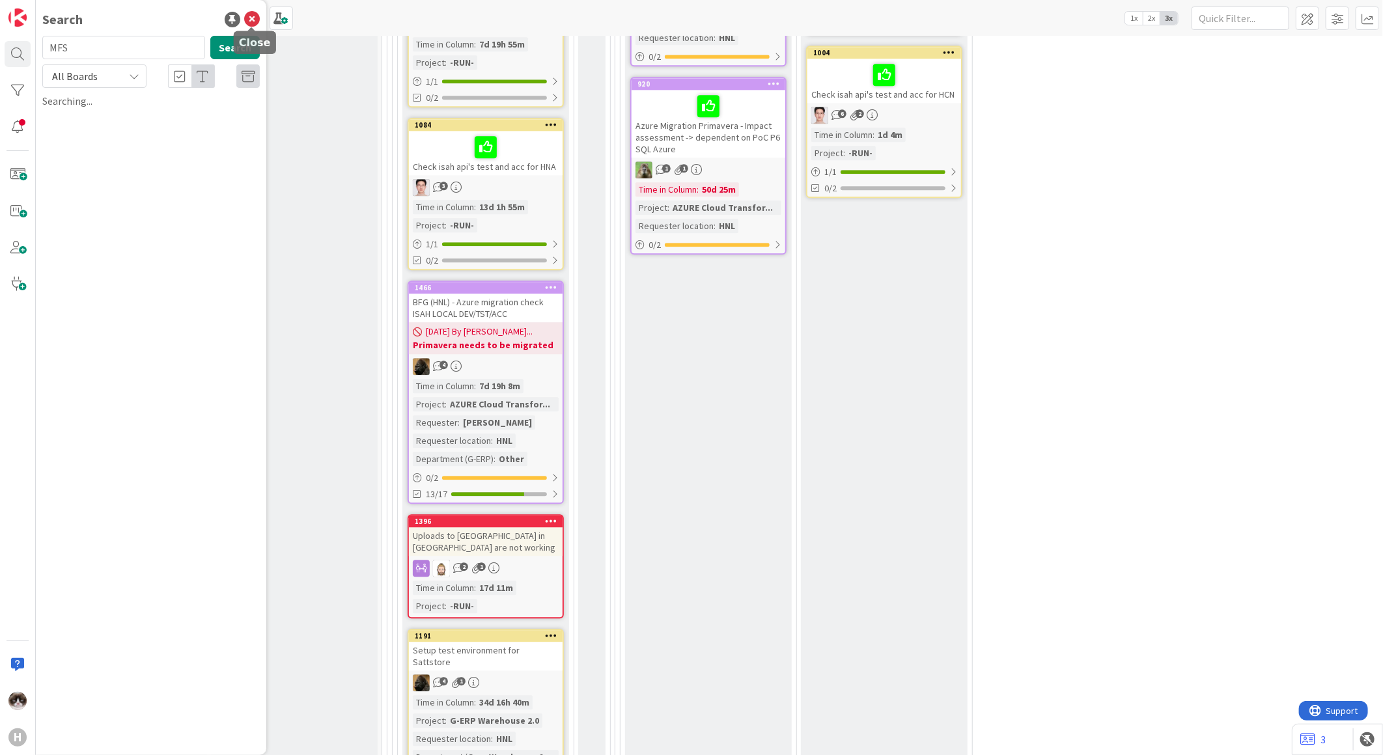
click at [255, 18] on icon at bounding box center [252, 20] width 16 height 16
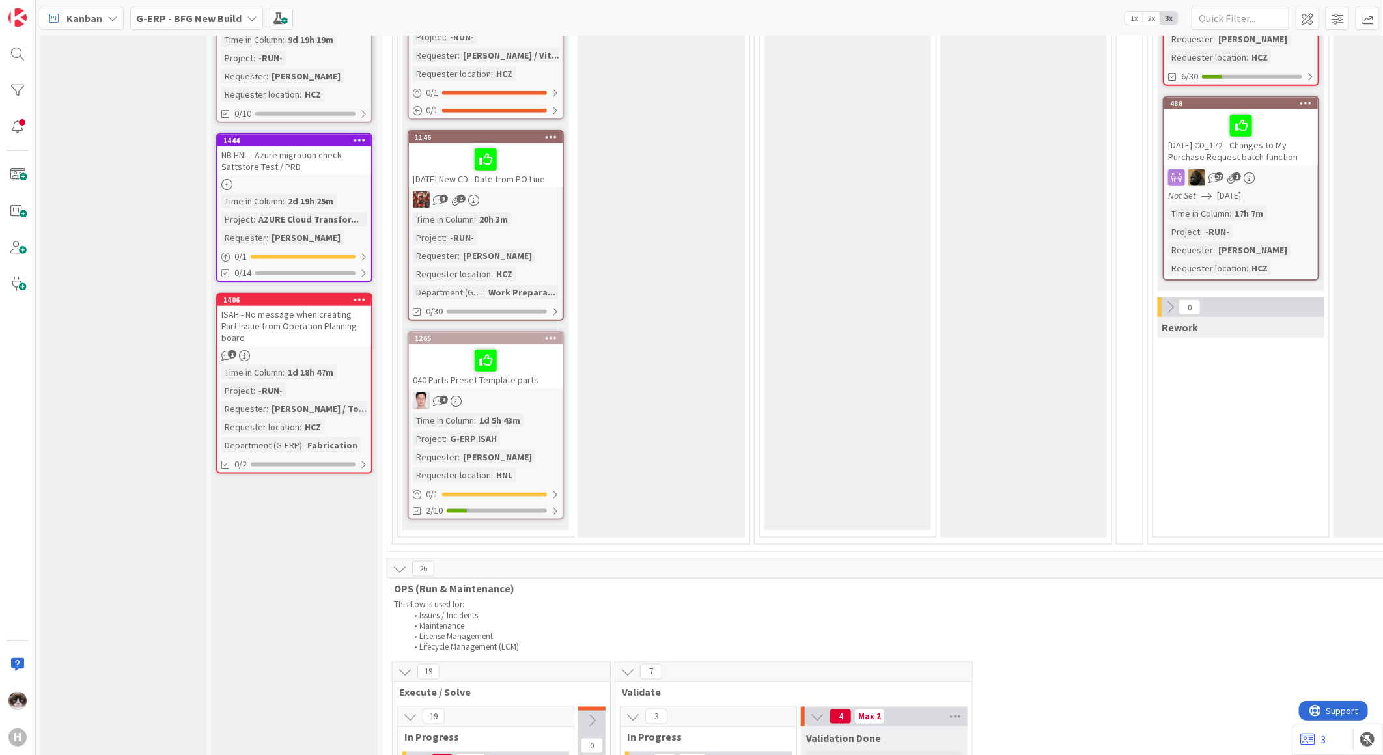
scroll to position [578, 0]
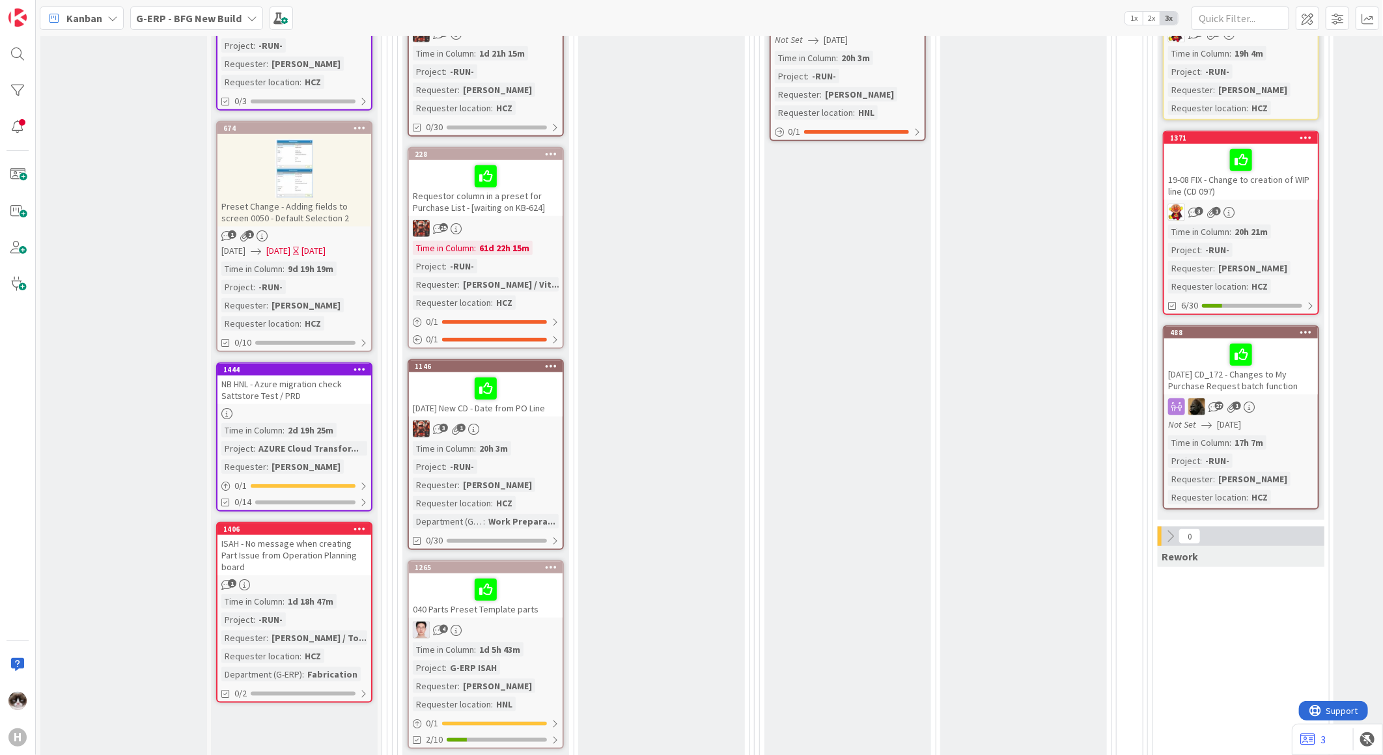
click at [216, 23] on b "G-ERP - BFG New Build" at bounding box center [188, 18] width 105 height 13
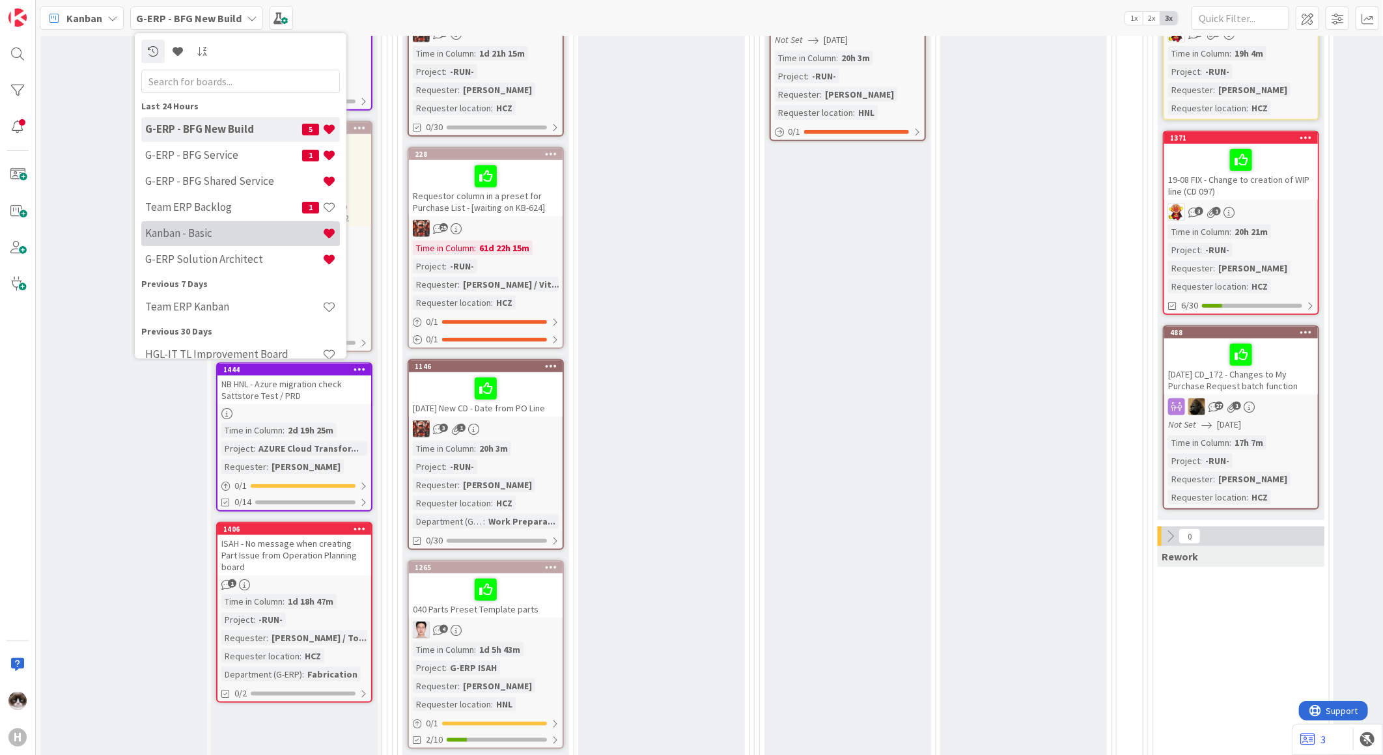
click at [207, 244] on div "Kanban - Basic" at bounding box center [240, 233] width 199 height 25
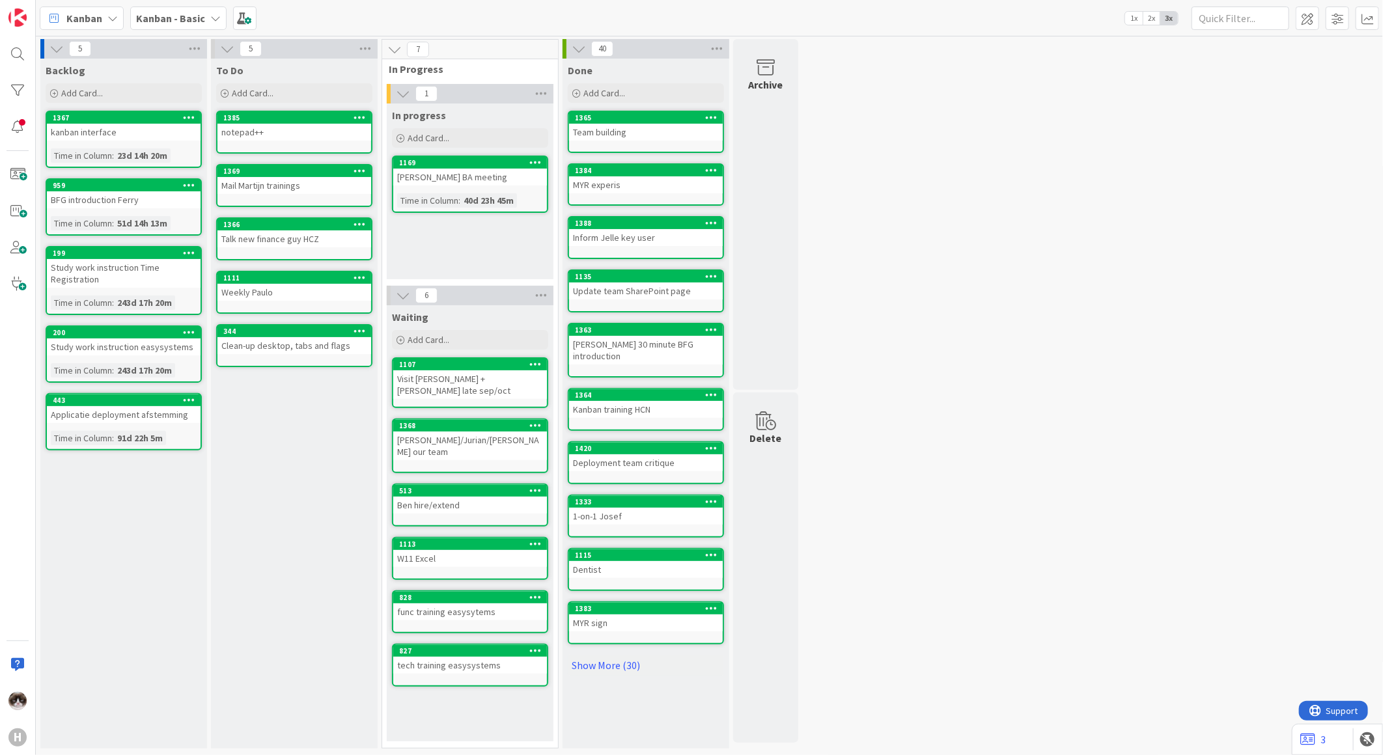
click at [361, 225] on icon at bounding box center [360, 223] width 12 height 9
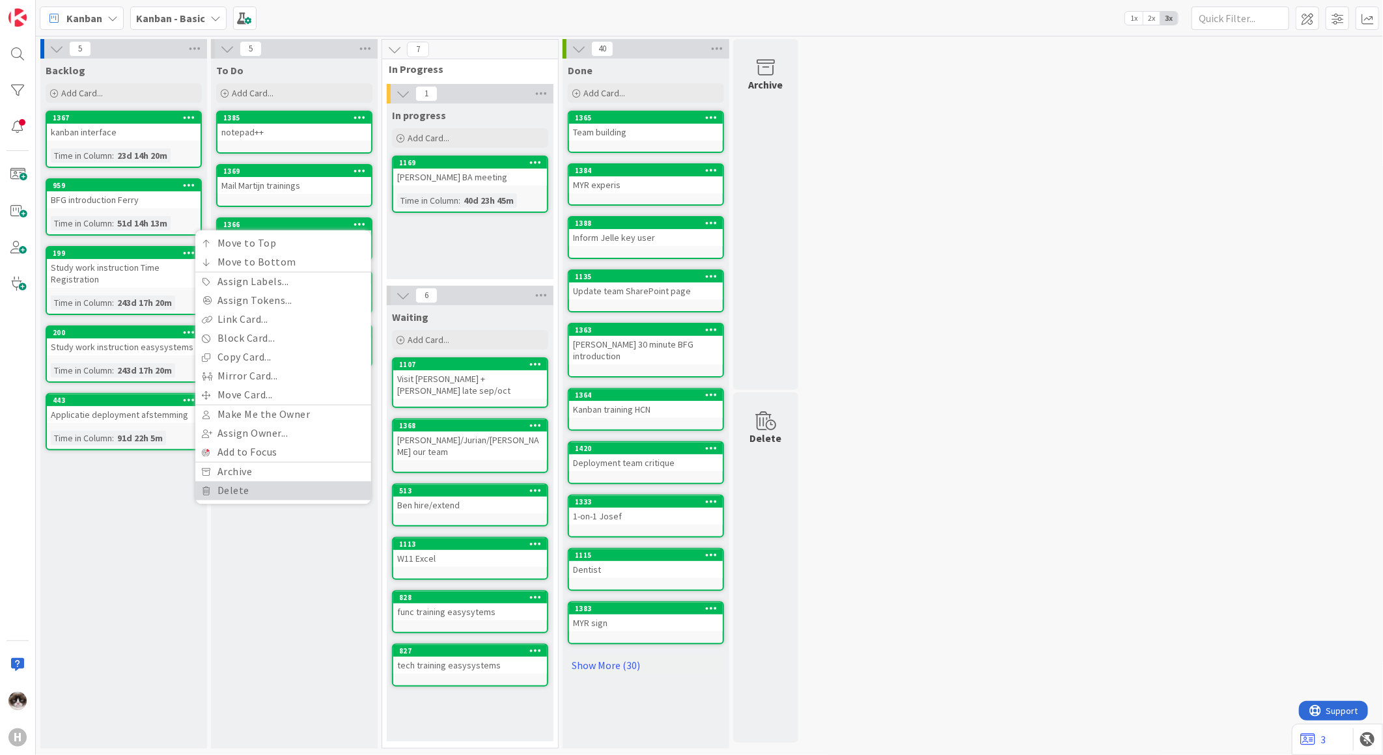
click at [268, 484] on link "Delete" at bounding box center [283, 491] width 176 height 19
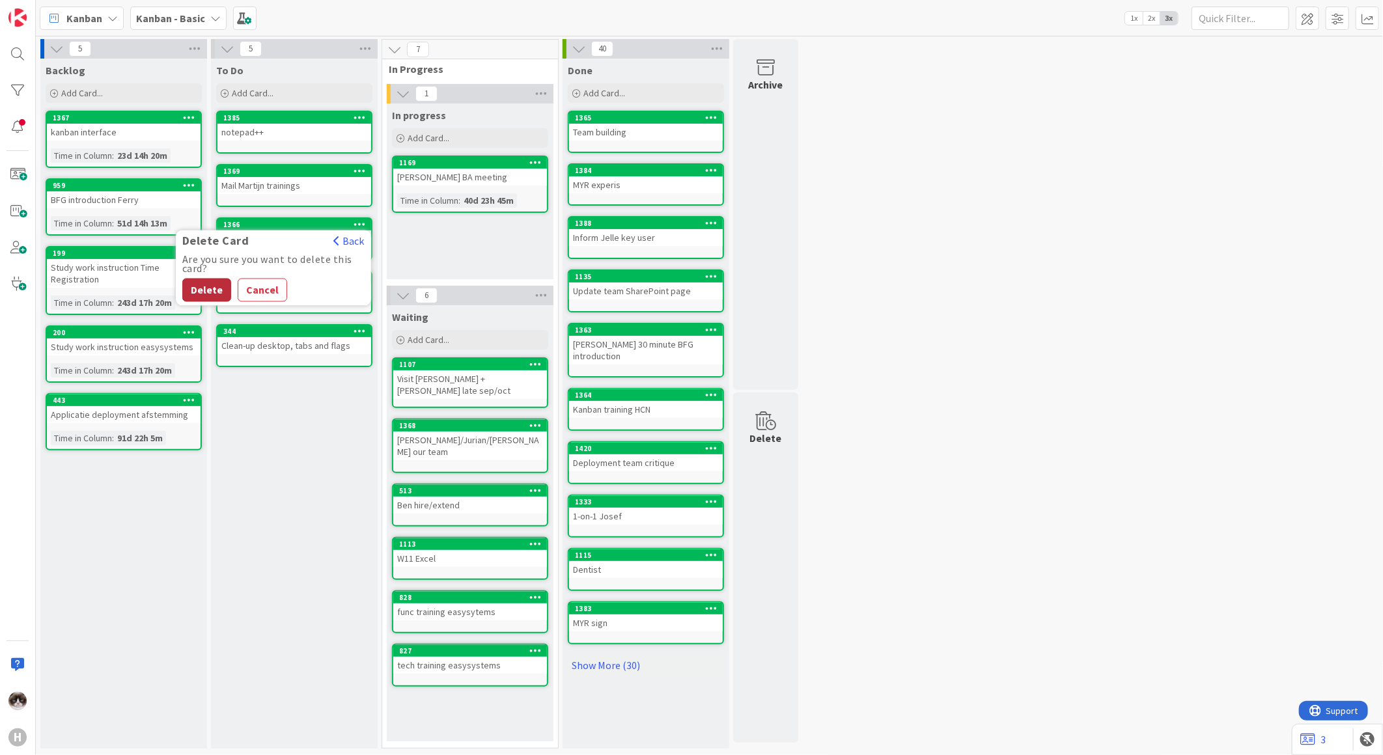
click at [219, 284] on button "Delete" at bounding box center [206, 290] width 49 height 23
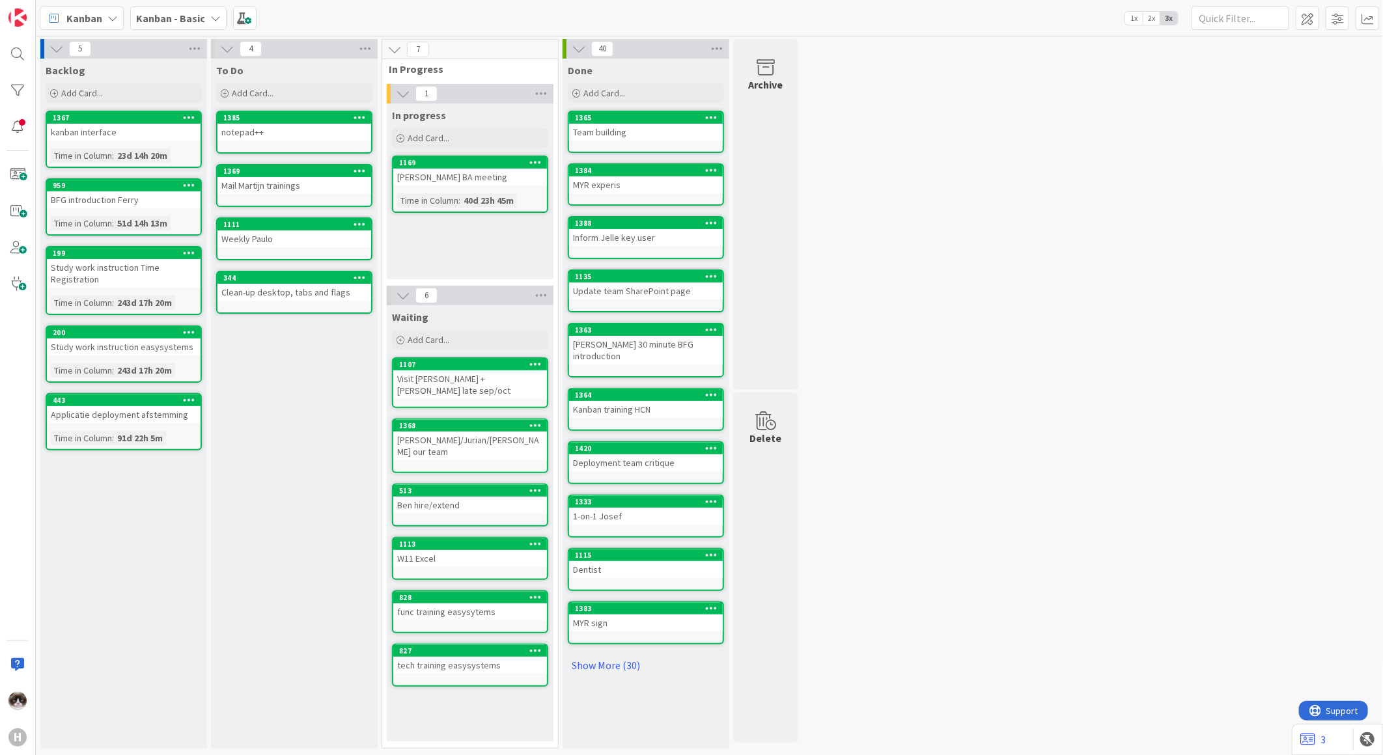
click at [194, 249] on icon at bounding box center [189, 252] width 12 height 9
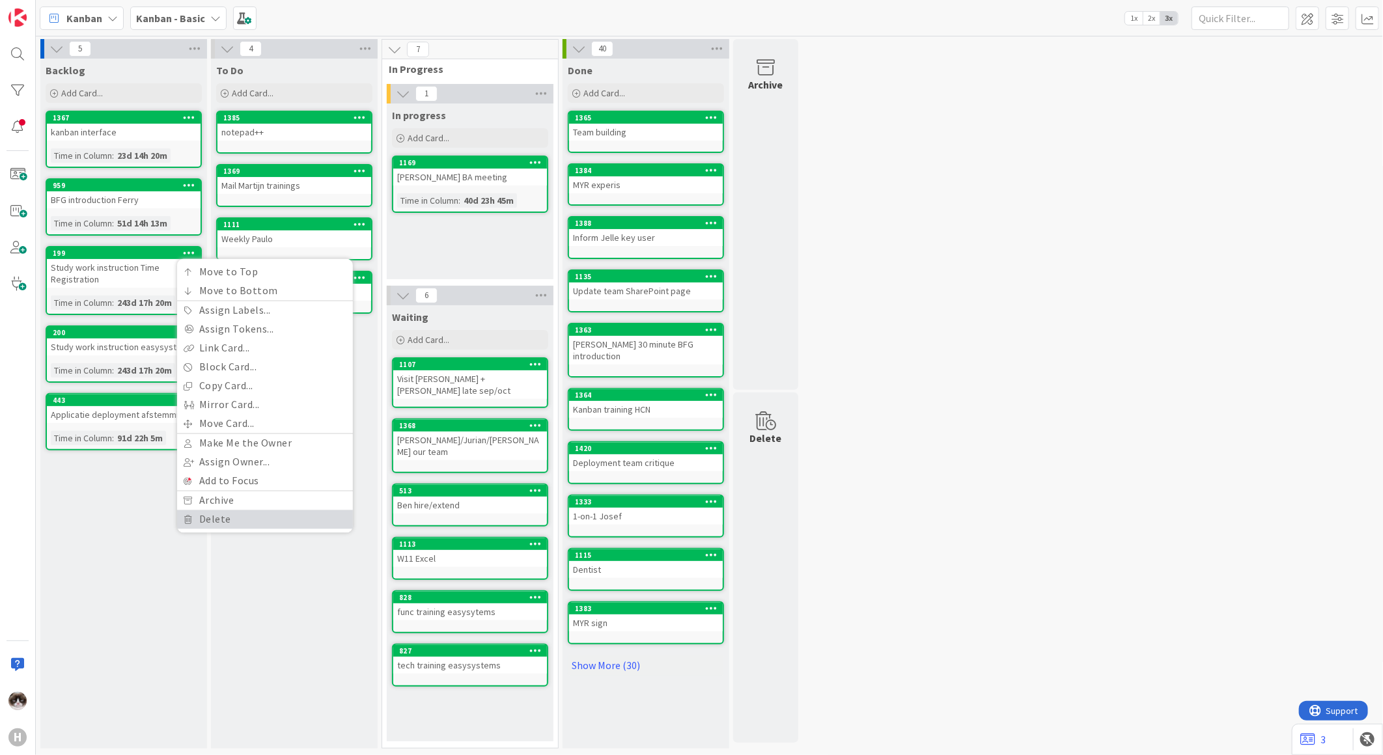
click at [212, 512] on link "Delete" at bounding box center [265, 520] width 176 height 19
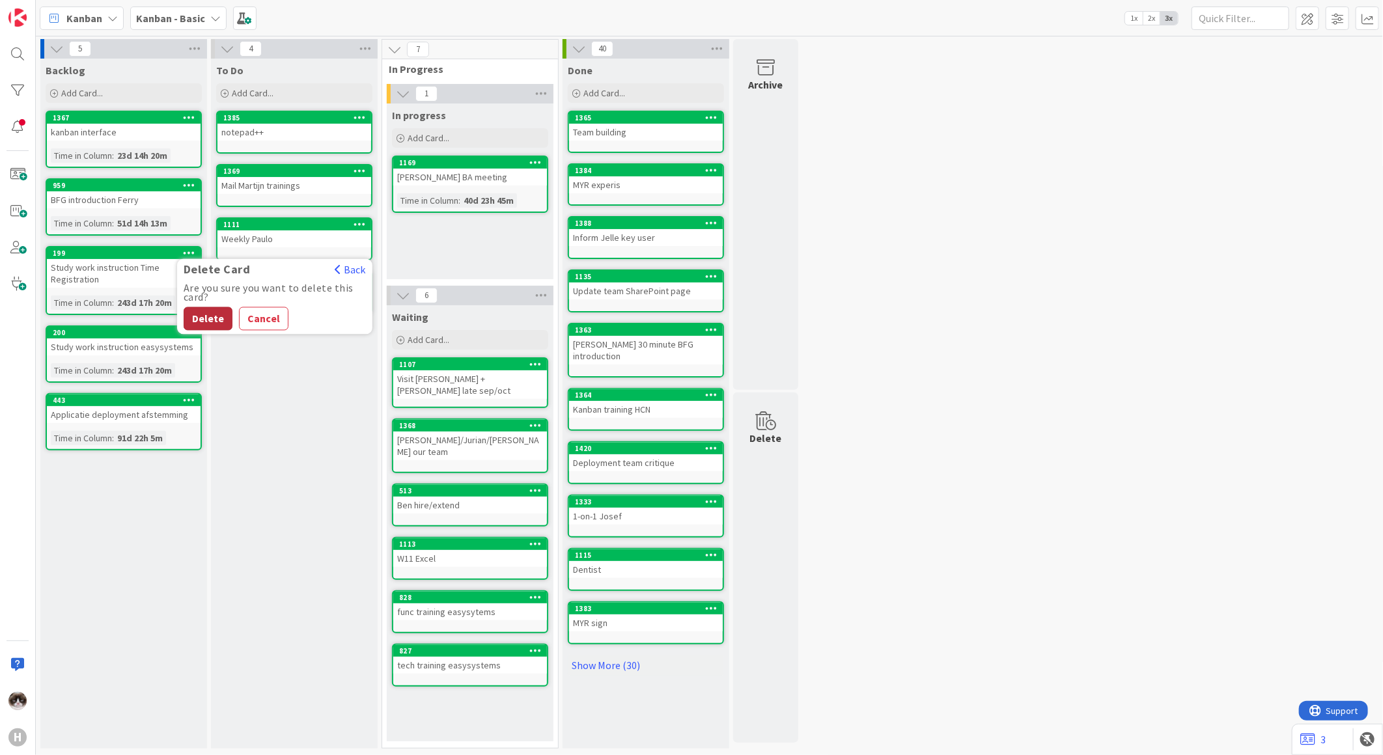
click at [213, 322] on button "Delete" at bounding box center [208, 318] width 49 height 23
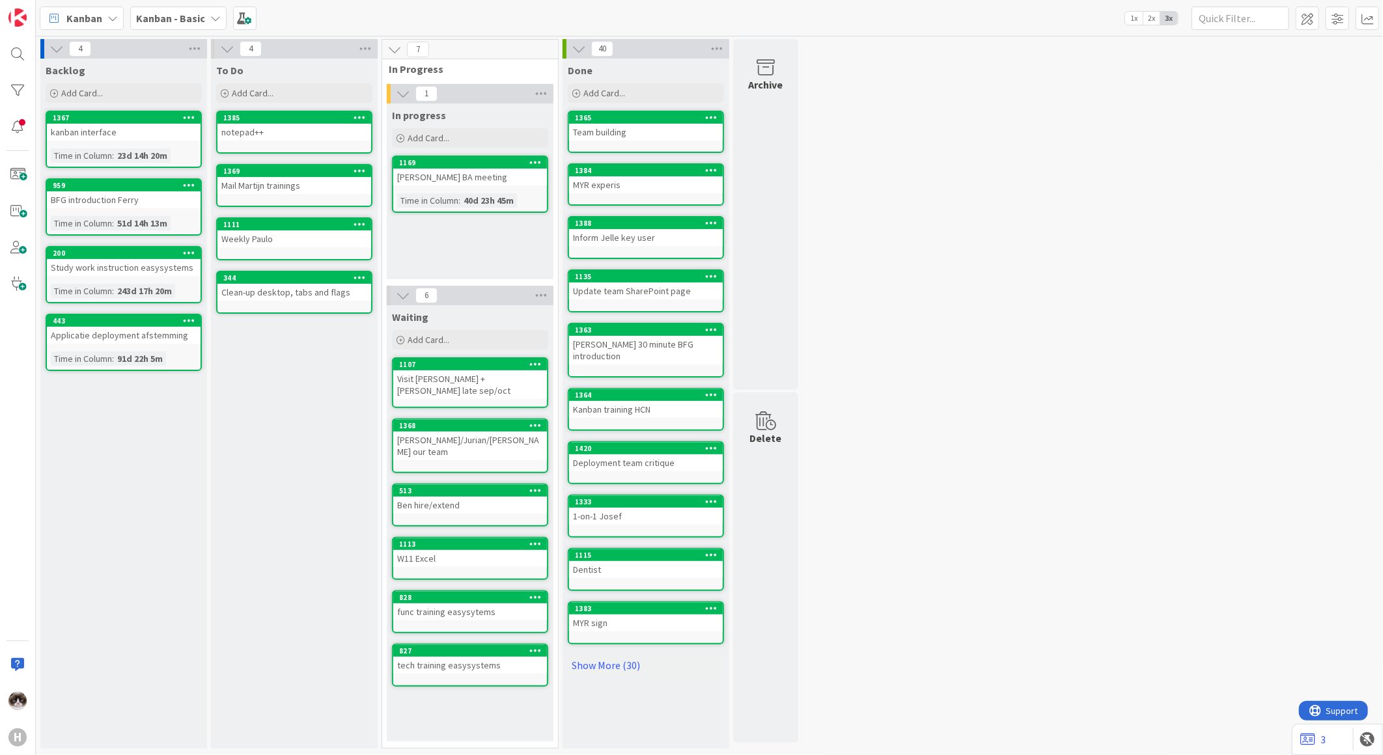
click at [190, 251] on icon at bounding box center [189, 252] width 12 height 9
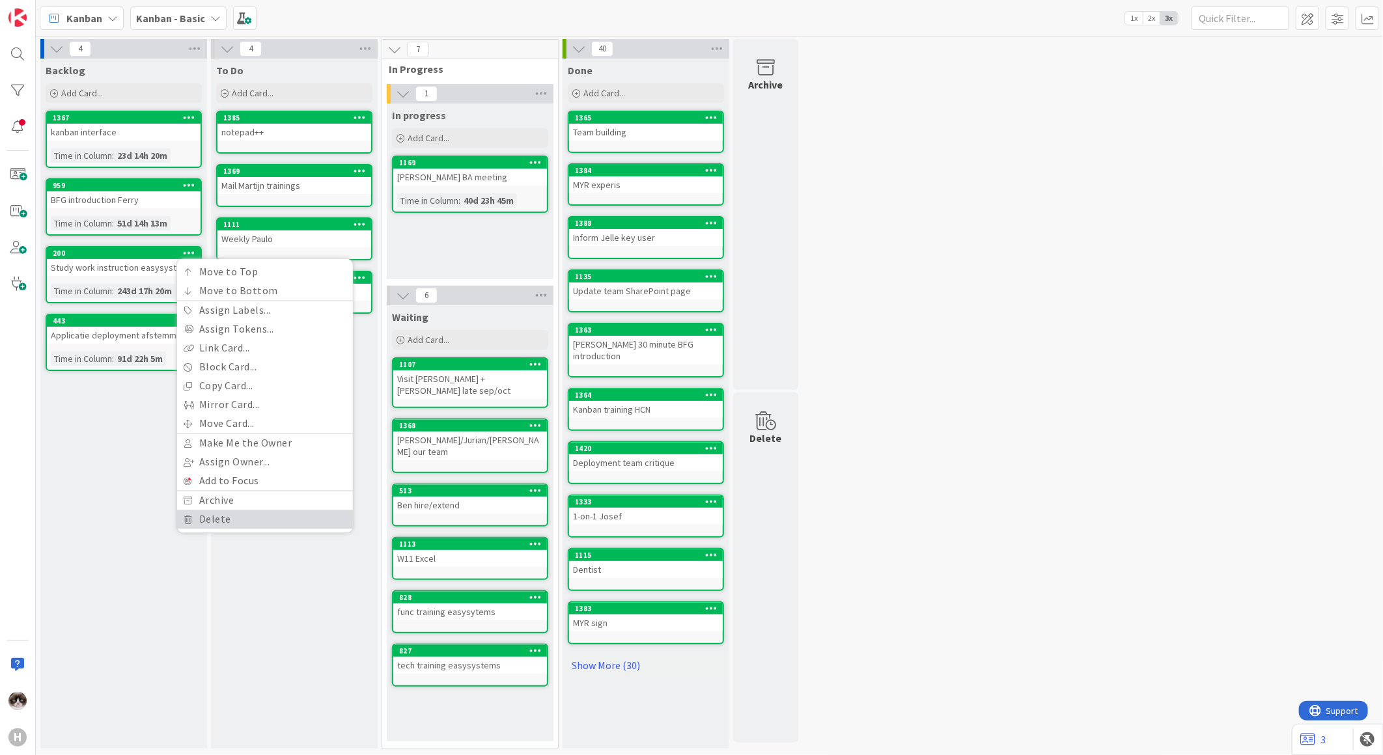
click at [217, 511] on link "Delete" at bounding box center [265, 520] width 176 height 19
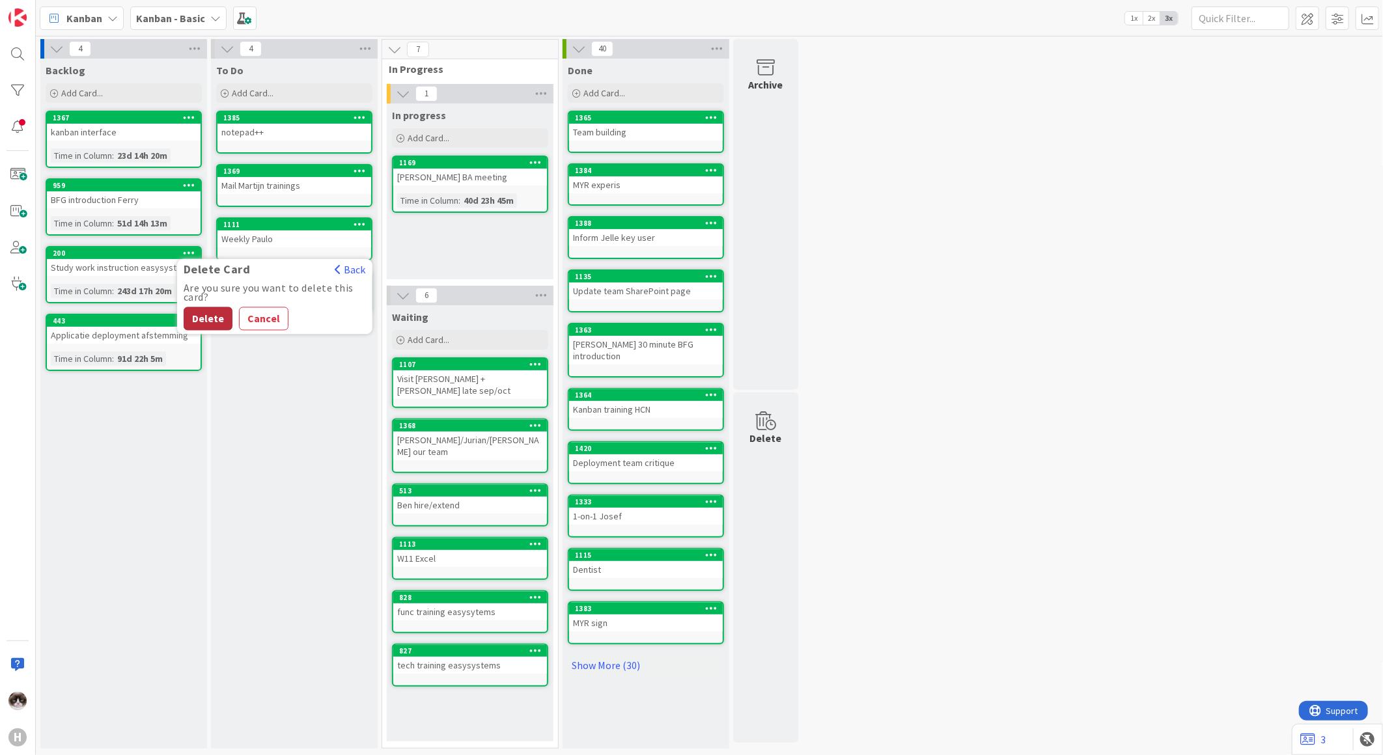
click at [220, 311] on button "Delete" at bounding box center [208, 318] width 49 height 23
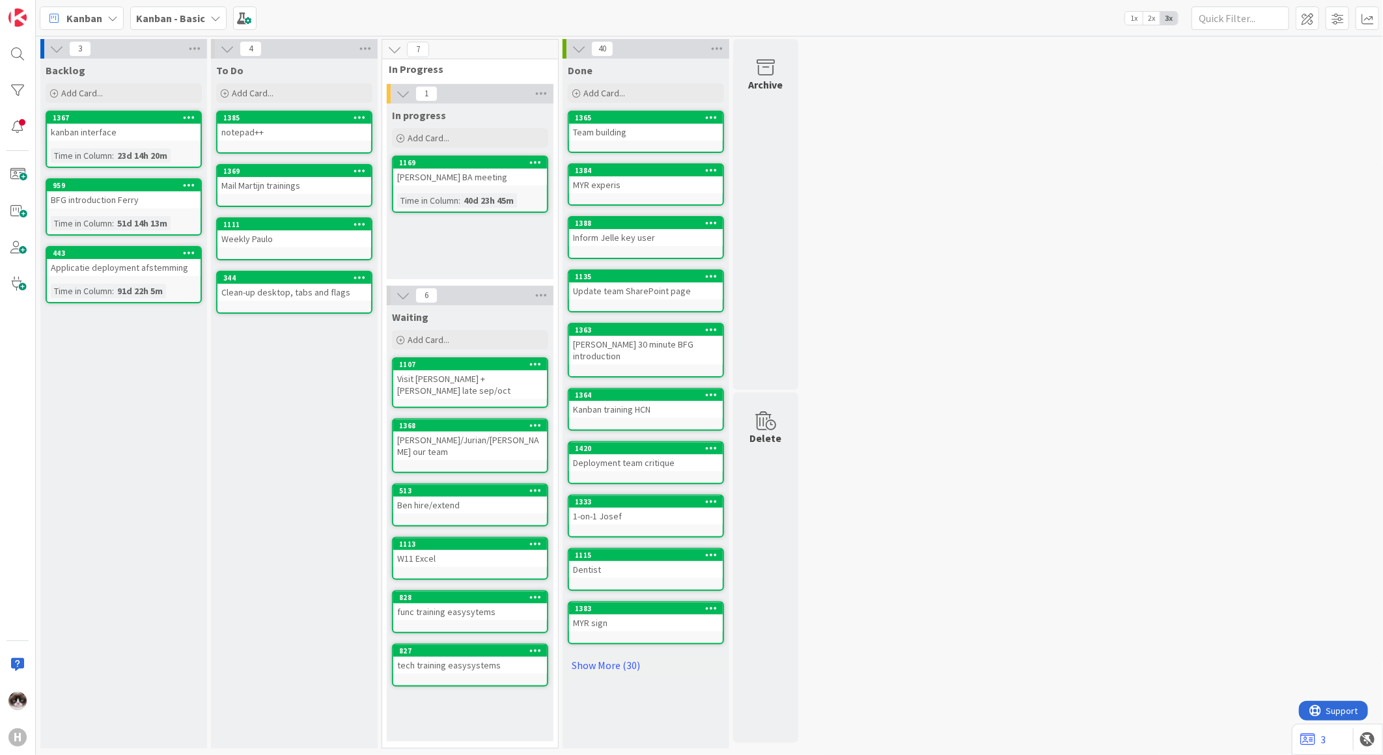
click at [191, 248] on icon at bounding box center [189, 252] width 12 height 9
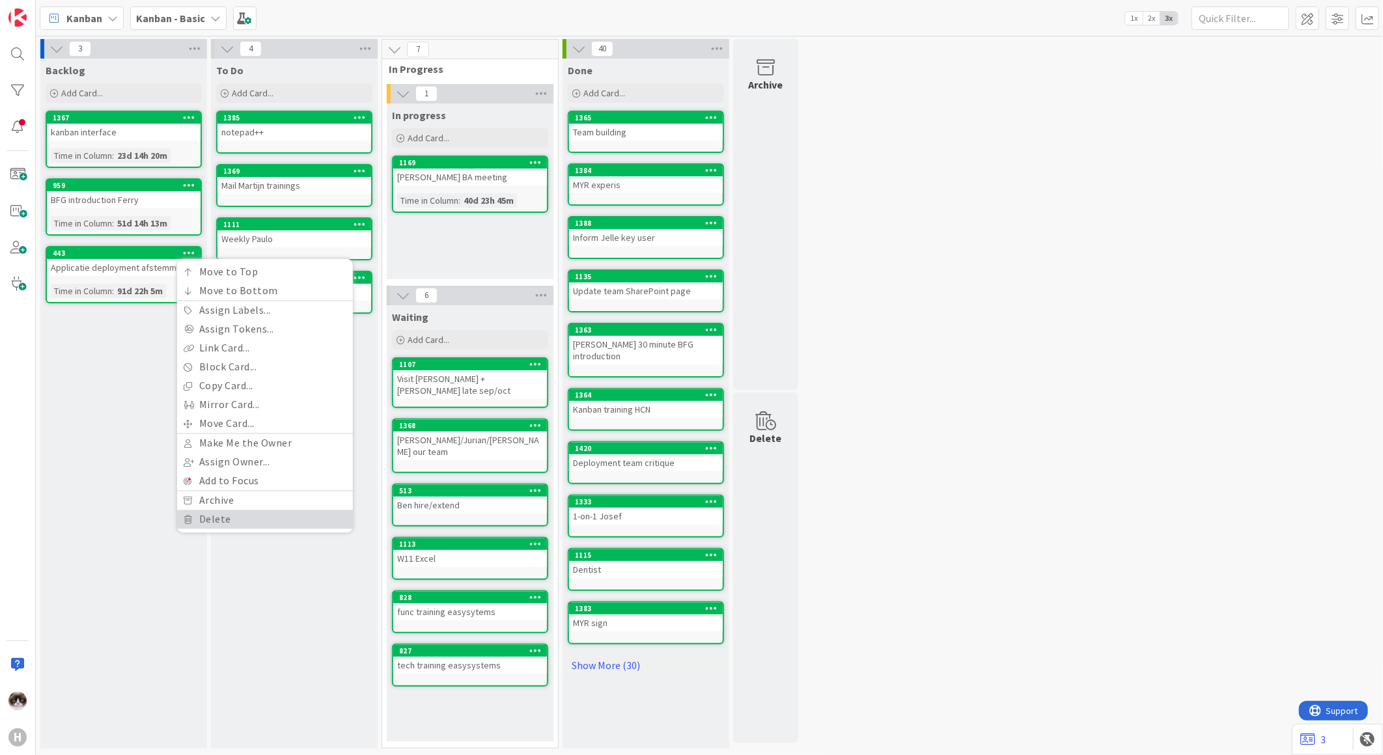
click at [208, 520] on link "Delete" at bounding box center [265, 520] width 176 height 19
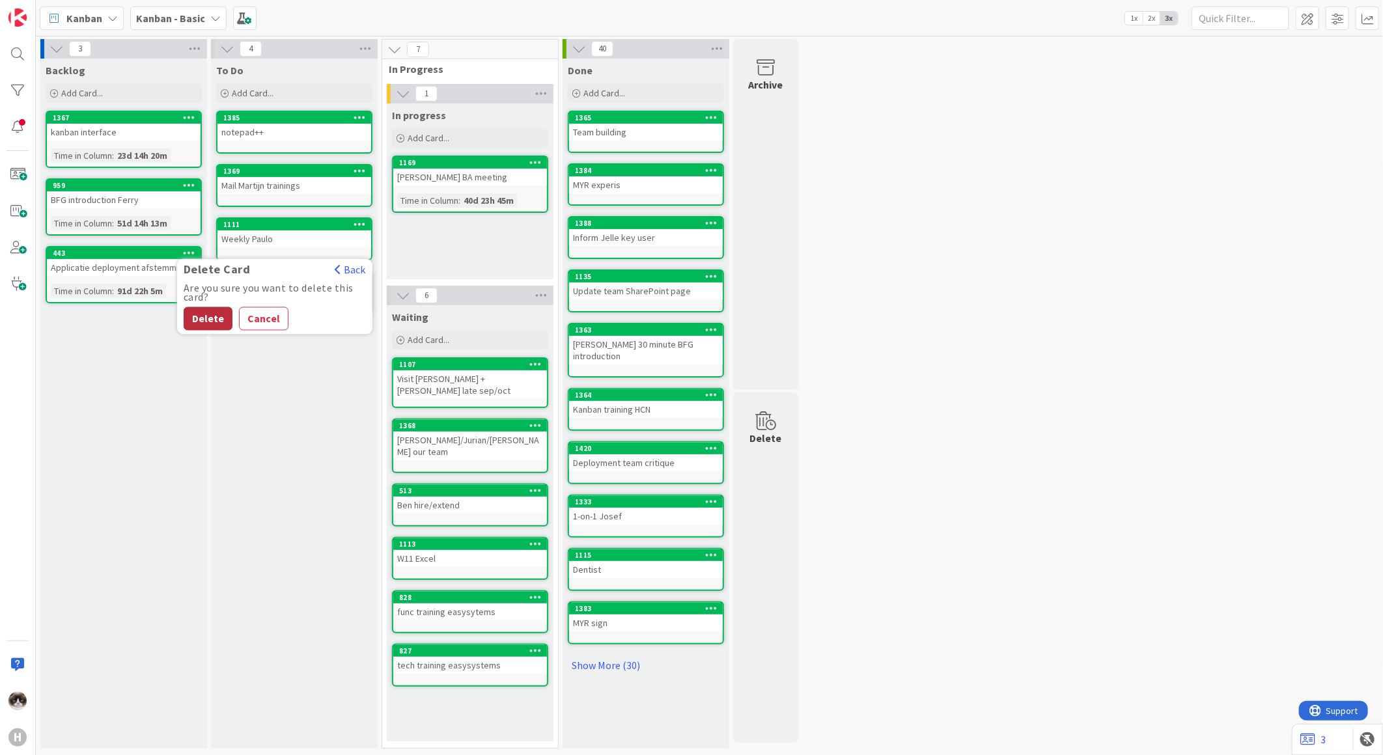
click at [212, 321] on button "Delete" at bounding box center [208, 318] width 49 height 23
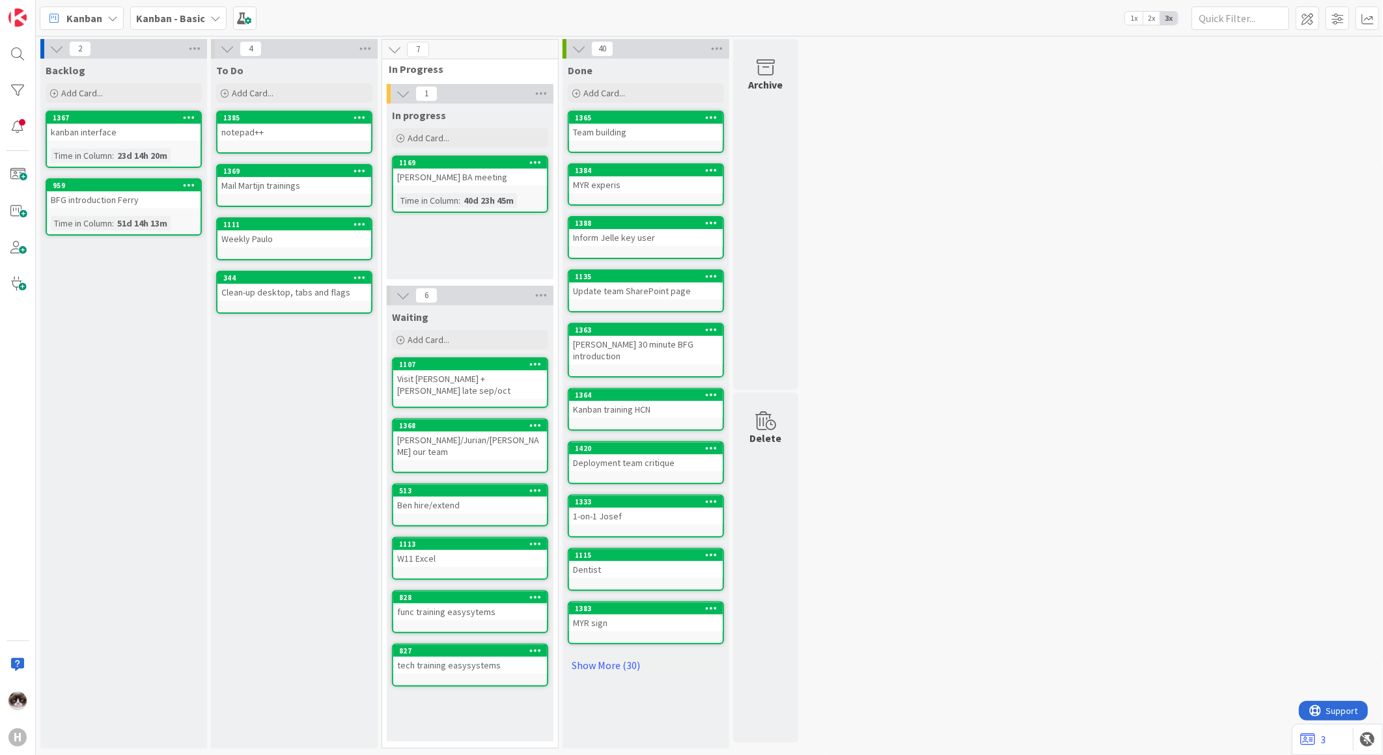
click at [405, 294] on icon at bounding box center [403, 295] width 14 height 14
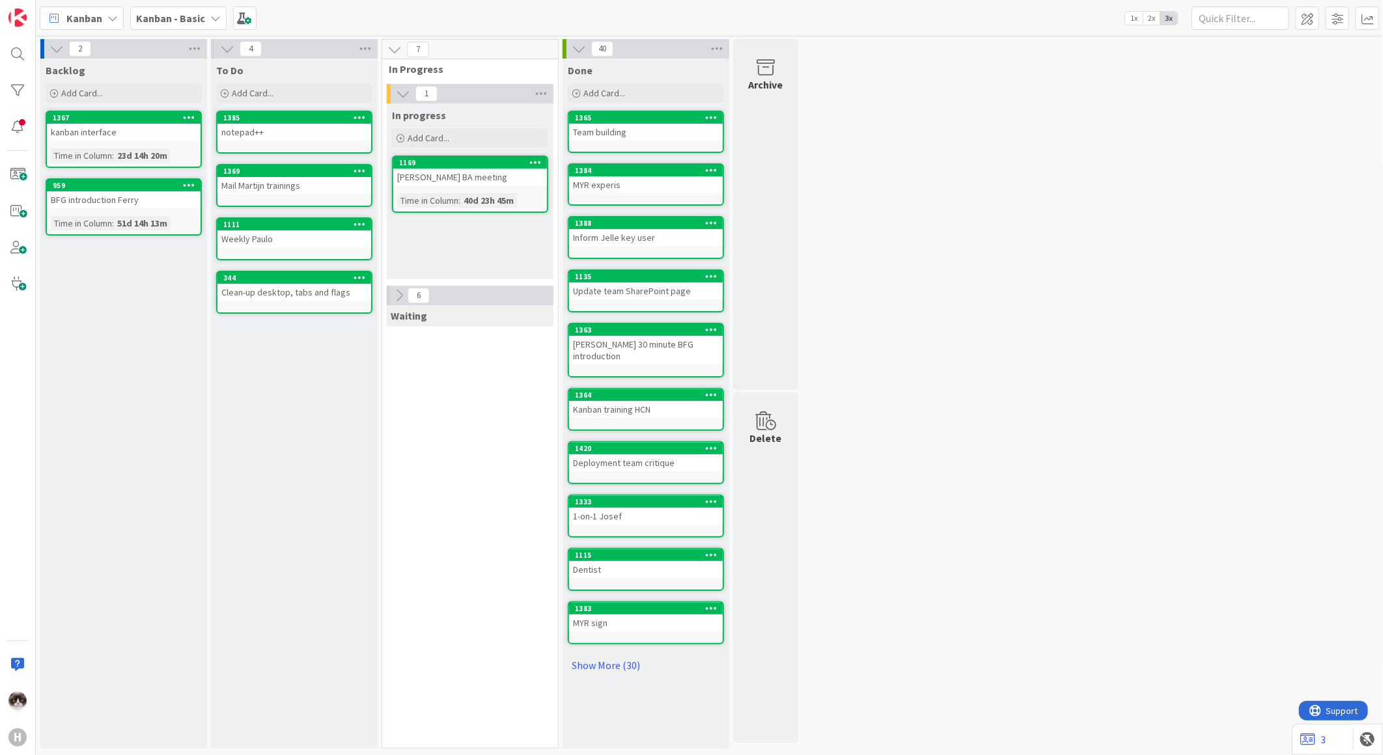
click at [405, 294] on icon at bounding box center [399, 295] width 14 height 14
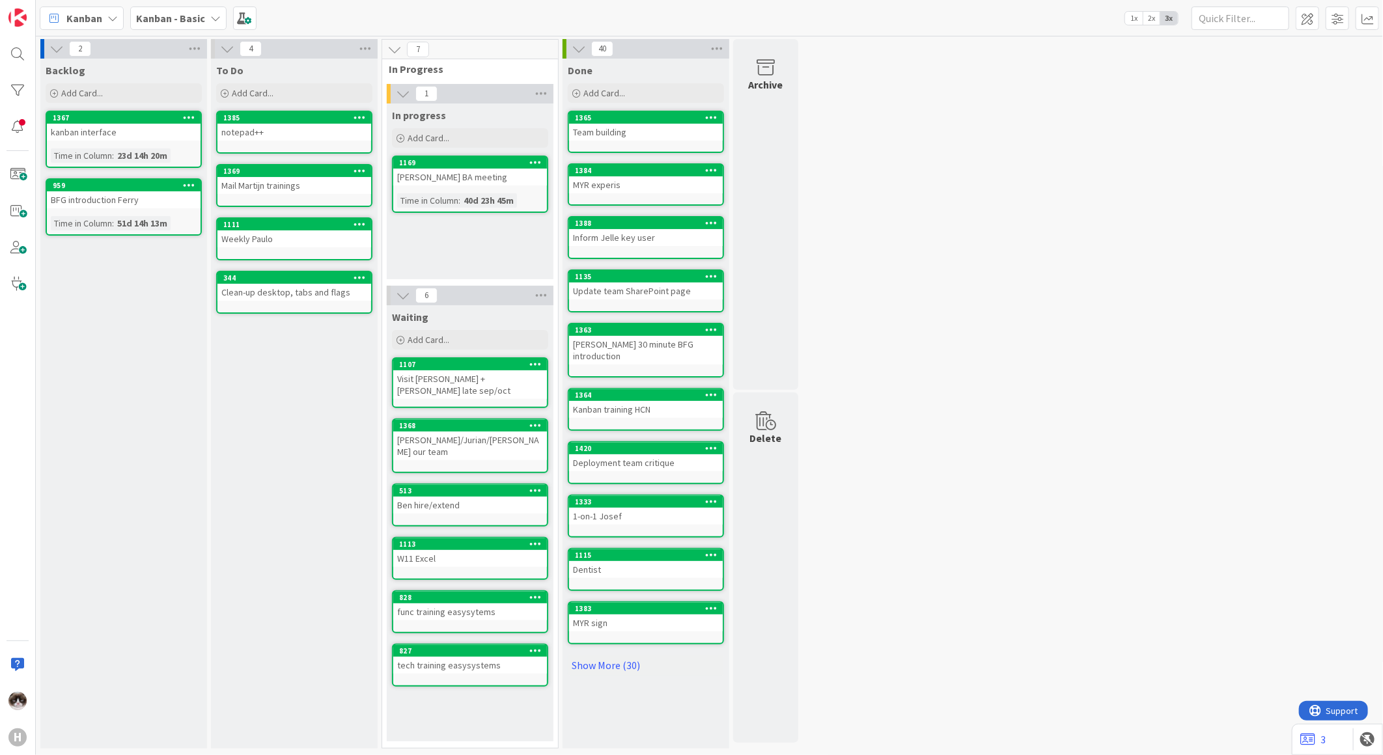
click at [405, 294] on icon at bounding box center [403, 295] width 14 height 14
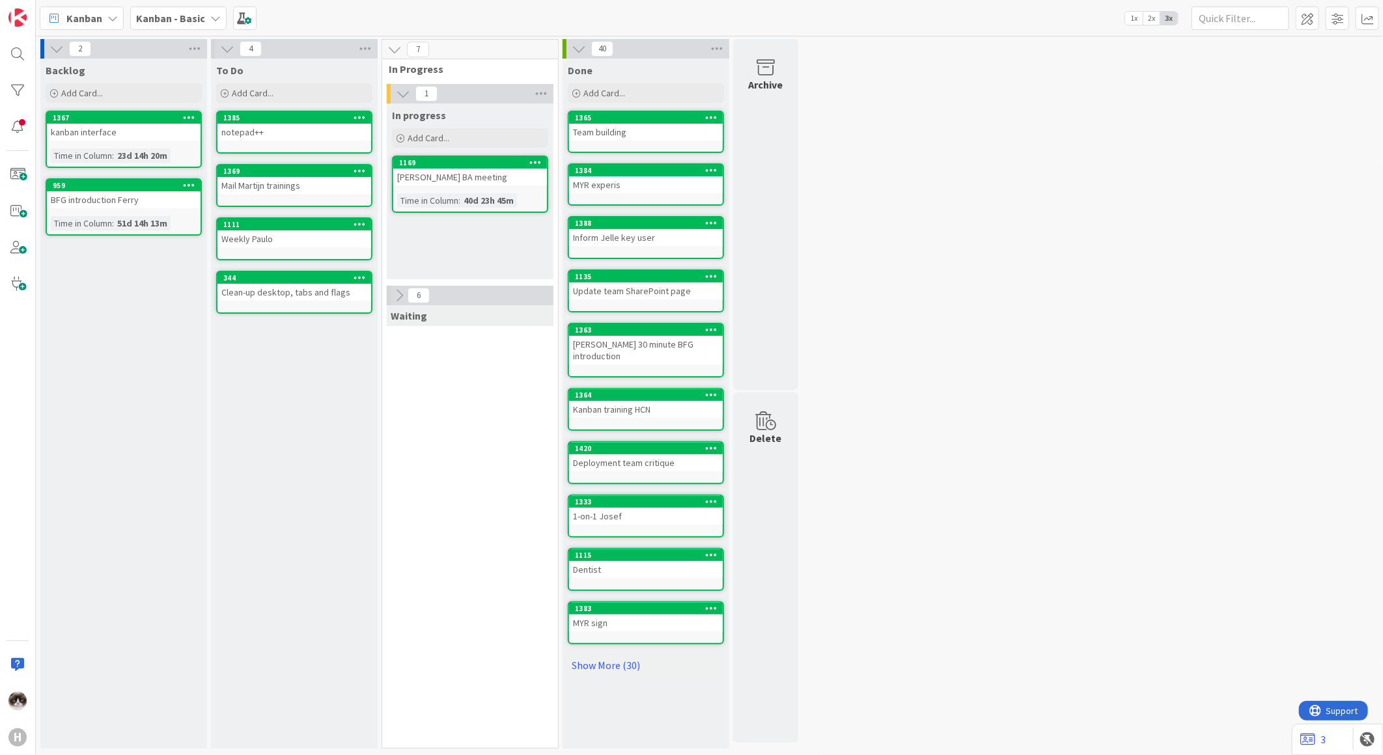
click at [405, 294] on icon at bounding box center [399, 295] width 14 height 14
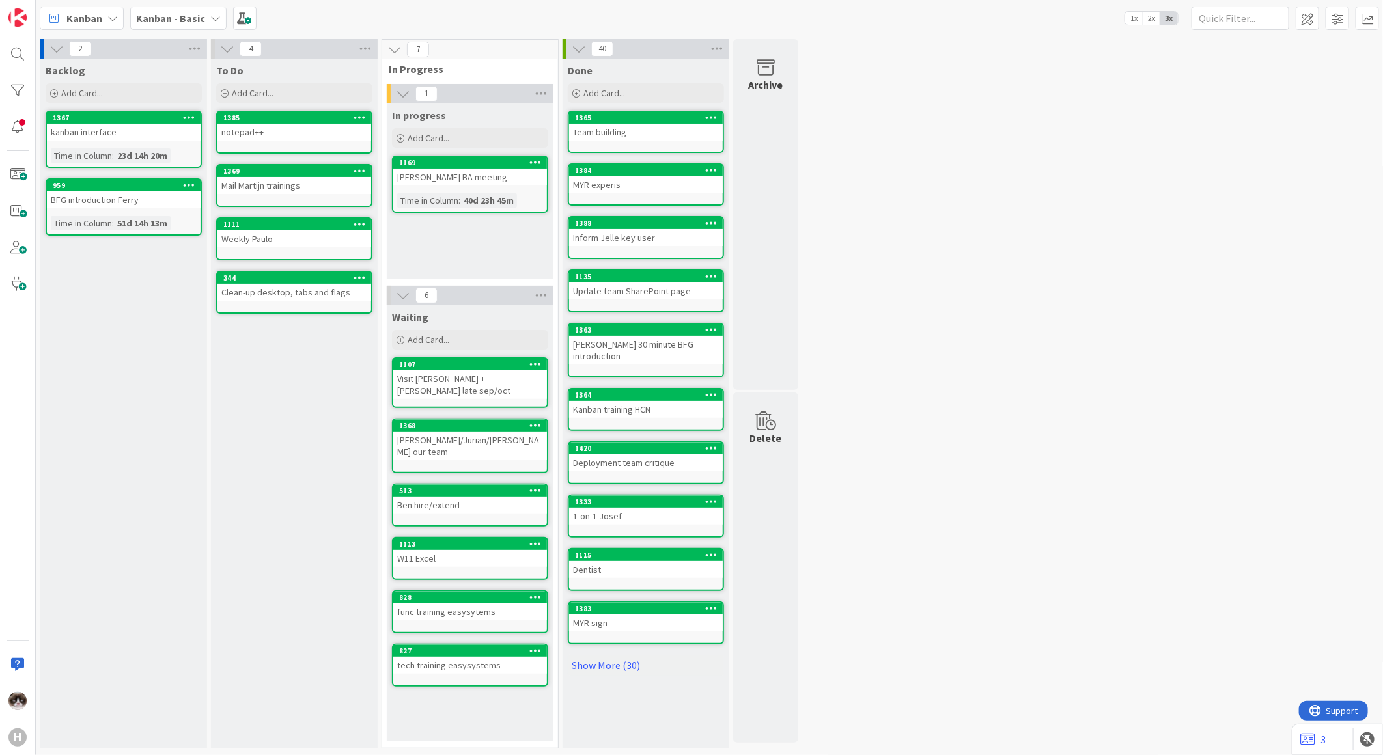
click at [177, 26] on div "Kanban - Basic" at bounding box center [178, 18] width 96 height 23
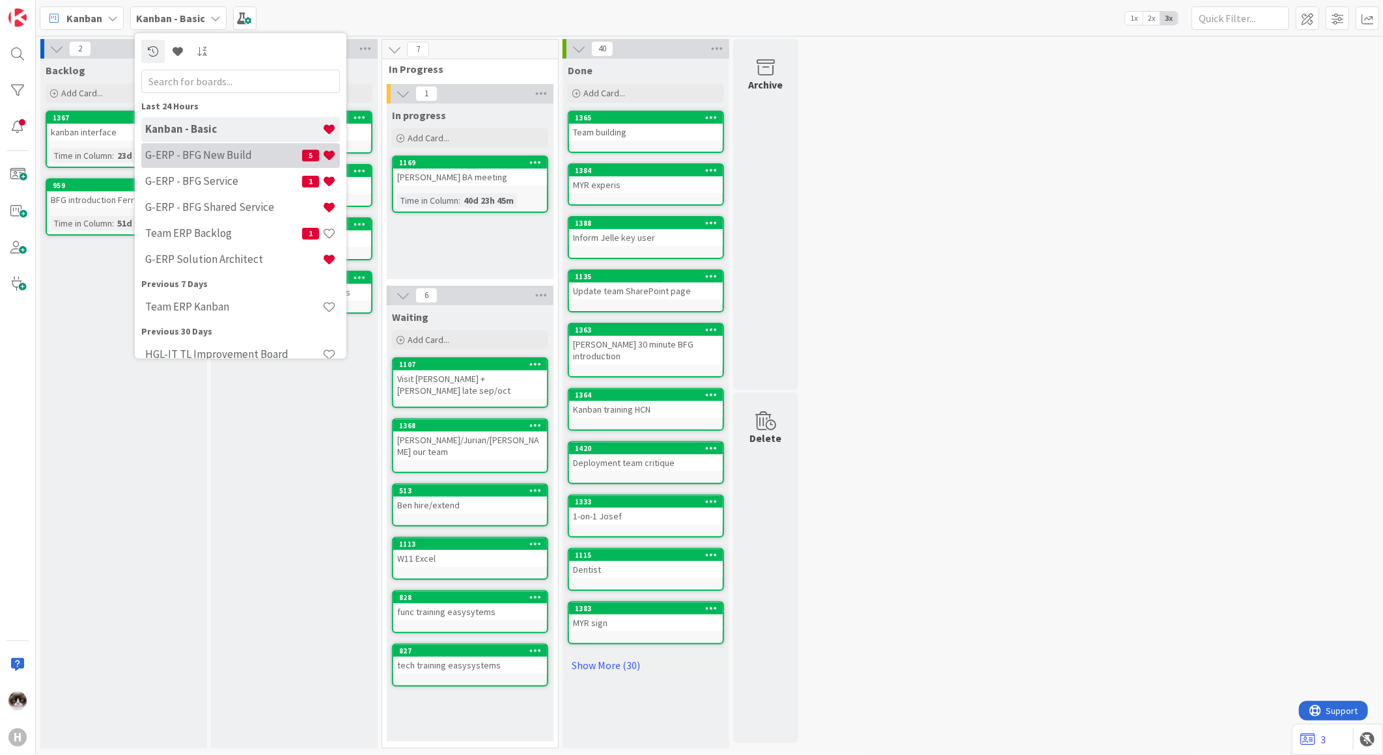
click at [208, 154] on h4 "G-ERP - BFG New Build" at bounding box center [223, 154] width 157 height 13
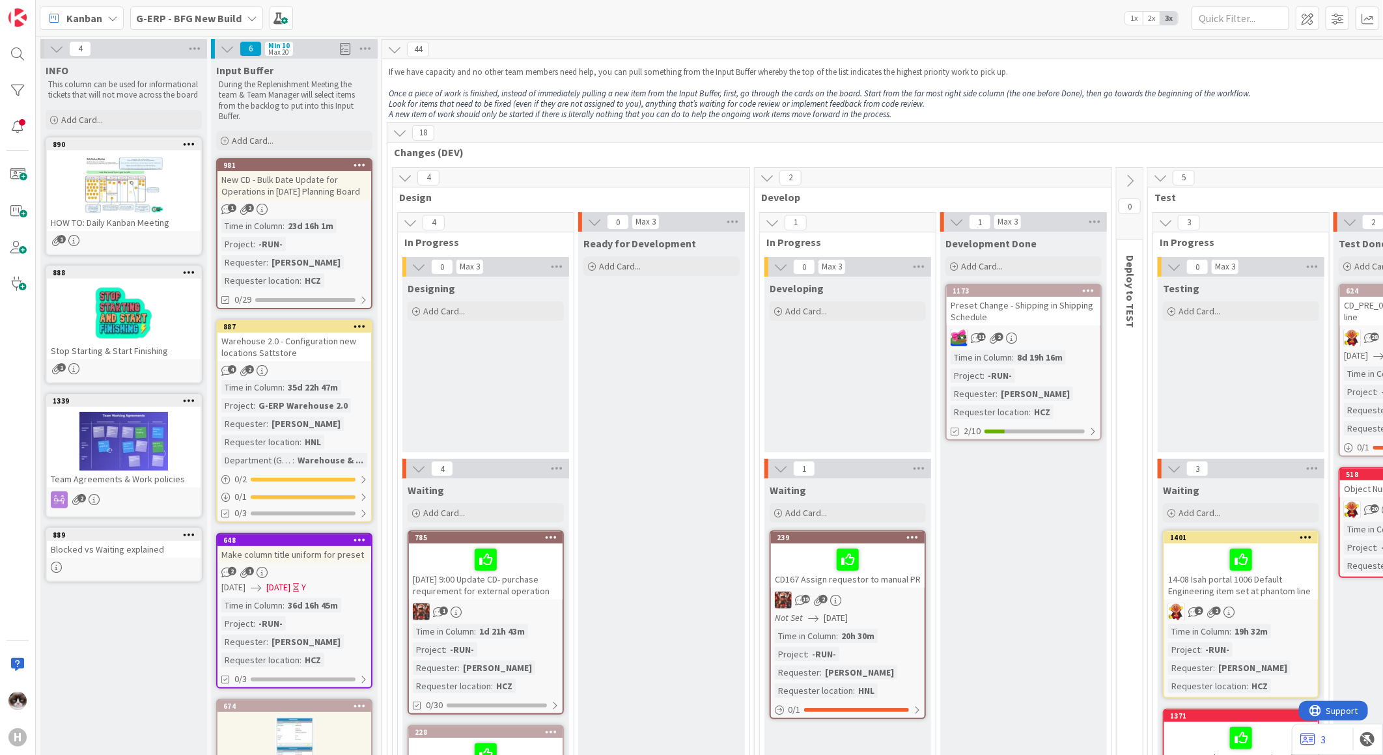
click at [219, 14] on b "G-ERP - BFG New Build" at bounding box center [188, 18] width 105 height 13
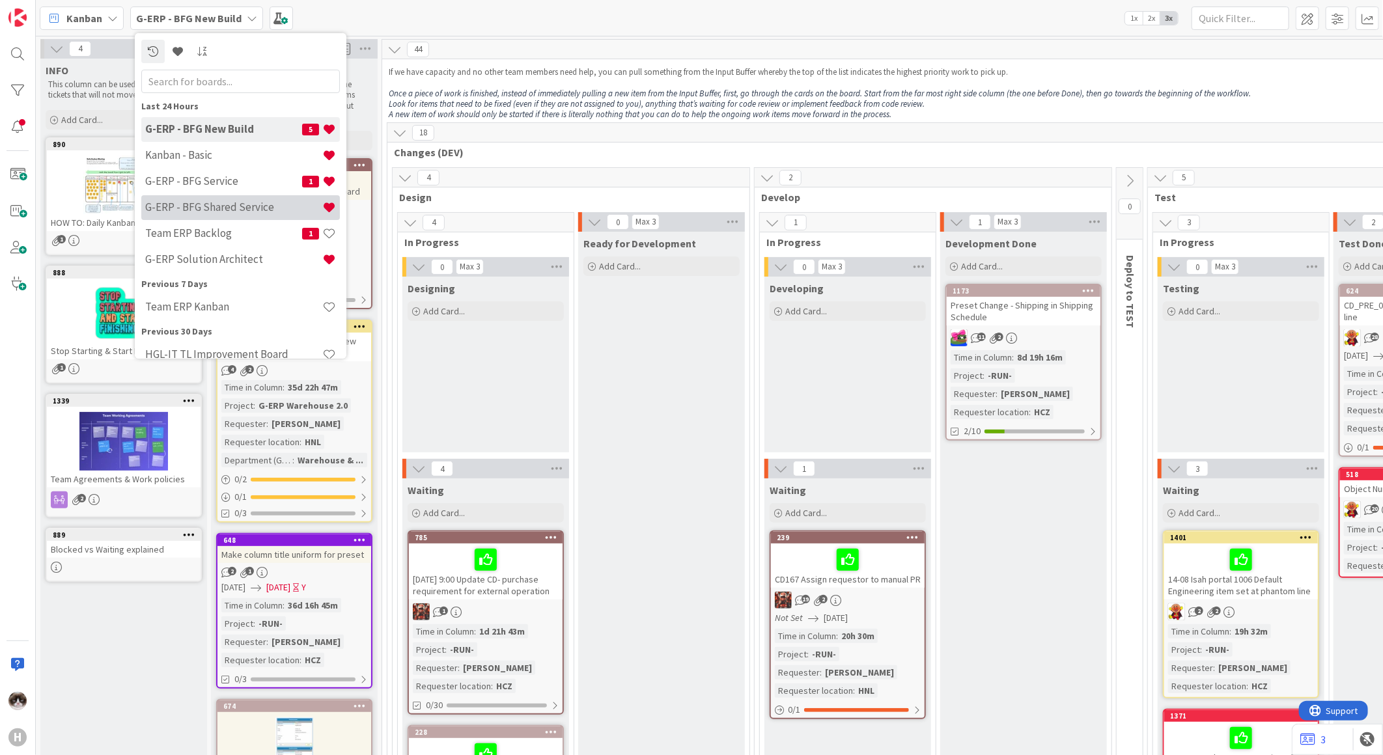
click at [261, 198] on div "G-ERP - BFG Shared Service" at bounding box center [240, 207] width 199 height 25
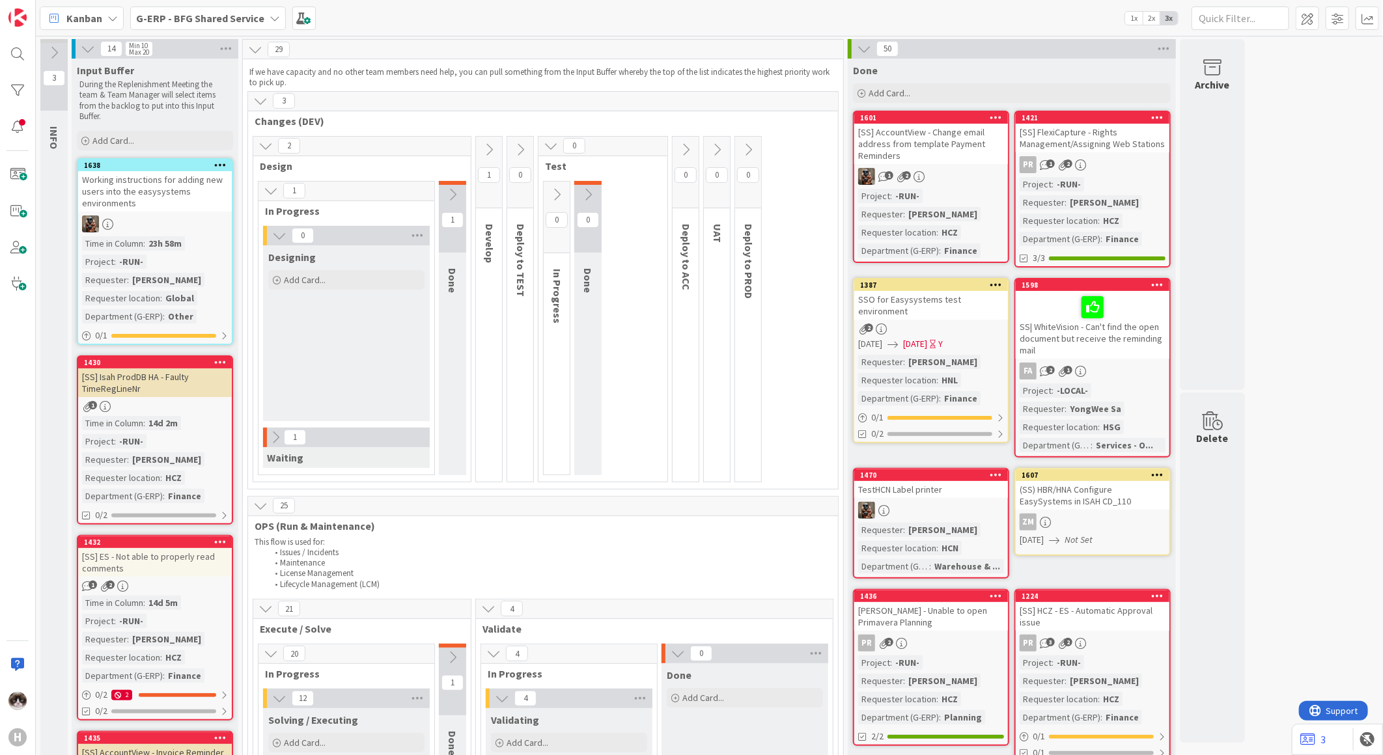
click at [89, 10] on span "Kanban" at bounding box center [84, 18] width 36 height 16
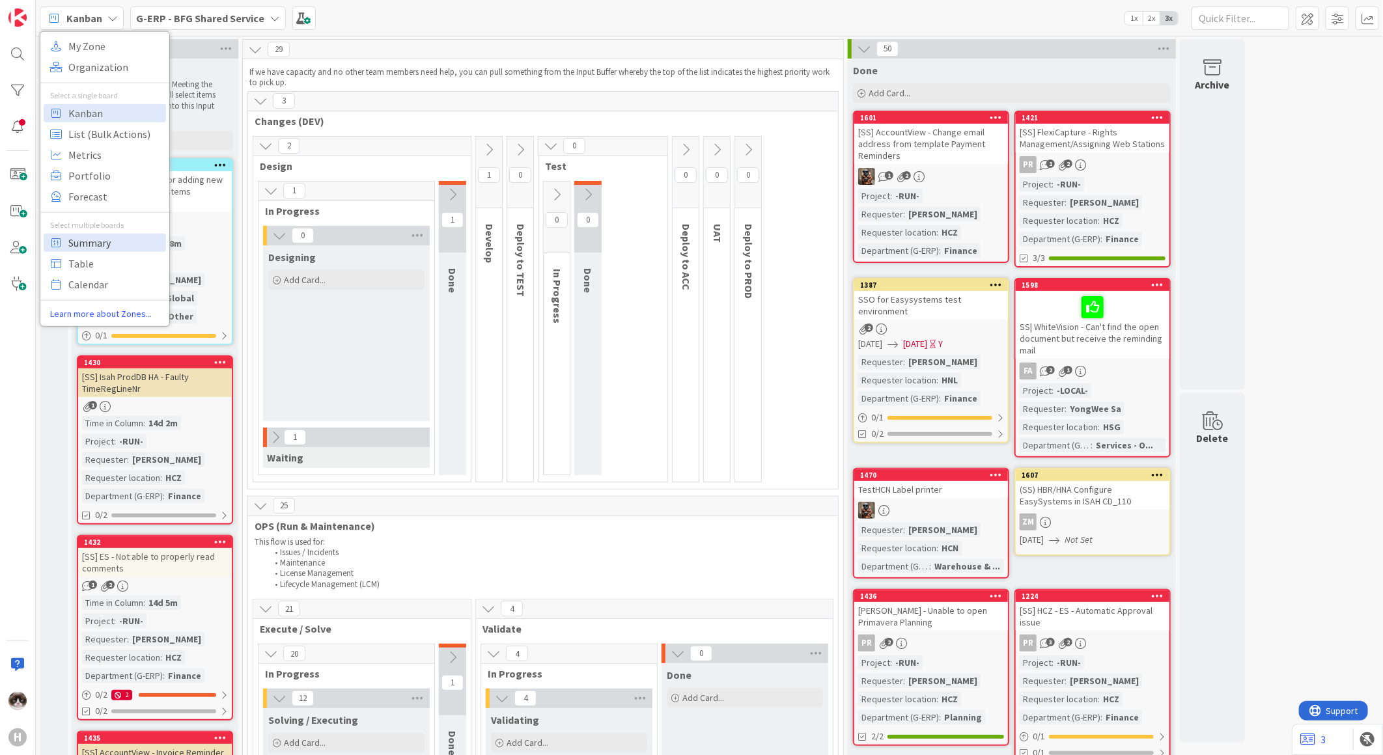
click at [137, 238] on span "Summary" at bounding box center [115, 242] width 94 height 20
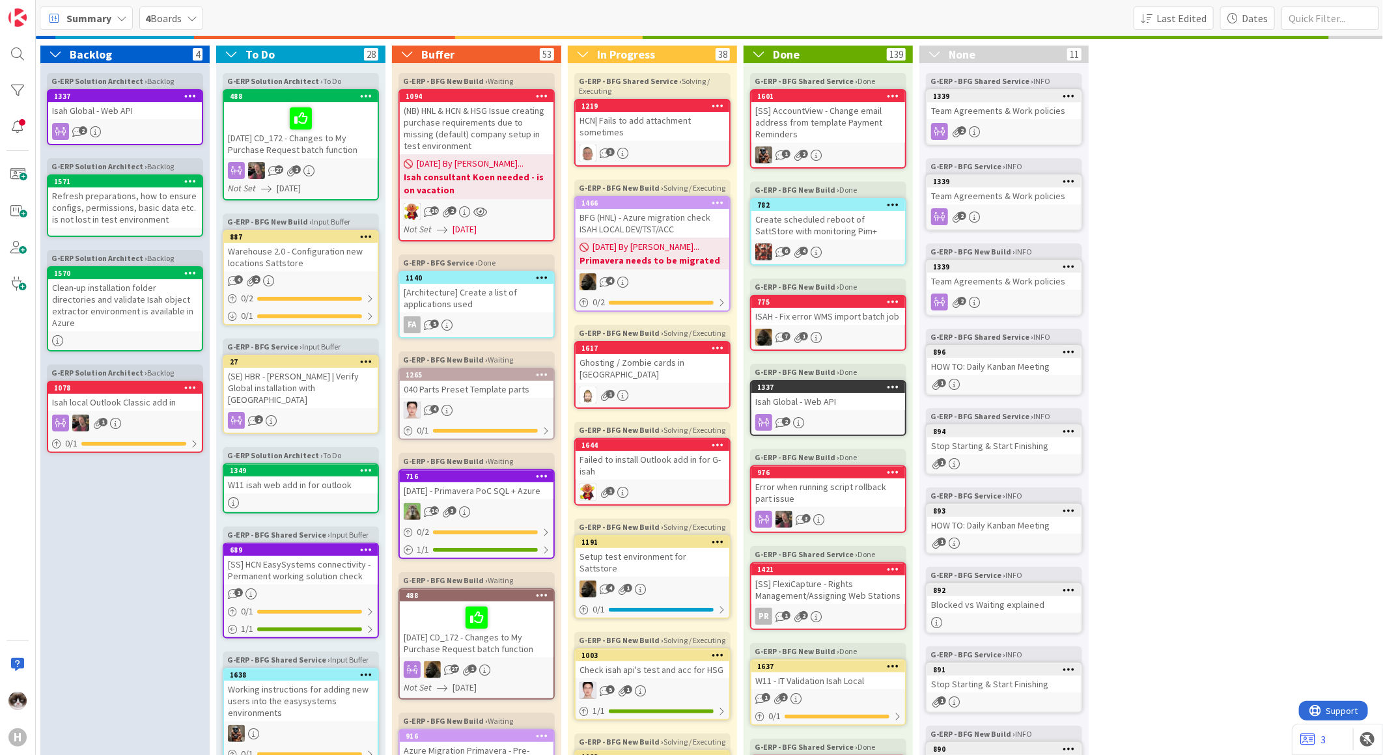
click at [177, 21] on span "4 Boards" at bounding box center [163, 18] width 36 height 16
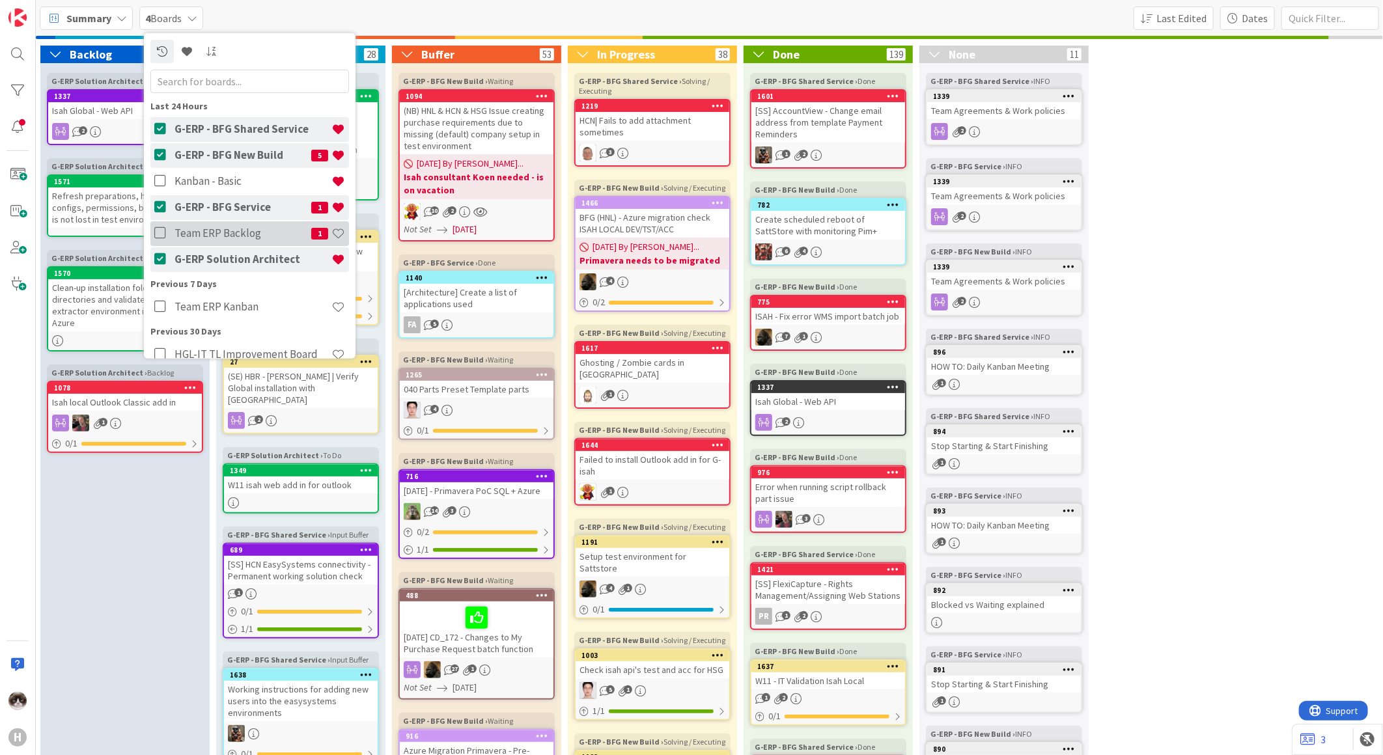
click at [161, 229] on icon at bounding box center [162, 233] width 16 height 13
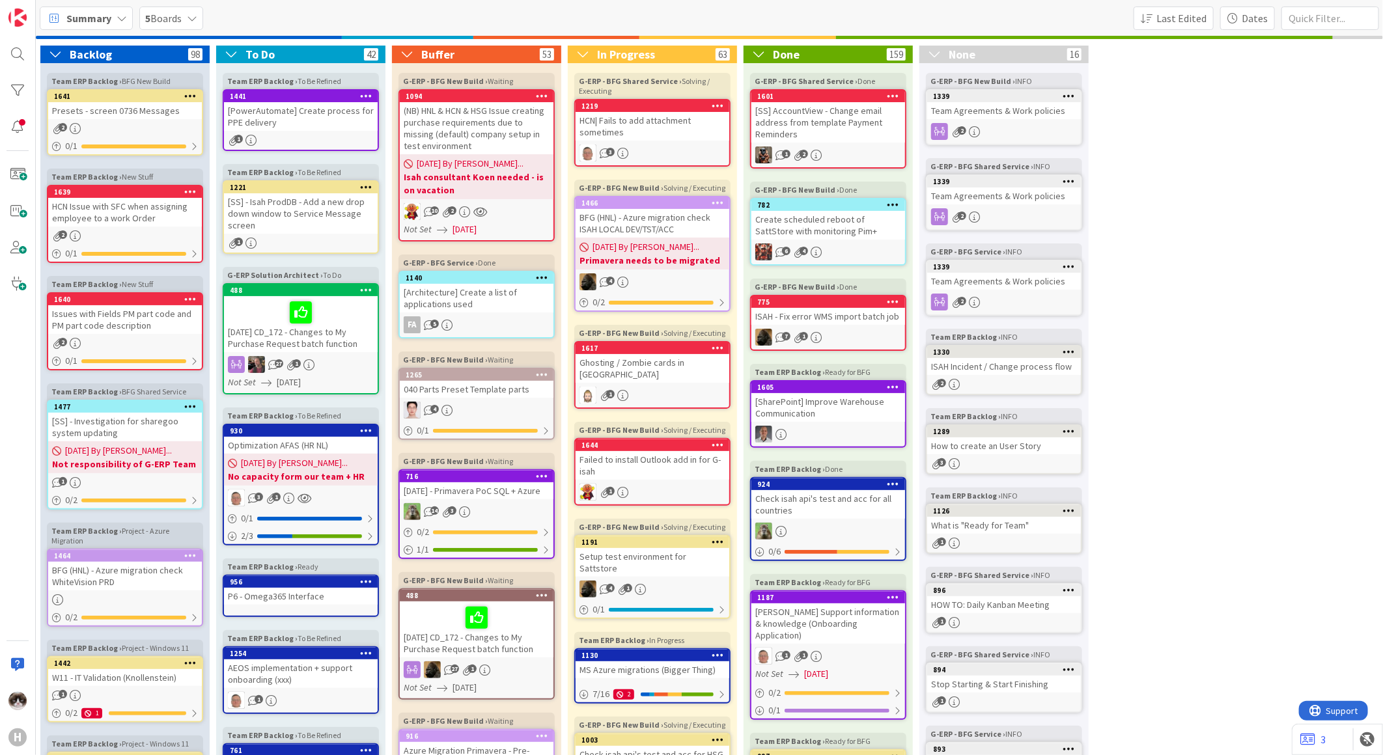
click at [186, 11] on div "5 Boards" at bounding box center [171, 18] width 64 height 23
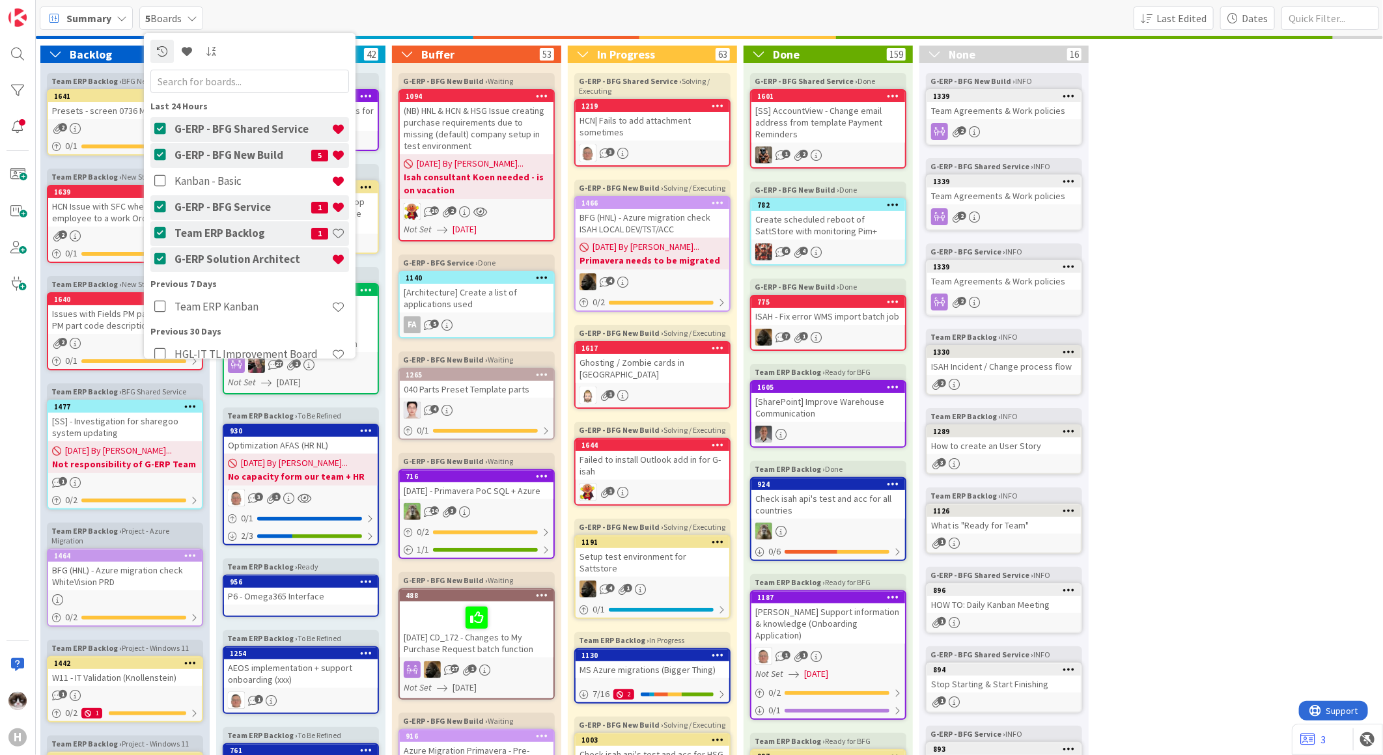
click at [158, 233] on icon at bounding box center [162, 233] width 16 height 13
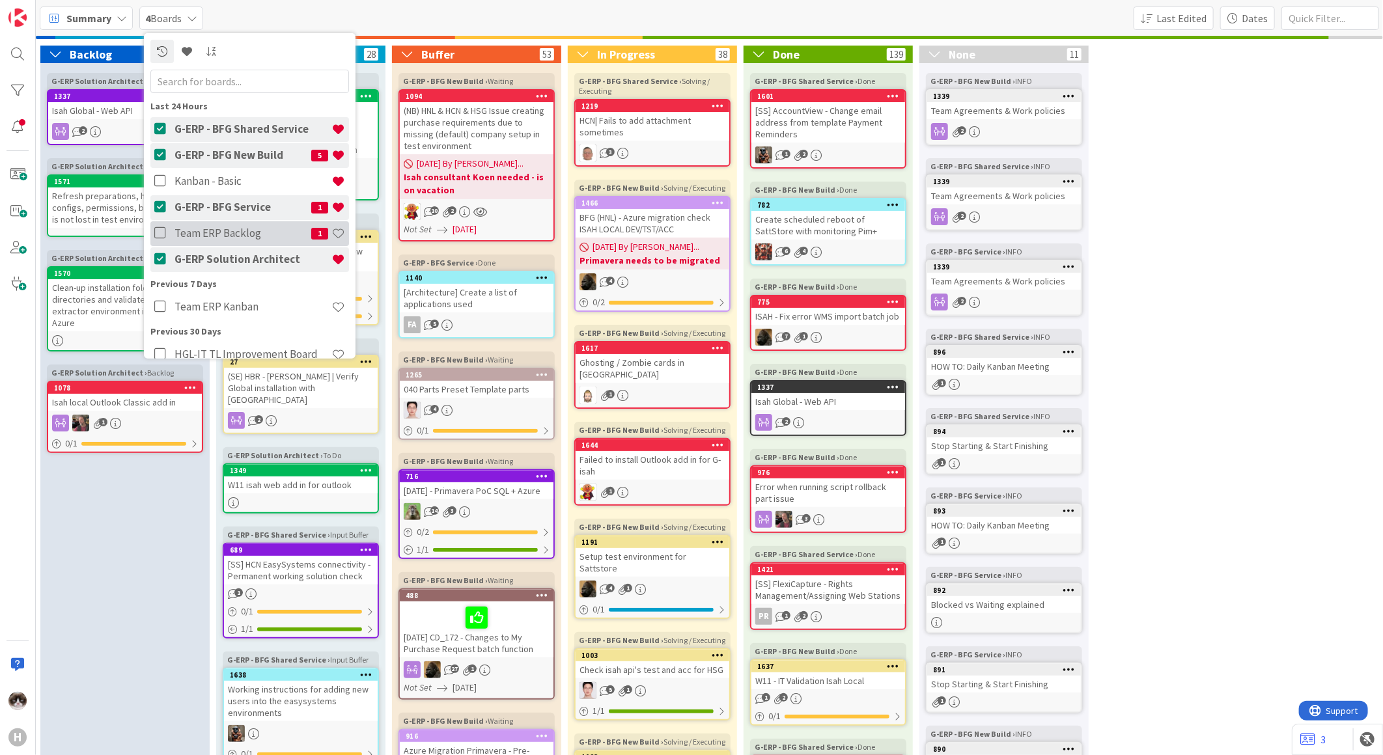
click at [158, 233] on icon at bounding box center [162, 233] width 16 height 13
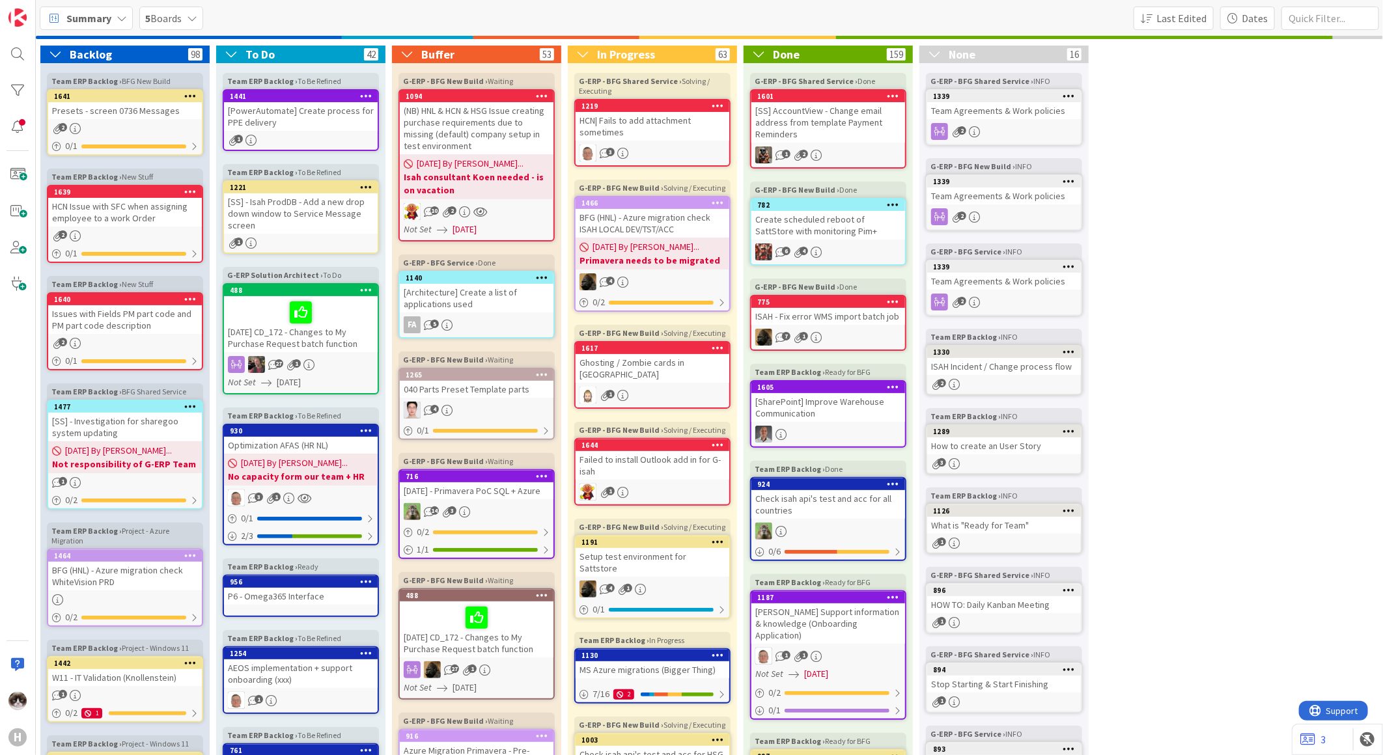
click at [938, 55] on icon at bounding box center [935, 54] width 16 height 13
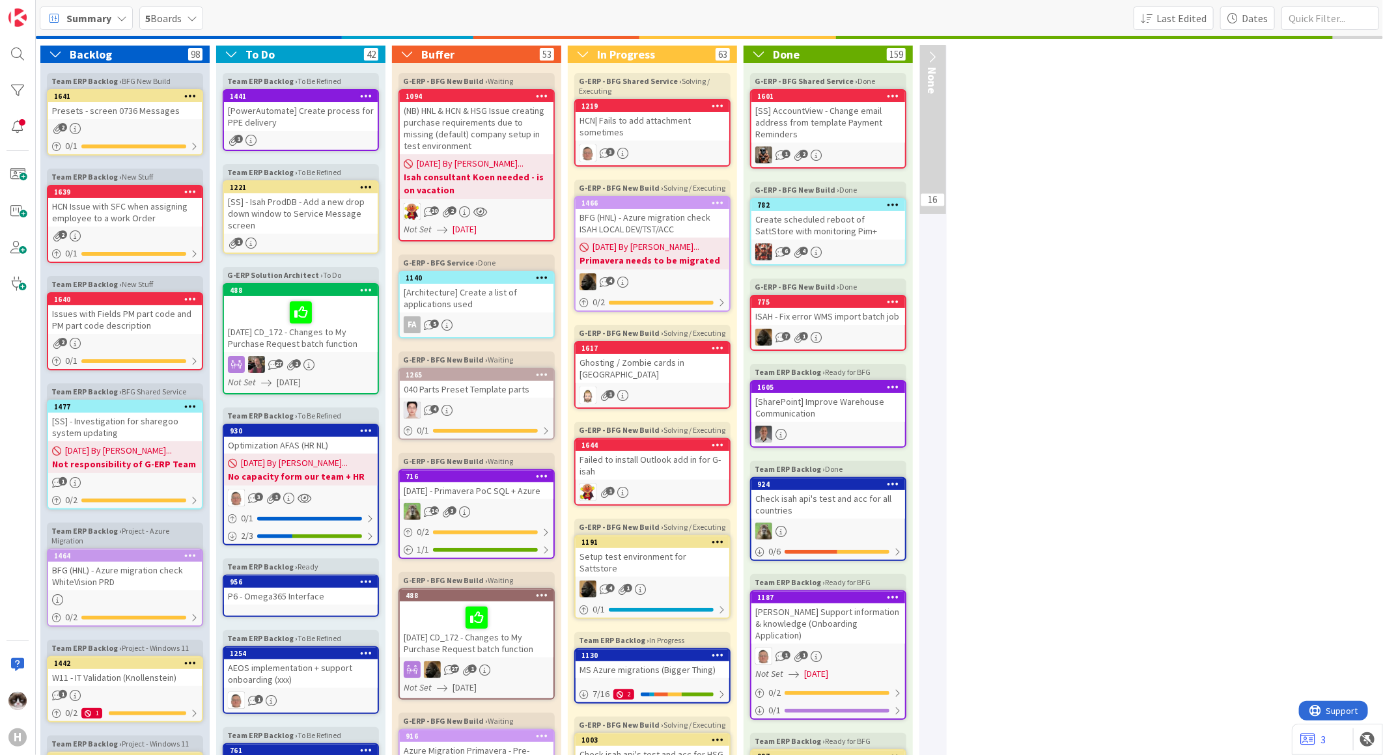
click at [187, 17] on div "5 Boards" at bounding box center [171, 18] width 64 height 23
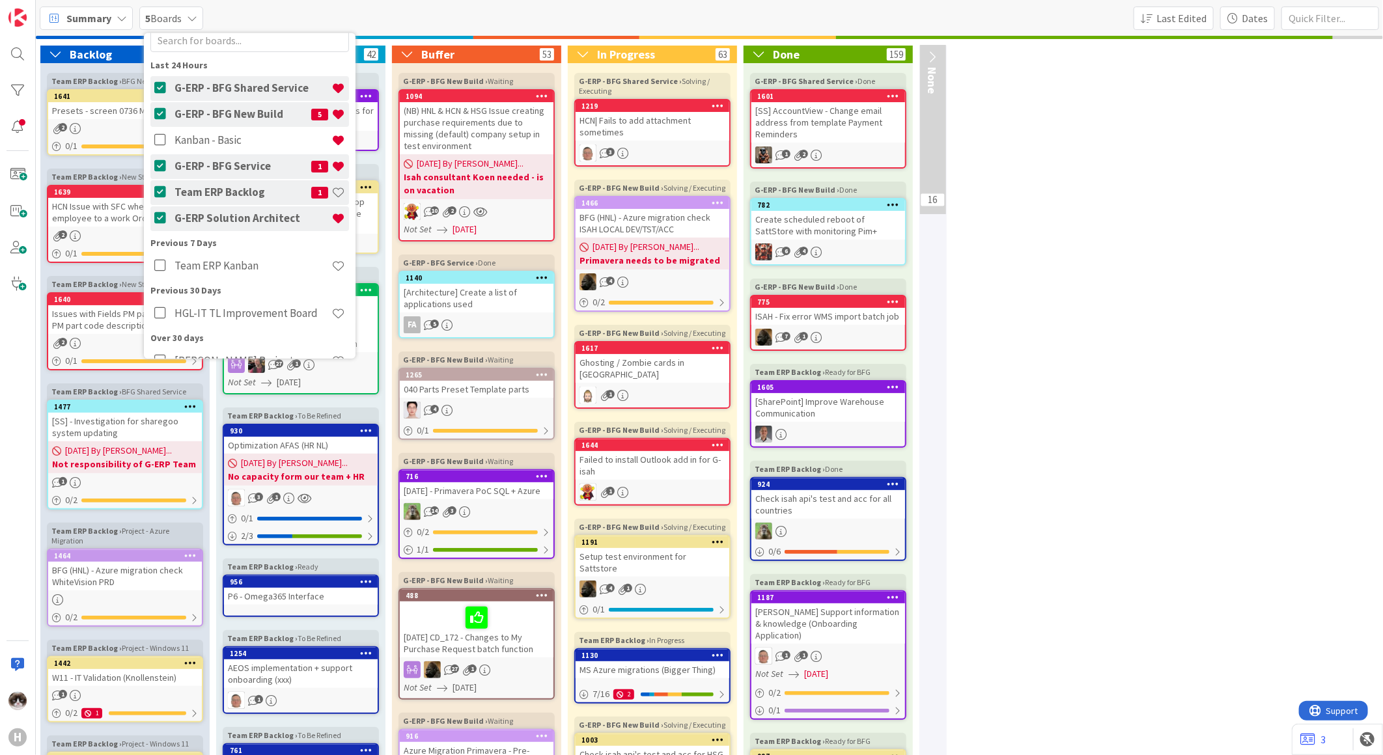
scroll to position [63, 0]
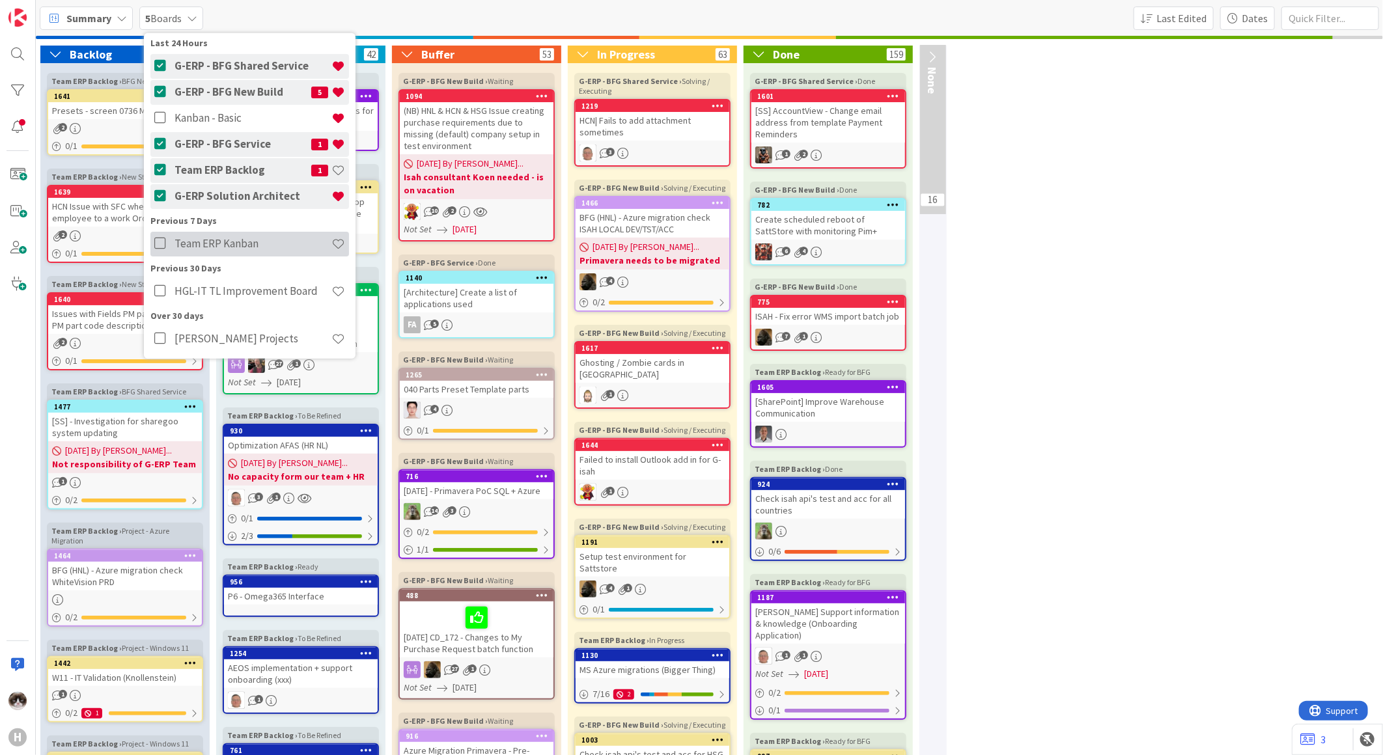
click at [159, 246] on icon at bounding box center [162, 243] width 16 height 13
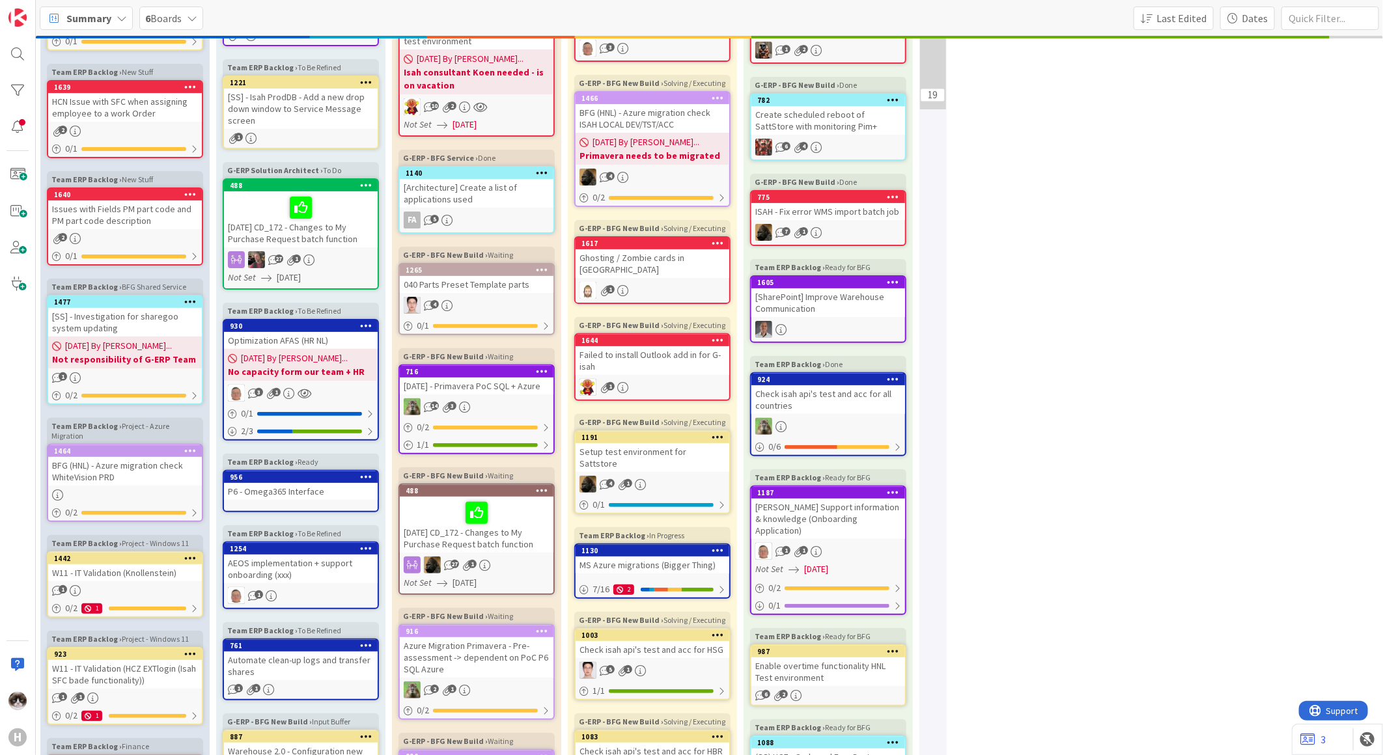
scroll to position [0, 0]
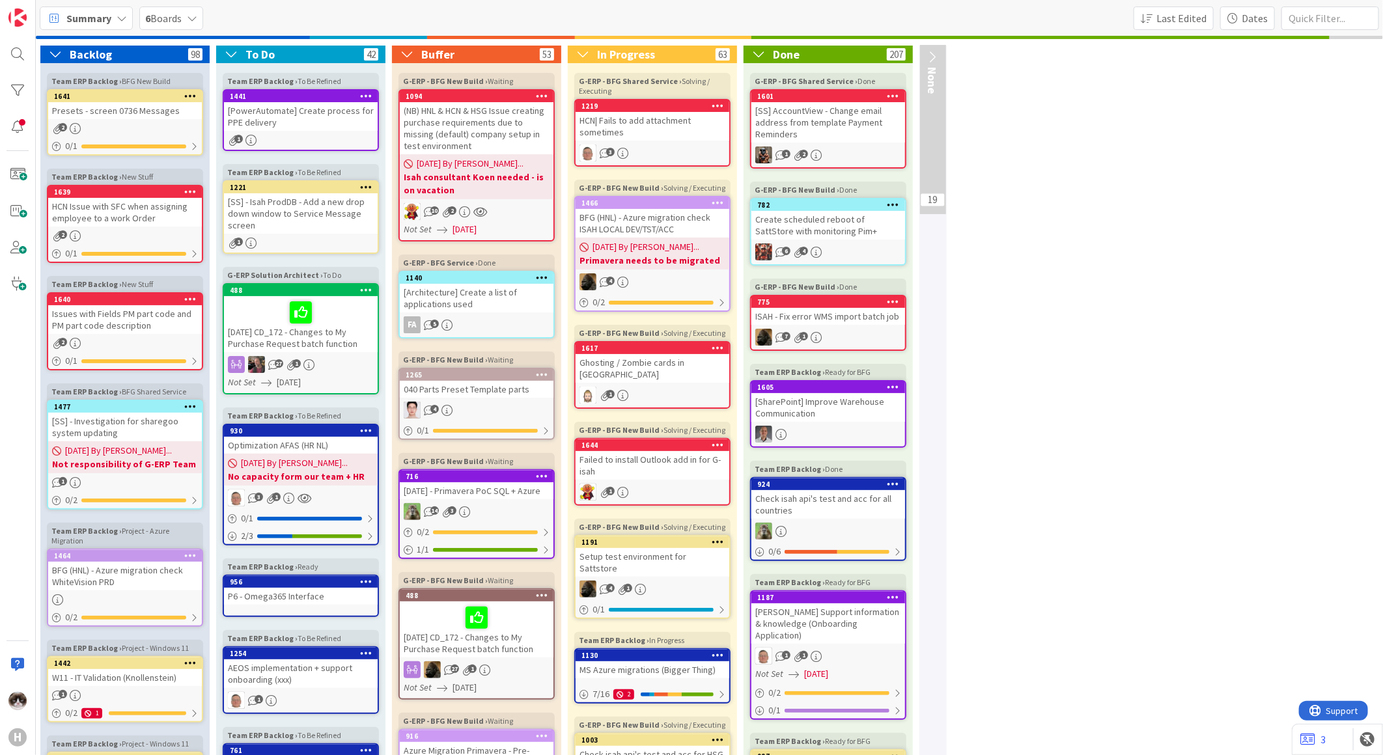
click at [119, 16] on icon at bounding box center [122, 18] width 10 height 10
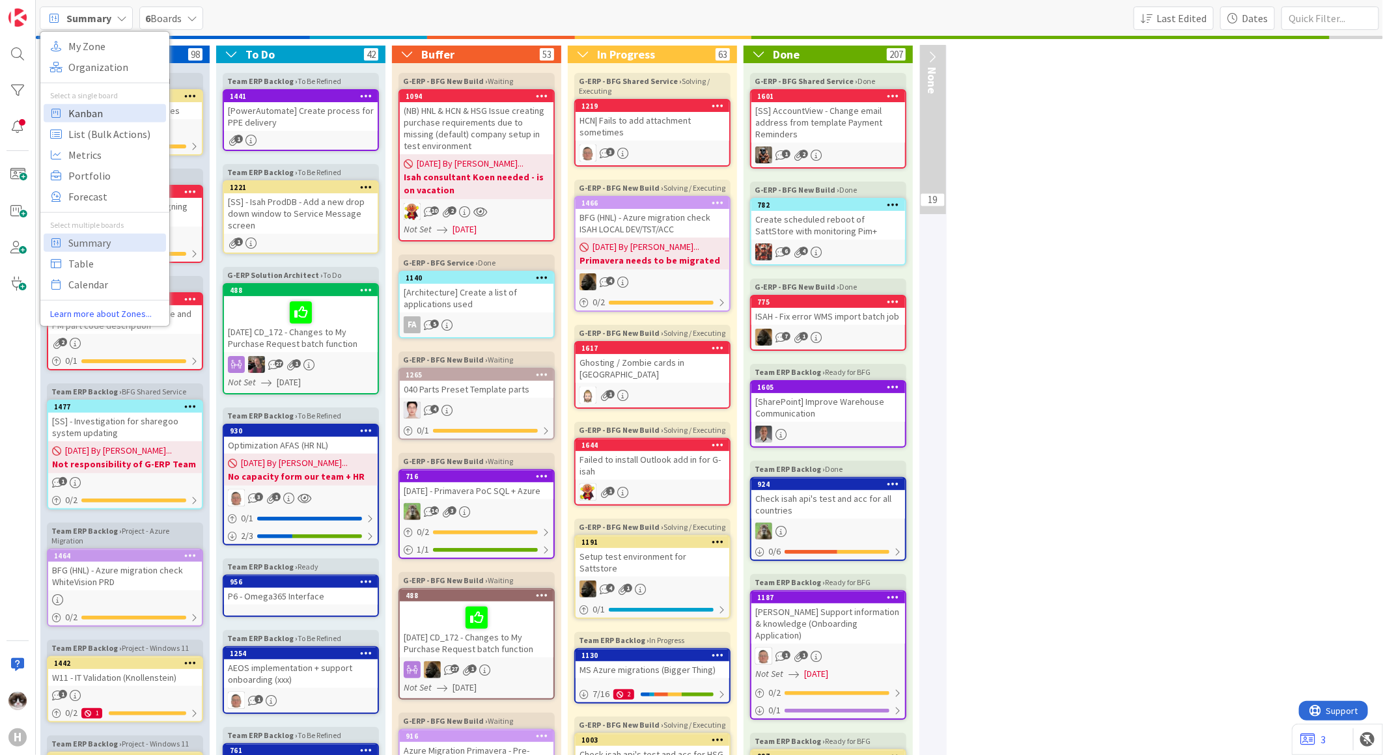
click at [124, 103] on span "Kanban" at bounding box center [115, 113] width 94 height 20
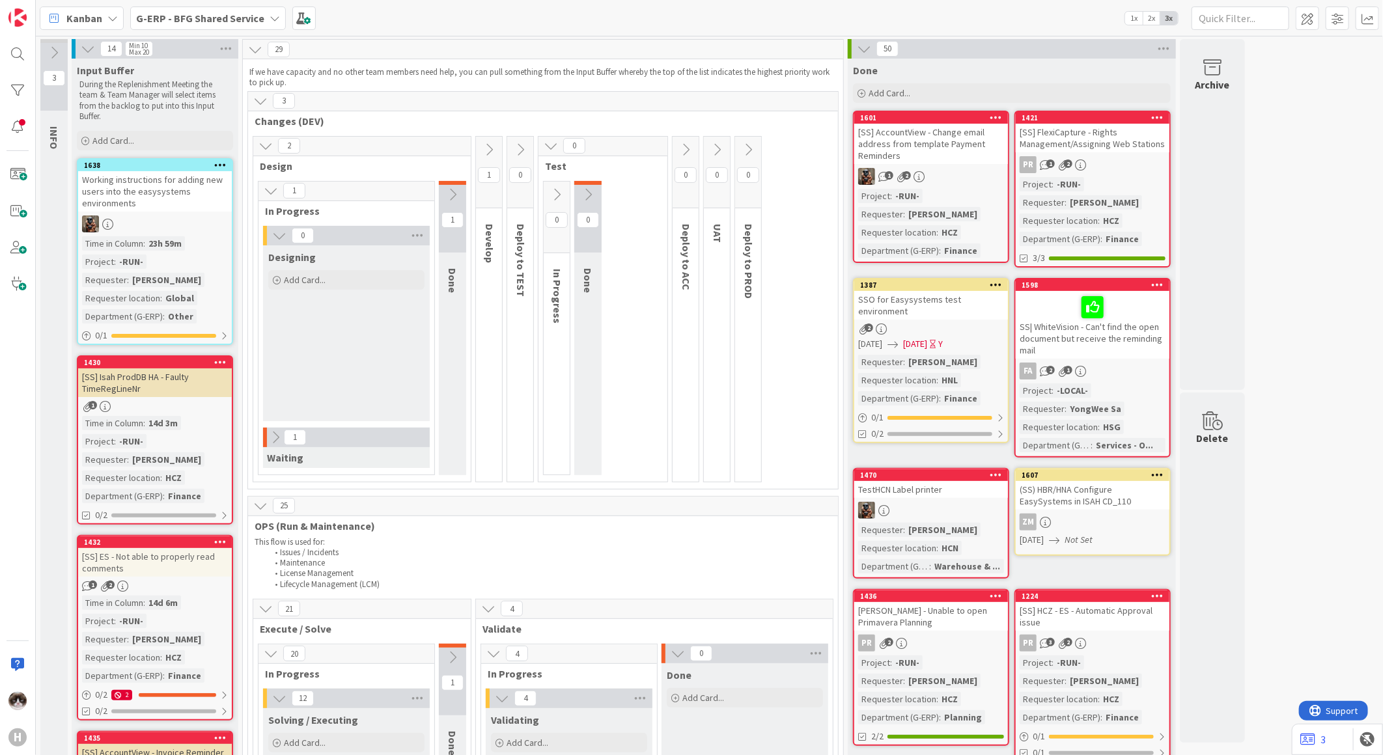
click at [189, 14] on b "G-ERP - BFG Shared Service" at bounding box center [200, 18] width 128 height 13
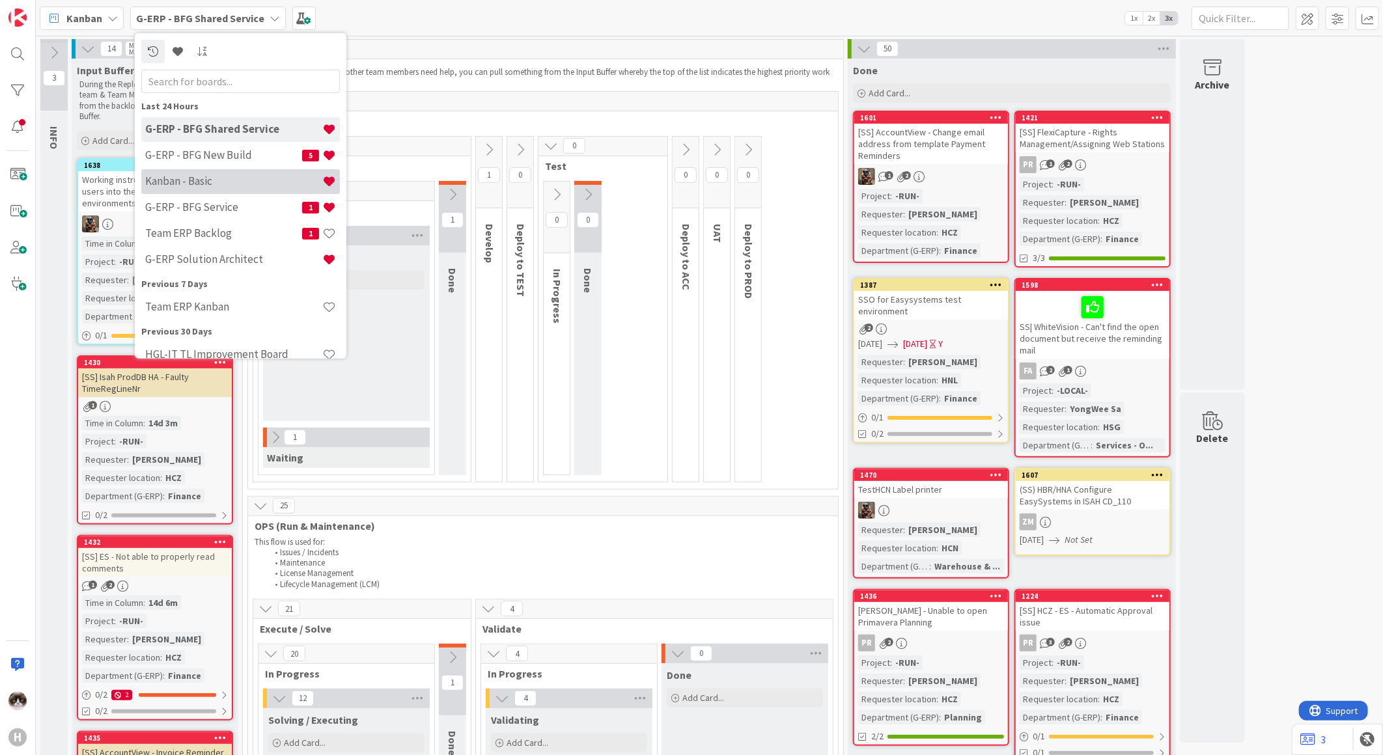
click at [214, 183] on h4 "Kanban - Basic" at bounding box center [233, 181] width 177 height 13
